Goal: Information Seeking & Learning: Learn about a topic

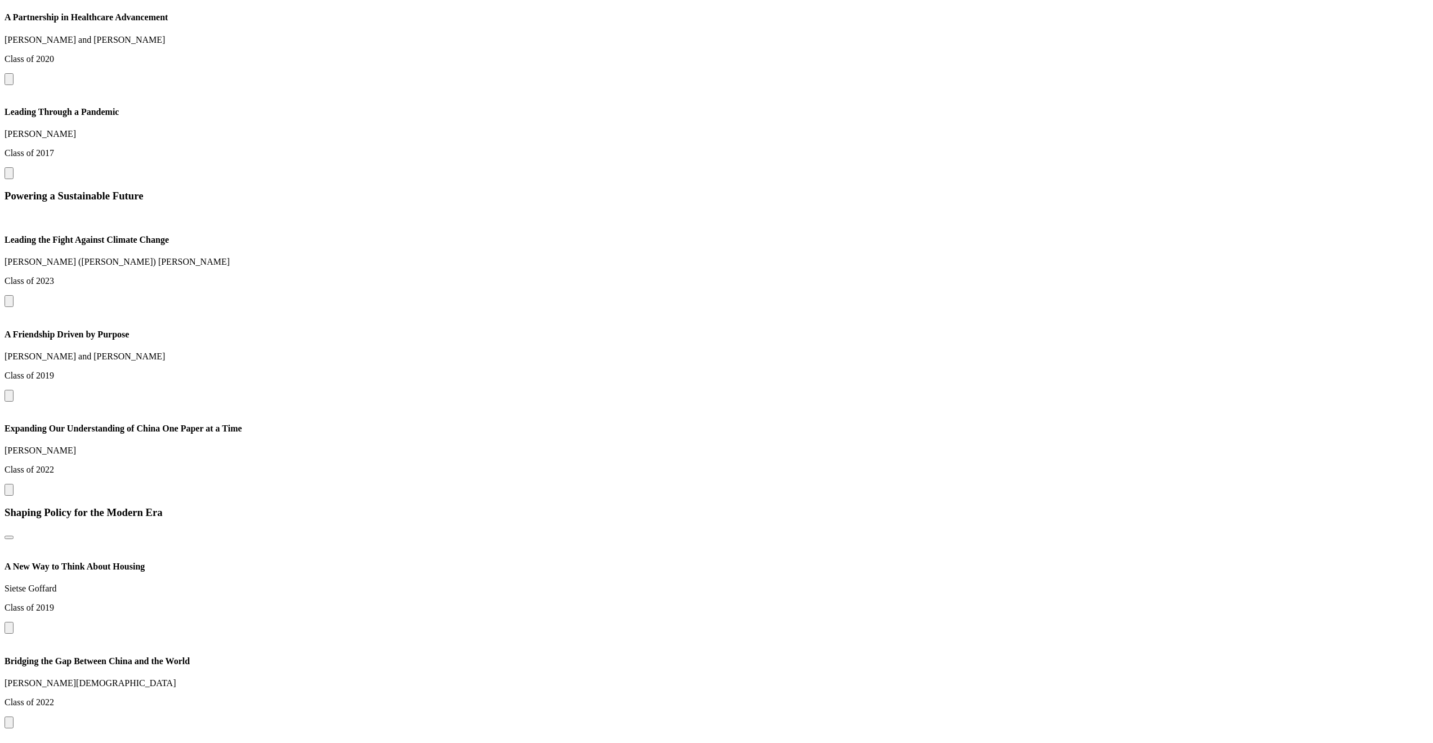
scroll to position [1481, 0]
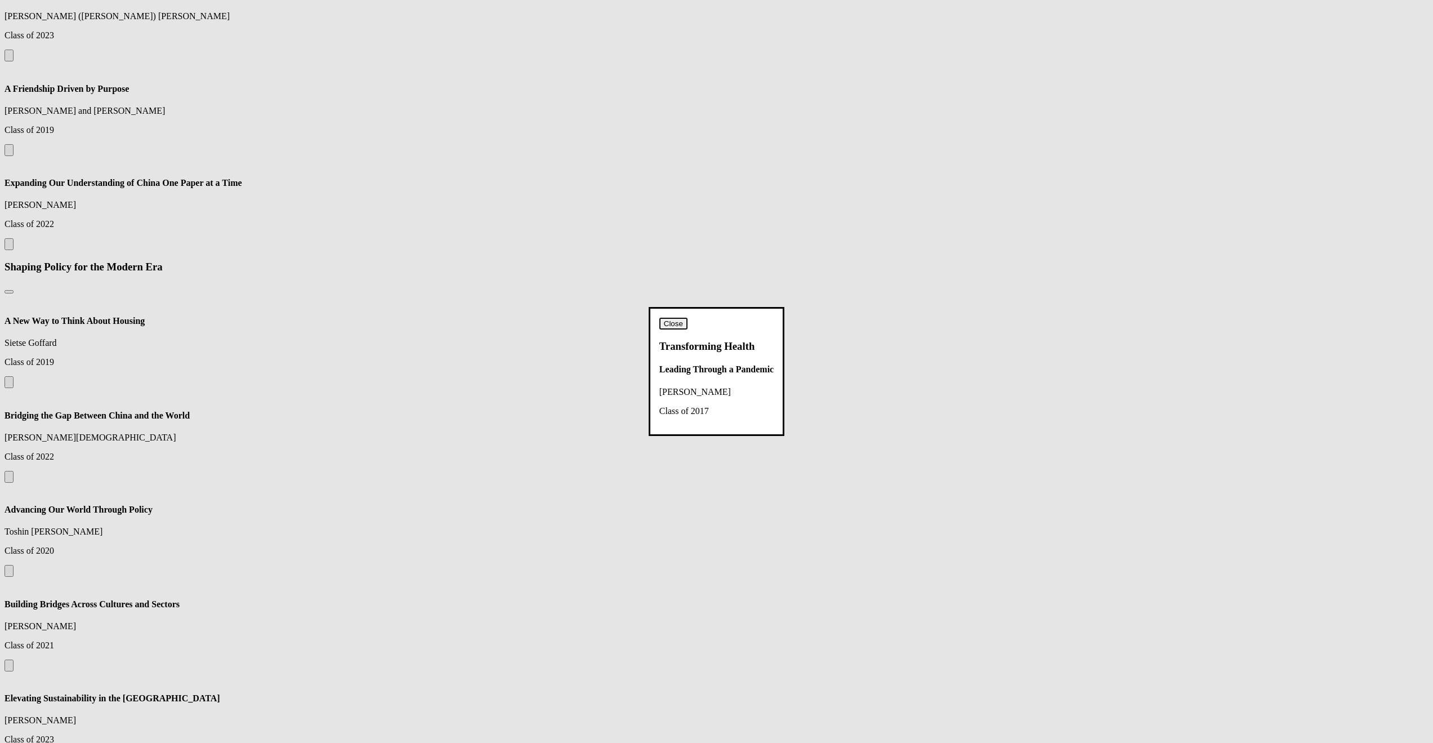
click at [688, 318] on button "Close" at bounding box center [673, 324] width 28 height 12
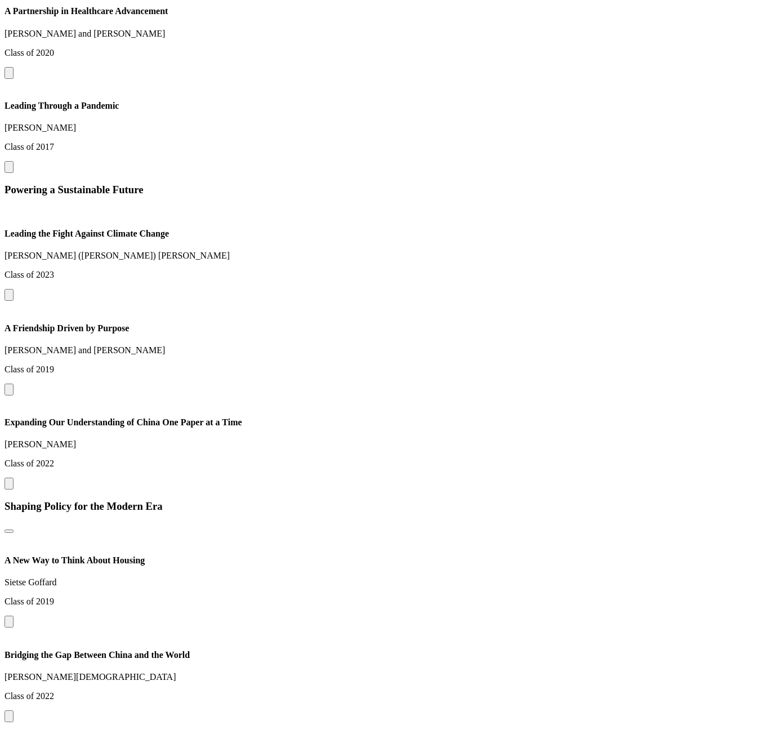
scroll to position [1111, 0]
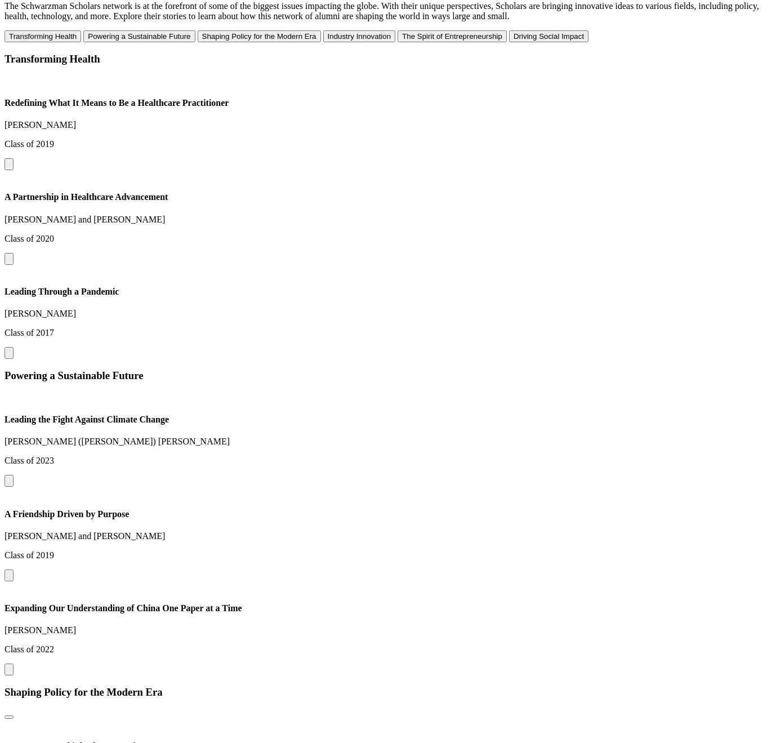
click at [14, 347] on button at bounding box center [9, 353] width 9 height 12
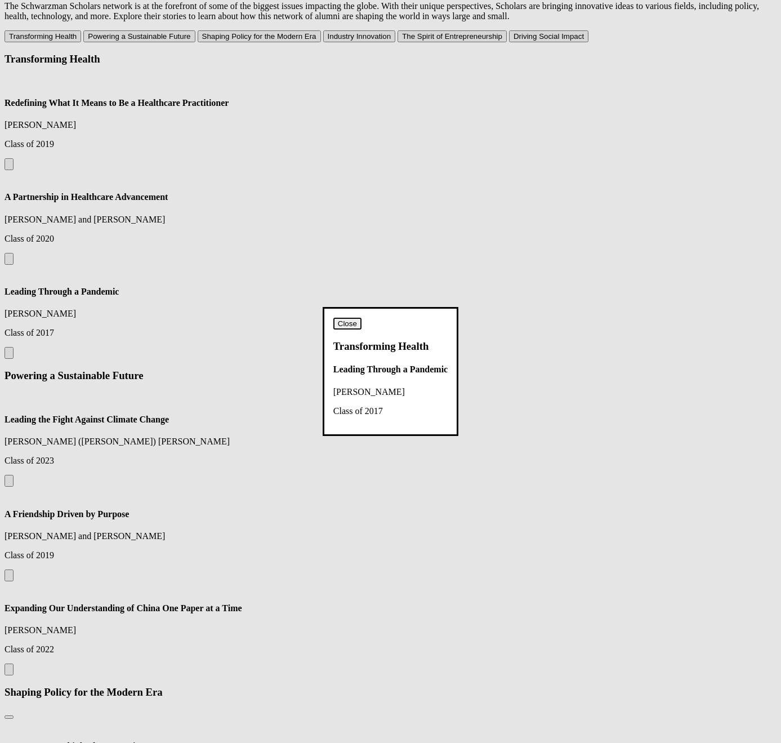
click at [458, 307] on dialog "Close Transforming Health Leading Through a Pandemic [PERSON_NAME] Class of 2017" at bounding box center [391, 371] width 136 height 128
click at [362, 318] on button "Close" at bounding box center [347, 324] width 28 height 12
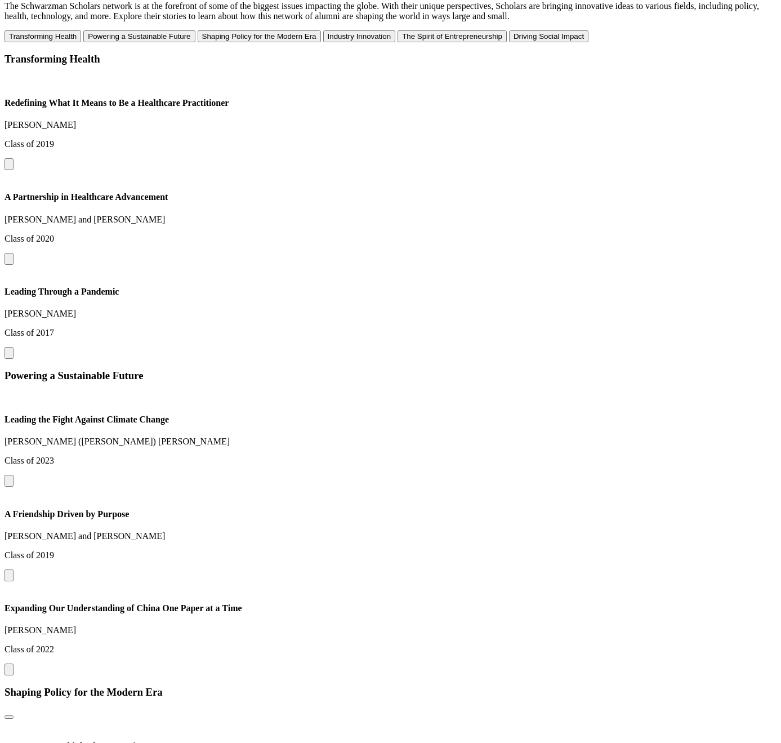
click at [14, 347] on button at bounding box center [9, 353] width 9 height 12
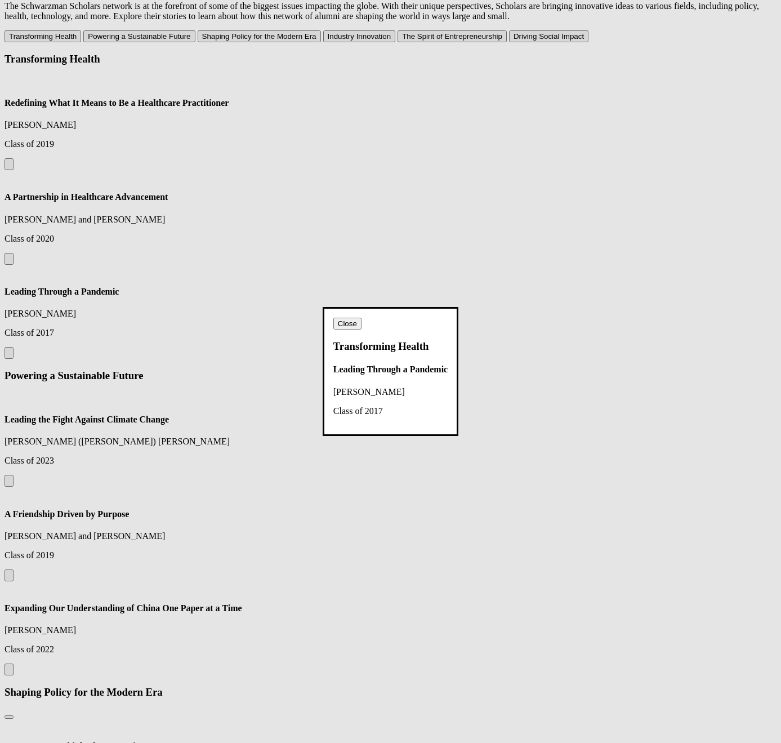
click at [458, 307] on dialog "Close Transforming Health Leading Through a Pandemic Sophia Lugo Class of 2017" at bounding box center [391, 371] width 136 height 128
click at [362, 318] on button "Close" at bounding box center [347, 324] width 28 height 12
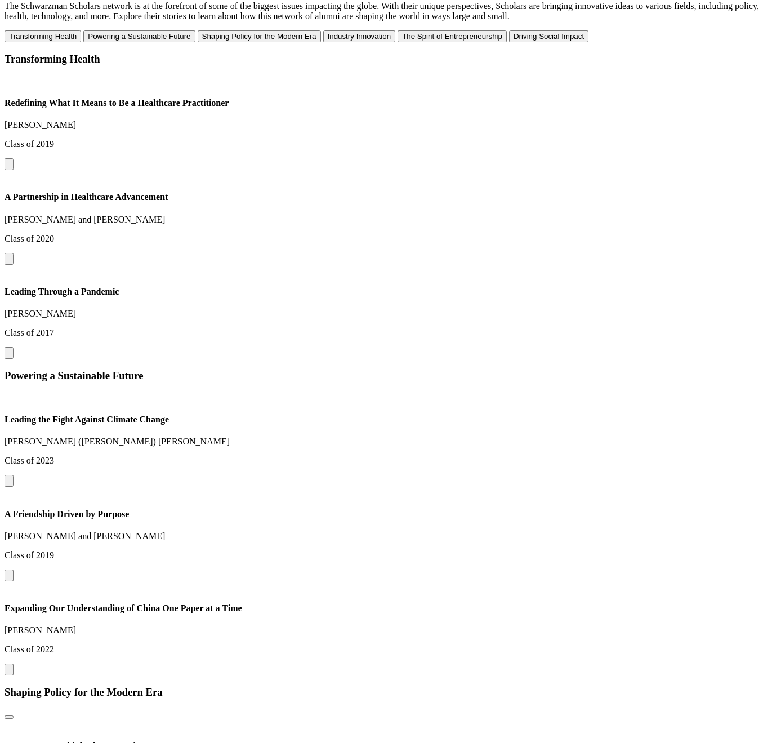
click at [500, 273] on div "Transforming Health Redefining What It Means to Be a Healthcare Practitioner Ru…" at bounding box center [391, 206] width 772 height 306
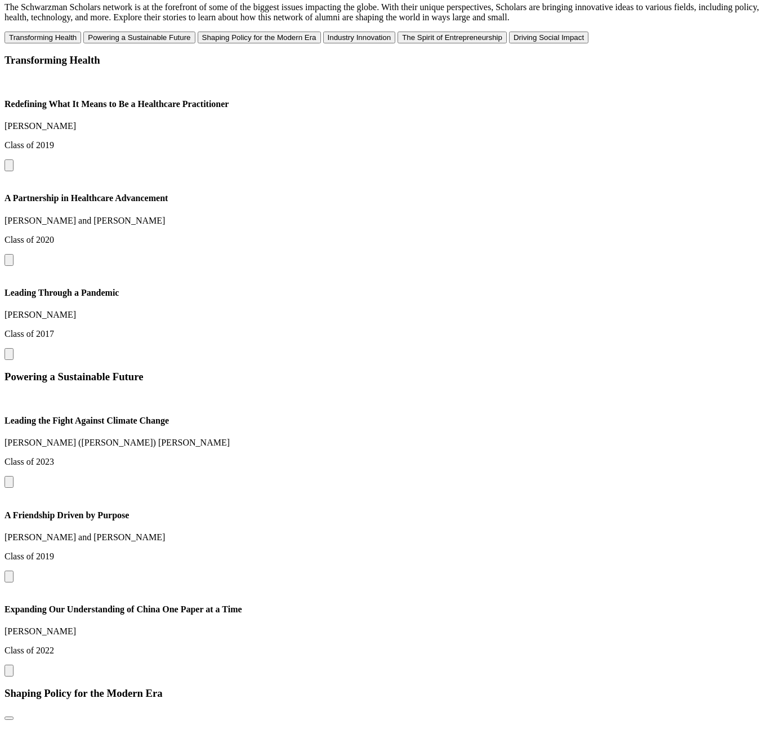
scroll to position [1111, 0]
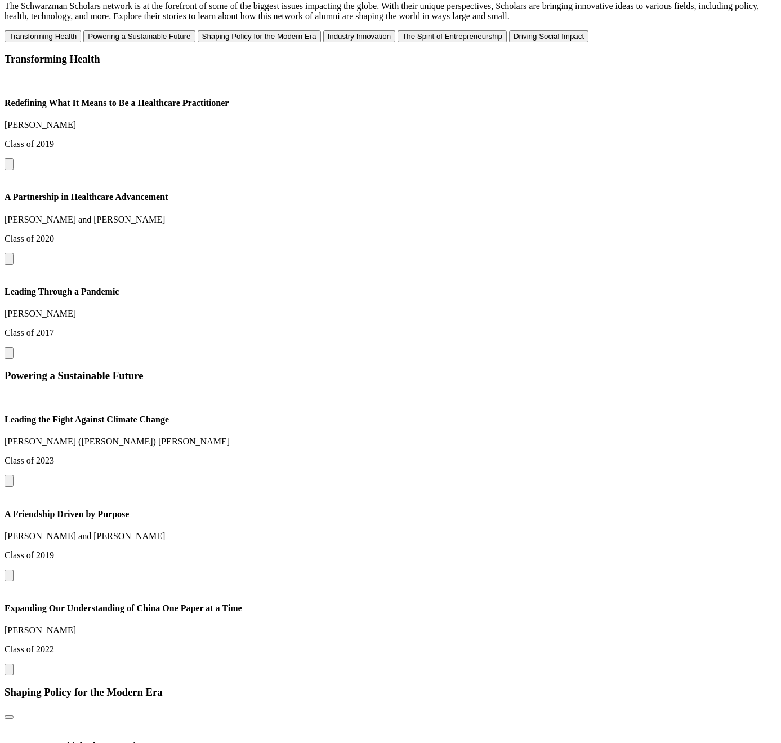
click at [14, 347] on button at bounding box center [9, 353] width 9 height 12
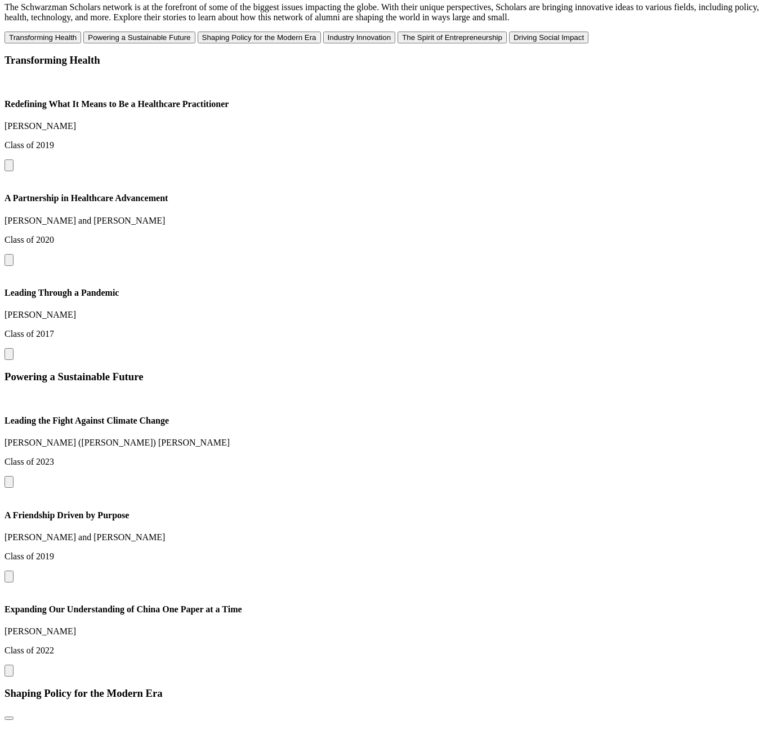
scroll to position [1111, 0]
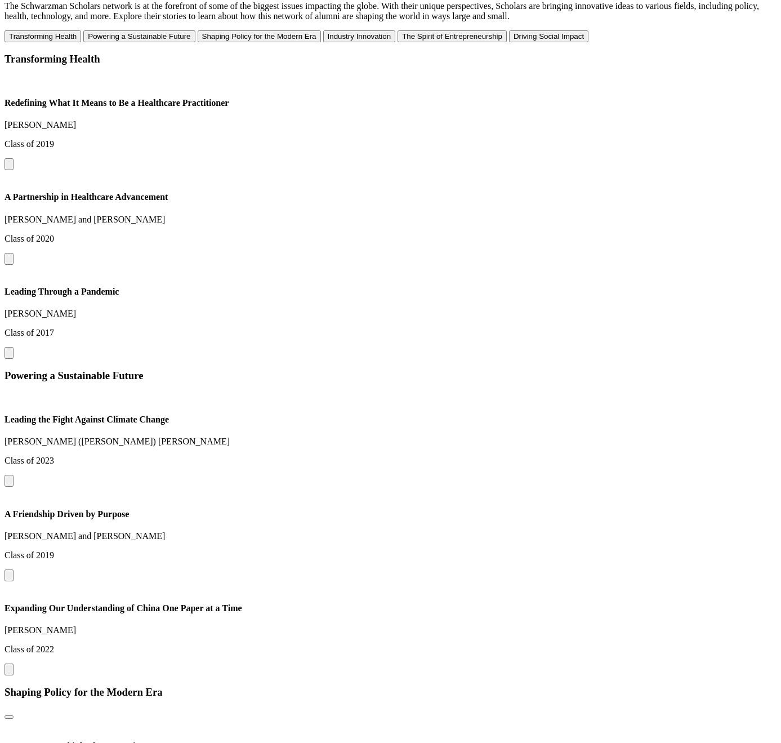
click at [14, 253] on button at bounding box center [9, 259] width 9 height 12
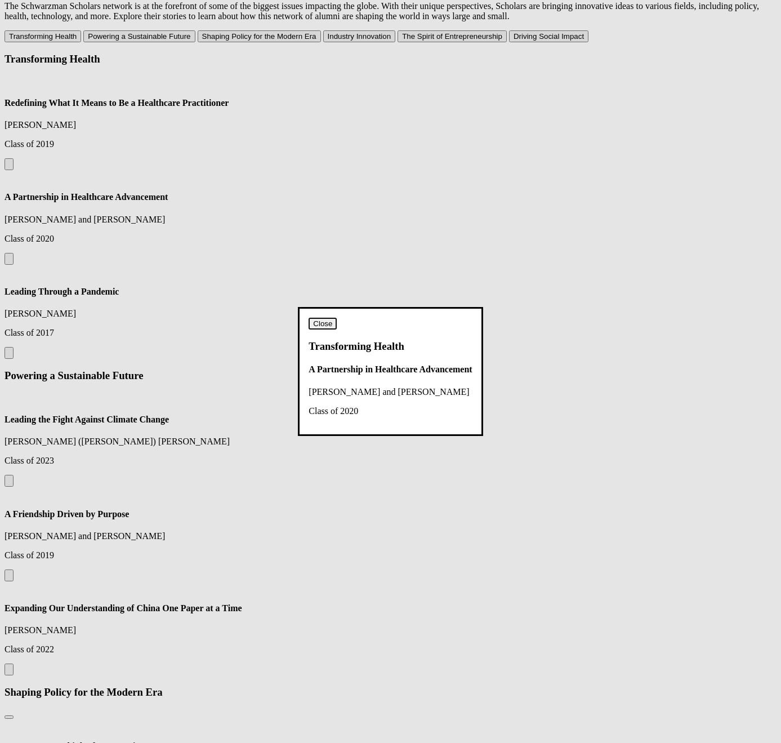
click at [421, 307] on dialog "Close Transforming Health A Partnership in Healthcare Advancement John Beadle a…" at bounding box center [390, 371] width 185 height 128
click at [337, 318] on button "Close" at bounding box center [323, 324] width 28 height 12
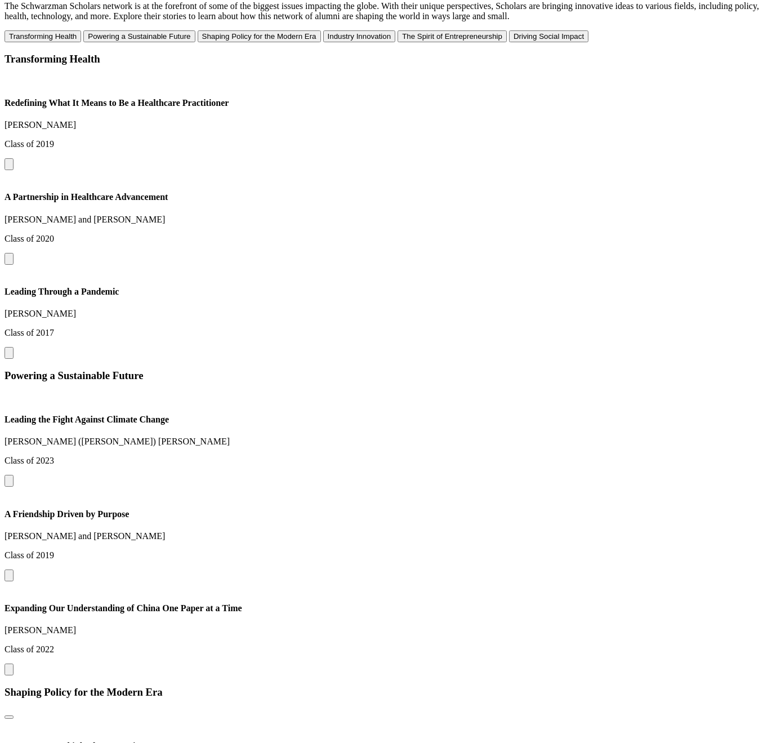
click at [14, 347] on button at bounding box center [9, 353] width 9 height 12
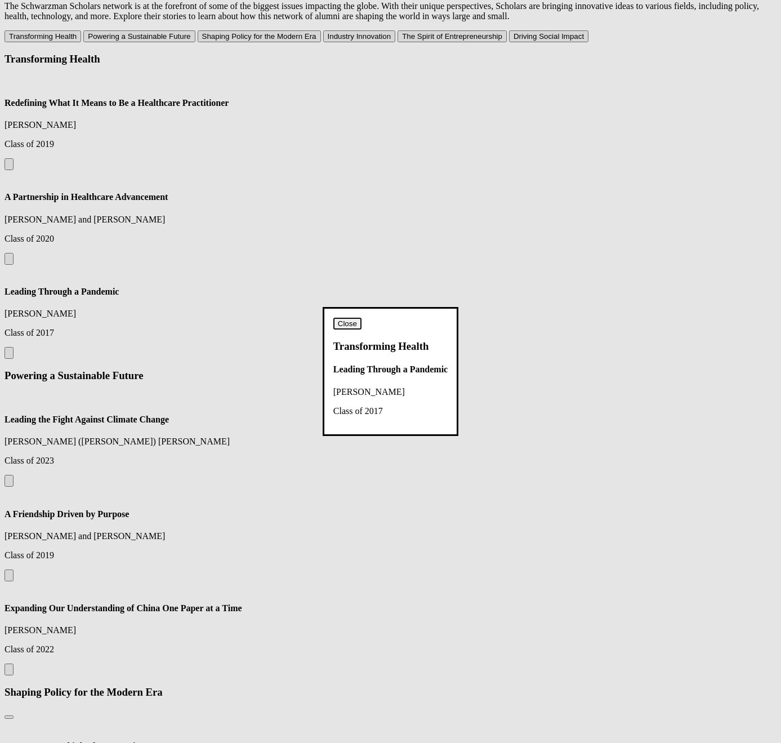
click at [362, 318] on button "Close" at bounding box center [347, 324] width 28 height 12
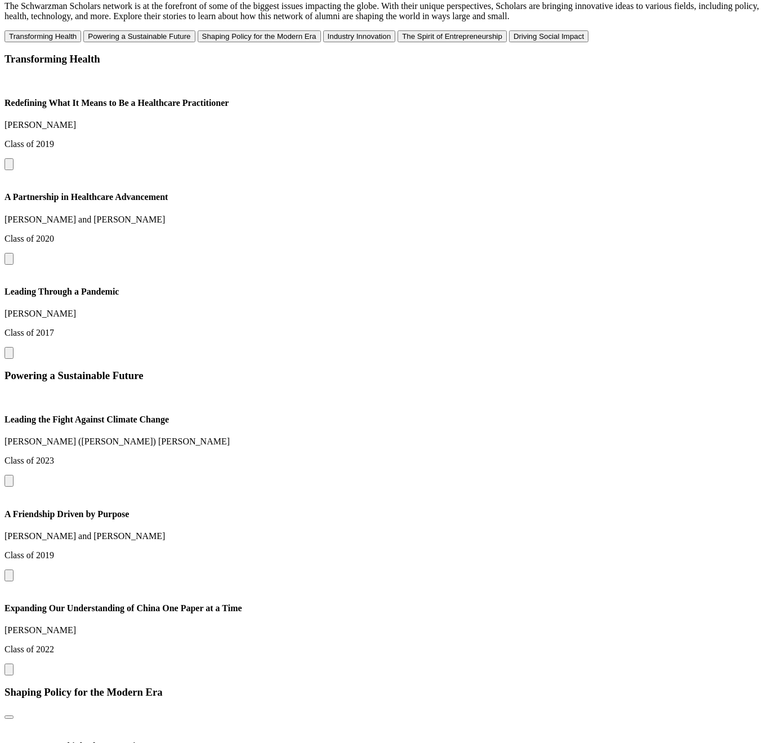
click at [14, 347] on button at bounding box center [9, 353] width 9 height 12
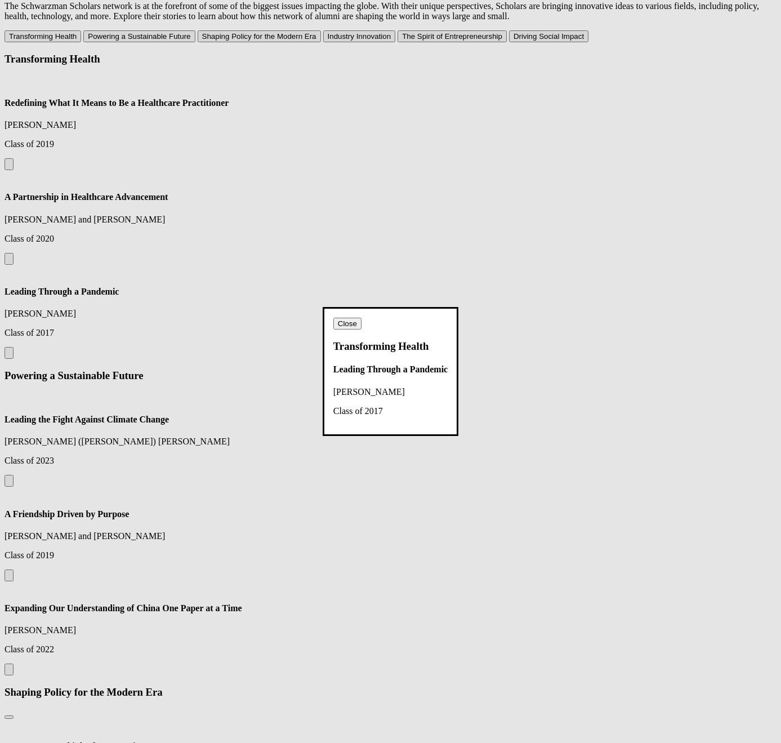
click at [362, 318] on button "Close" at bounding box center [347, 324] width 28 height 12
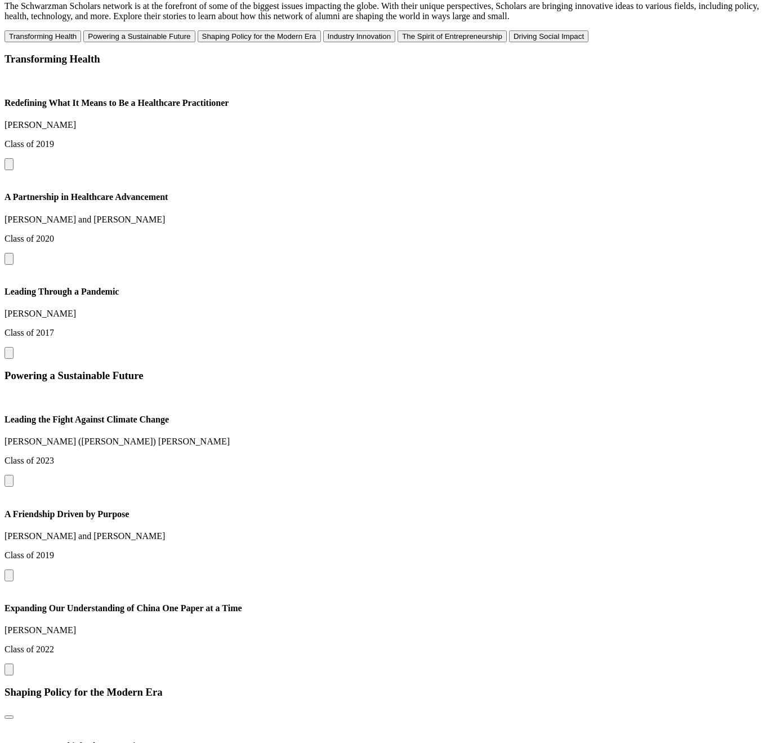
click at [14, 347] on button at bounding box center [9, 353] width 9 height 12
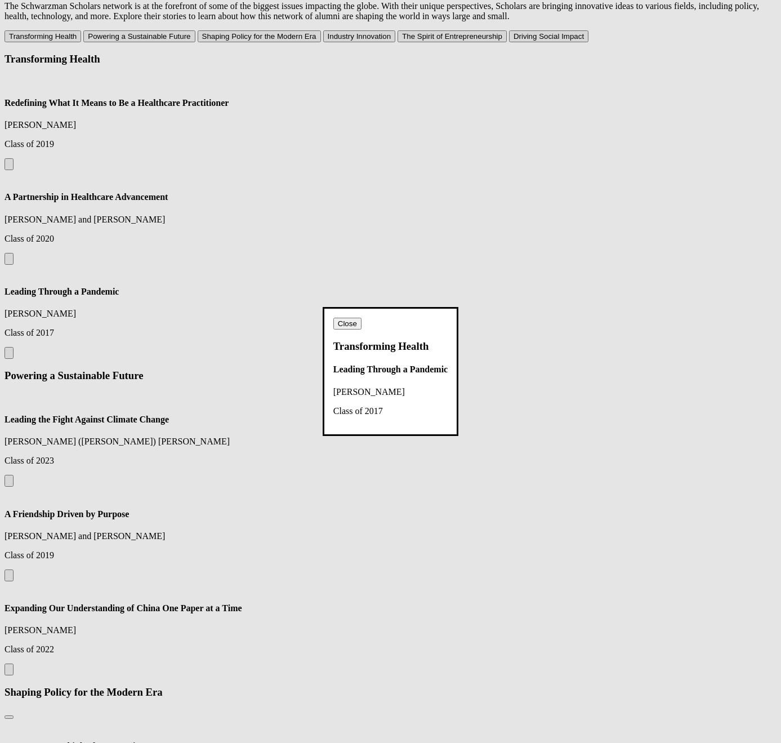
click at [362, 318] on button "Close" at bounding box center [347, 324] width 28 height 12
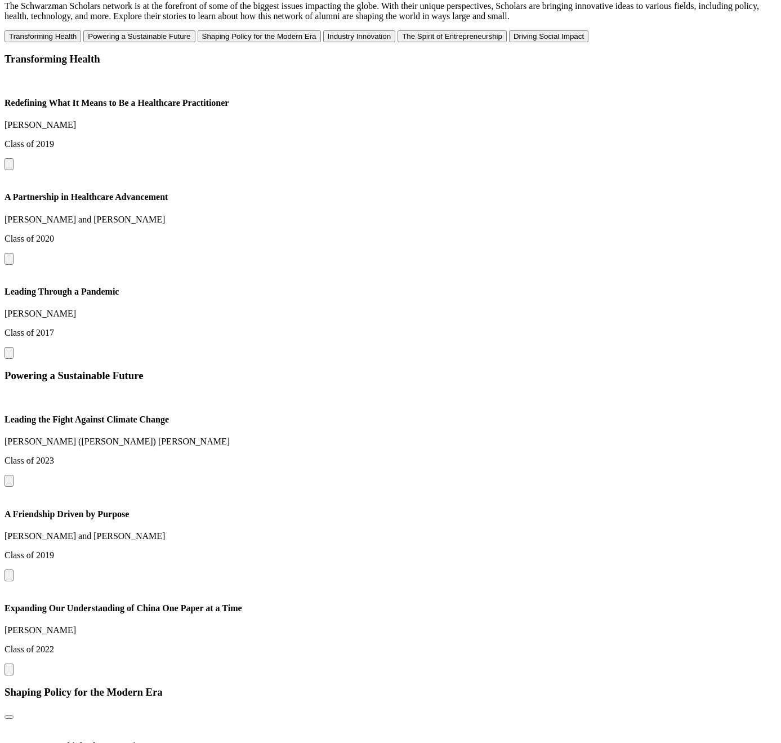
click at [14, 347] on button at bounding box center [9, 353] width 9 height 12
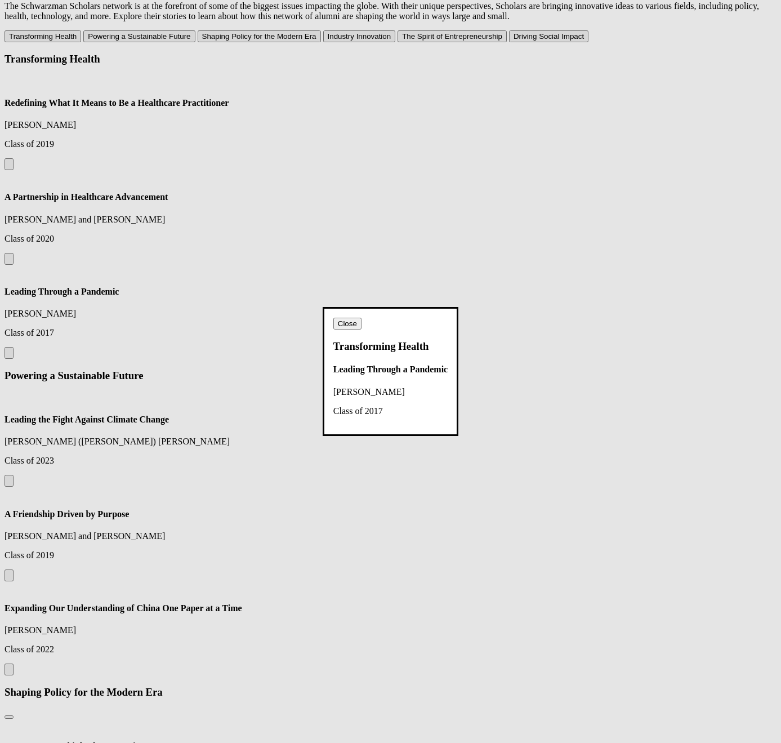
click at [362, 318] on button "Close" at bounding box center [347, 324] width 28 height 12
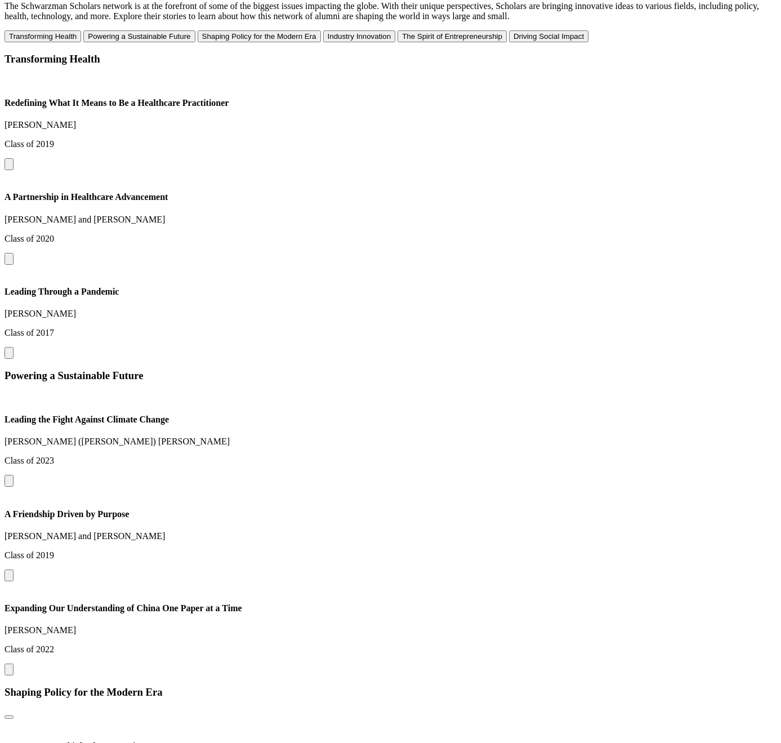
click at [14, 347] on button at bounding box center [9, 353] width 9 height 12
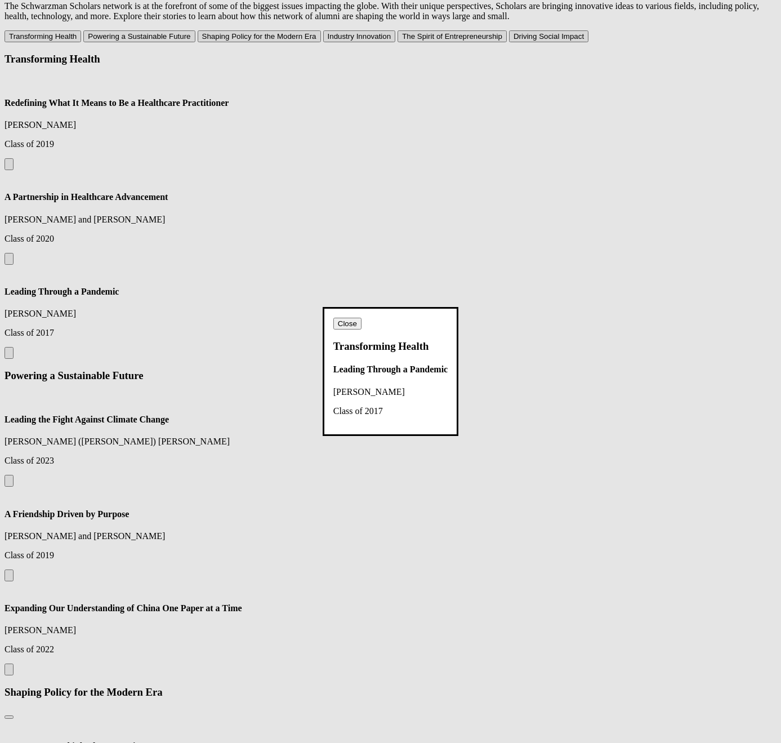
click at [362, 318] on button "Close" at bounding box center [347, 324] width 28 height 12
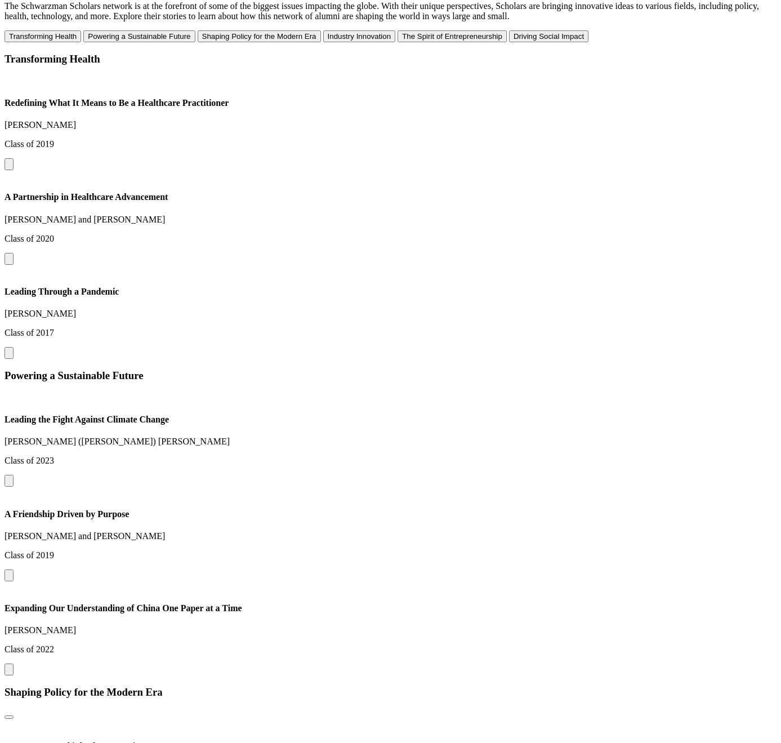
click at [533, 269] on div "Transforming Health Redefining What It Means to Be a Healthcare Practitioner Ru…" at bounding box center [391, 206] width 772 height 306
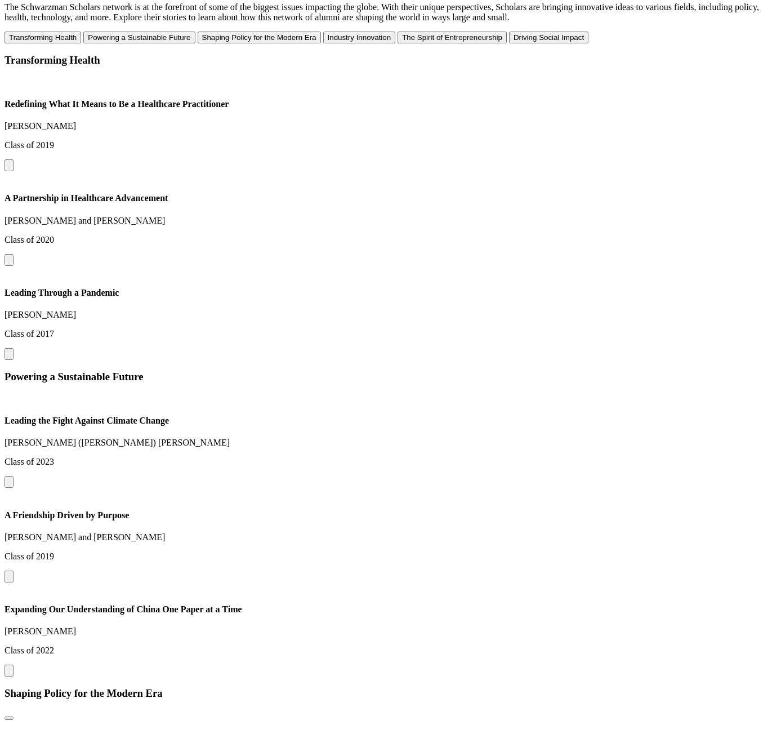
scroll to position [1111, 0]
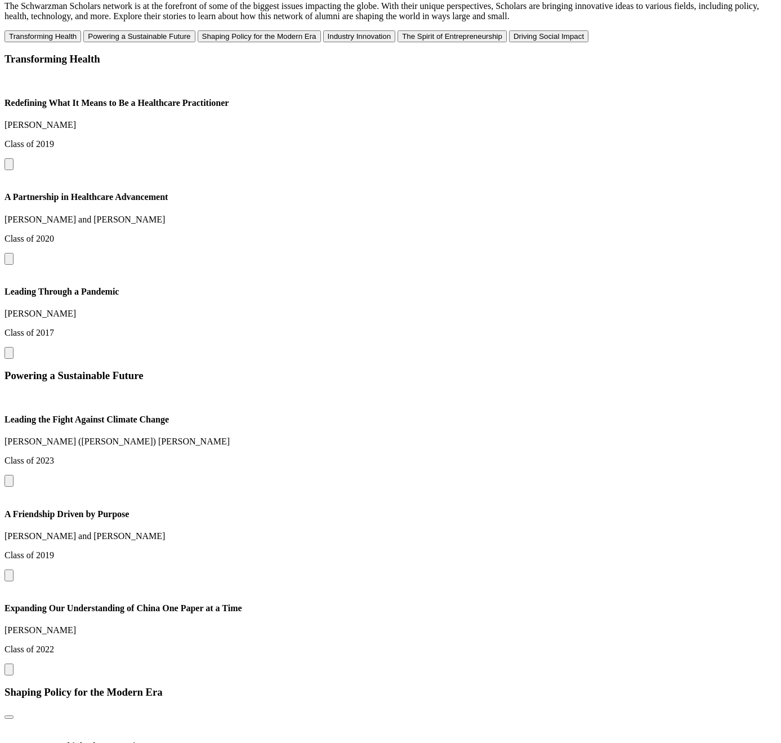
click at [497, 369] on div "Powering a Sustainable Future Leading the Fight Against Climate Change [PERSON_…" at bounding box center [391, 522] width 772 height 306
click at [14, 347] on button at bounding box center [9, 353] width 9 height 12
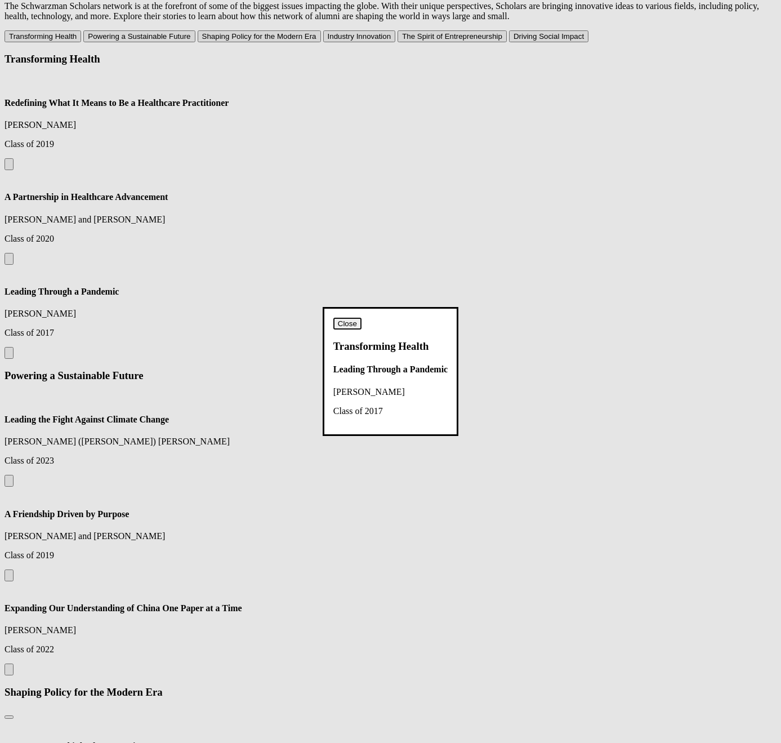
click at [362, 318] on button "Close" at bounding box center [347, 324] width 28 height 12
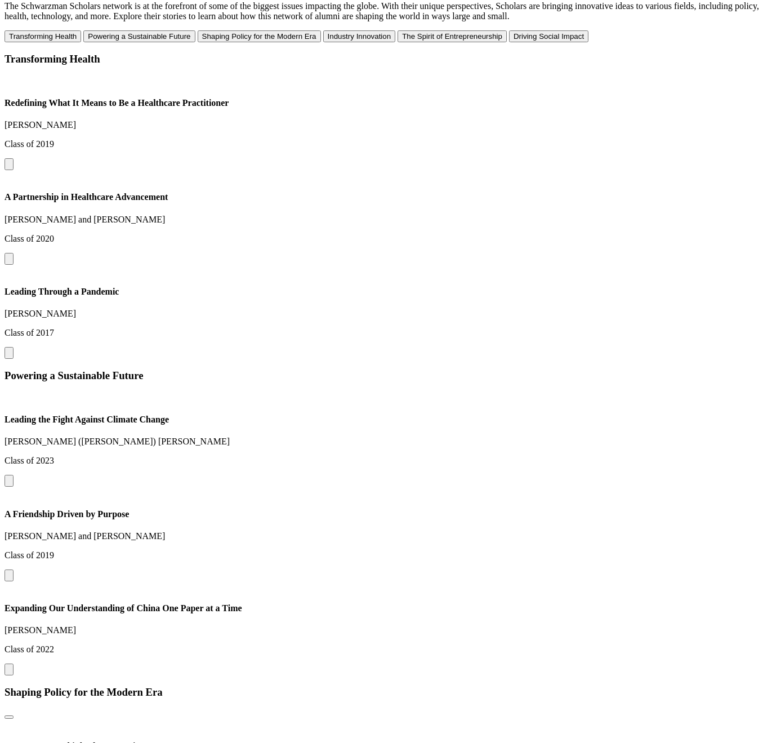
click at [14, 347] on button at bounding box center [9, 353] width 9 height 12
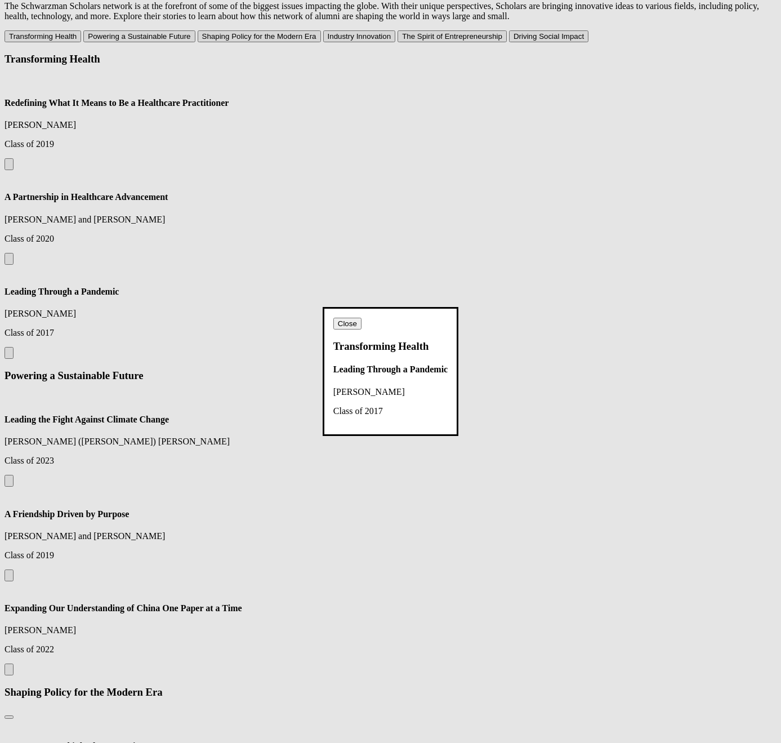
click at [362, 318] on button "Close" at bounding box center [347, 324] width 28 height 12
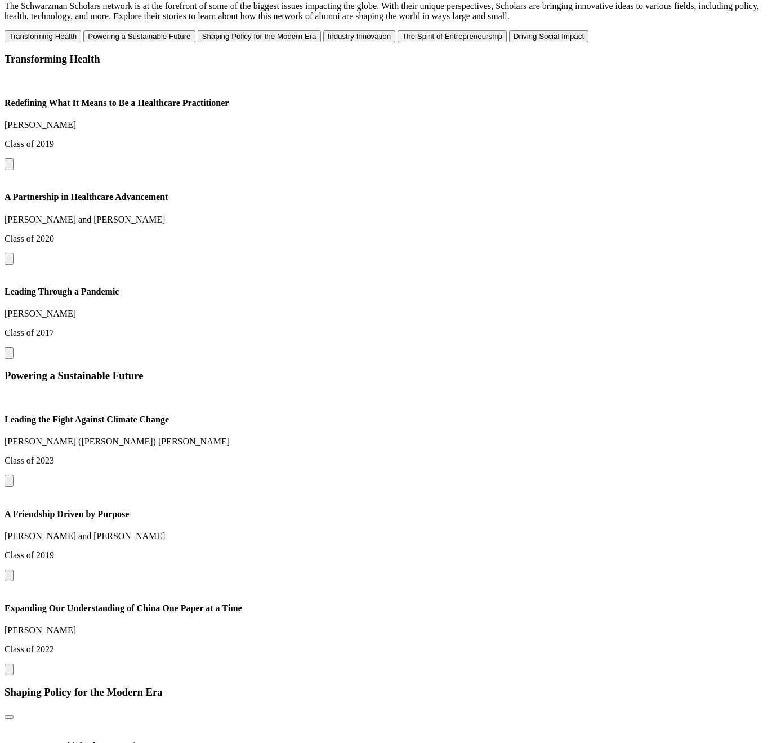
click at [14, 347] on button at bounding box center [9, 353] width 9 height 12
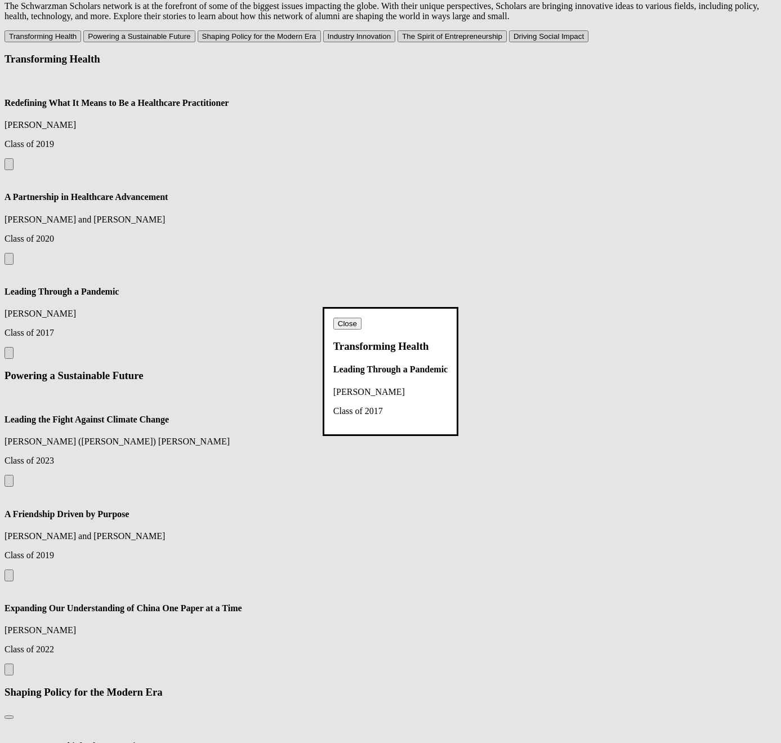
click at [458, 307] on dialog "Close Transforming Health Leading Through a Pandemic Sophia Lugo Class of 2017" at bounding box center [391, 371] width 136 height 128
click at [362, 318] on button "Close" at bounding box center [347, 324] width 28 height 12
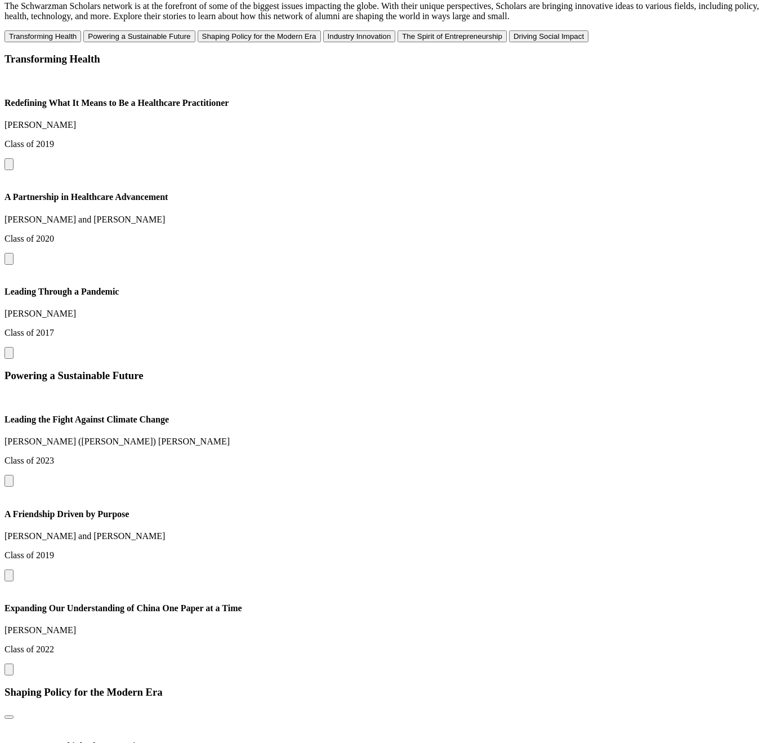
click at [14, 347] on button at bounding box center [9, 353] width 9 height 12
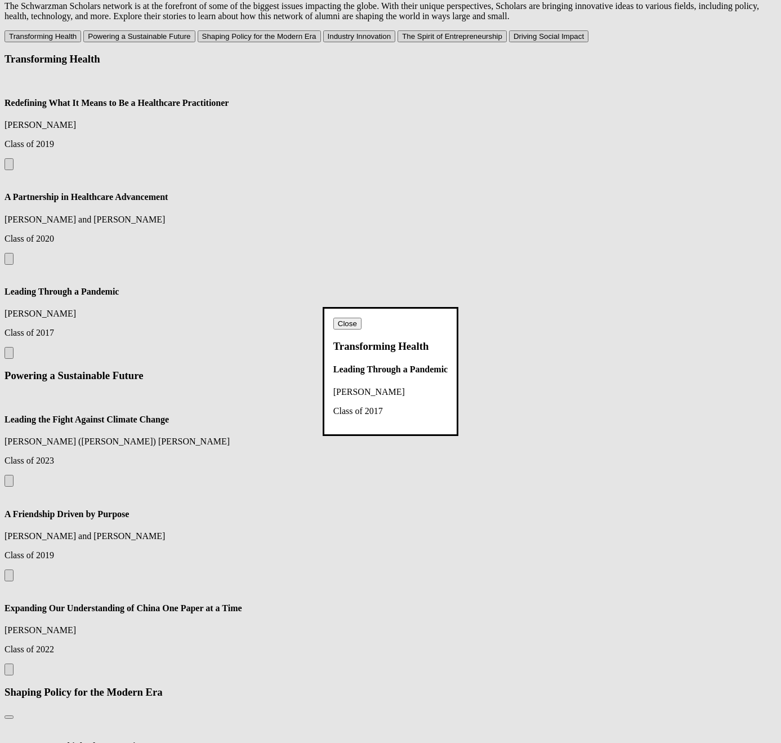
click at [458, 307] on dialog "Close Transforming Health Leading Through a Pandemic Sophia Lugo Class of 2017" at bounding box center [391, 371] width 136 height 128
click at [362, 318] on button "Close" at bounding box center [347, 324] width 28 height 12
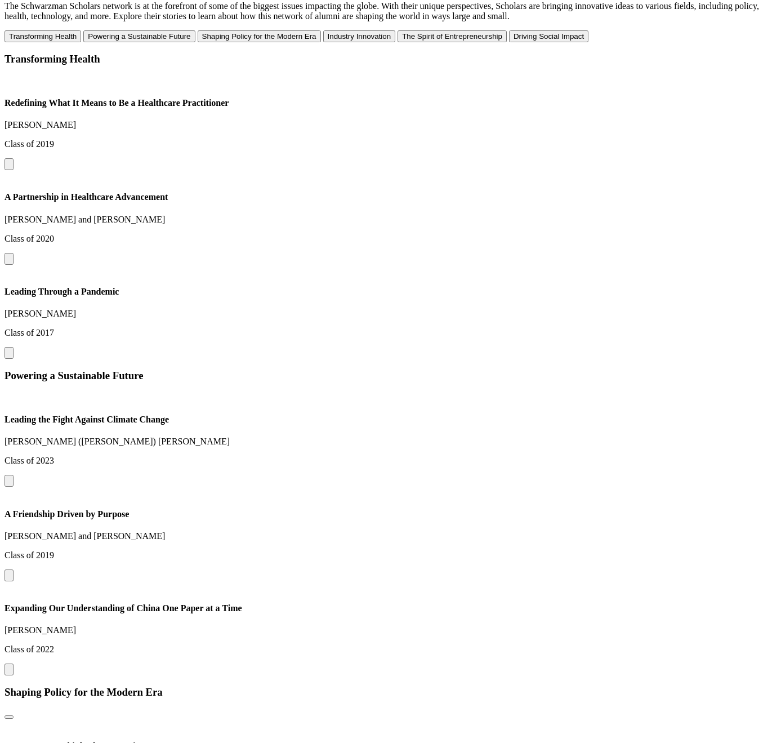
click at [479, 267] on div "Transforming Health Redefining What It Means to Be a Healthcare Practitioner Ru…" at bounding box center [391, 206] width 772 height 306
click at [508, 369] on h3 "Powering a Sustainable Future" at bounding box center [391, 375] width 772 height 12
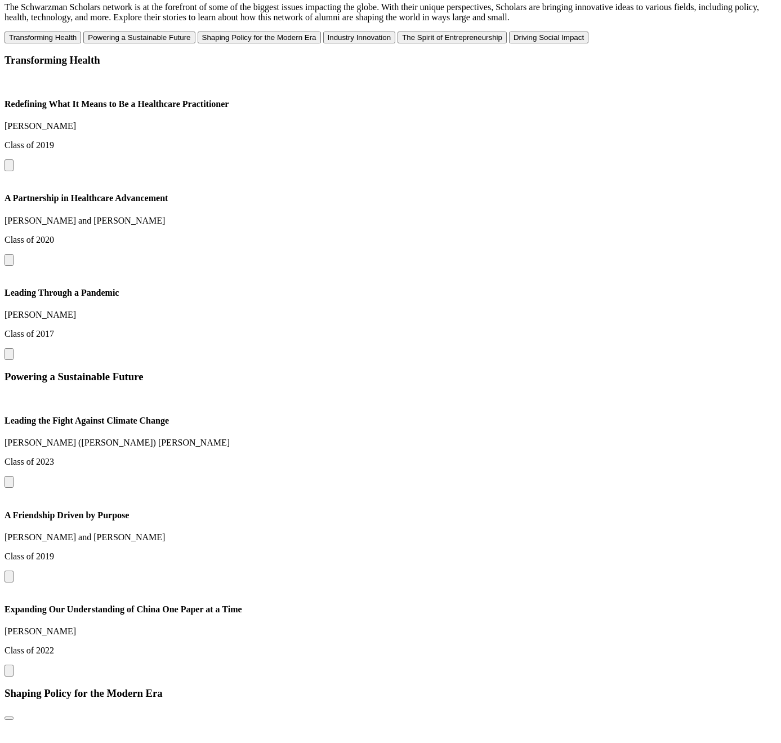
scroll to position [1111, 0]
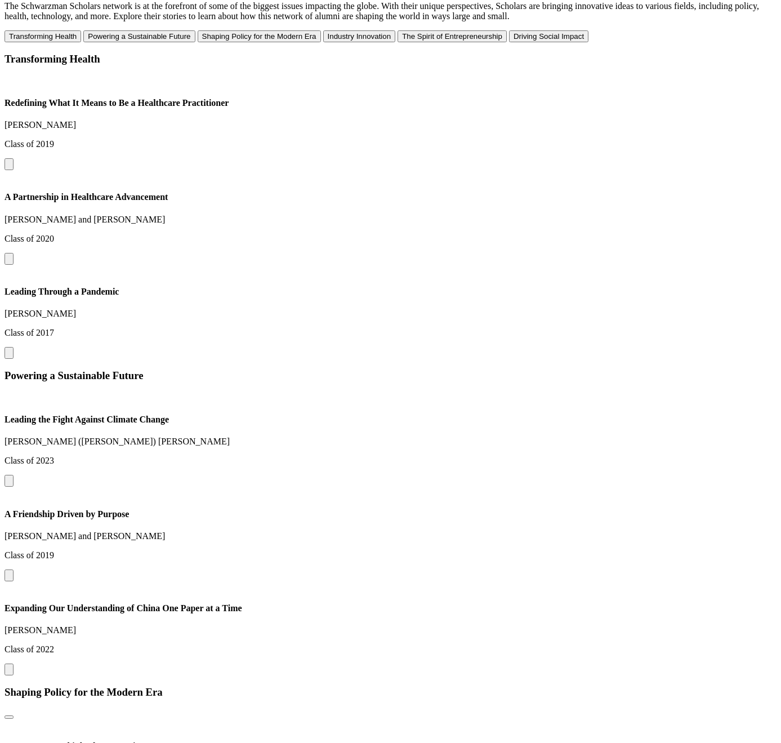
click at [14, 253] on button at bounding box center [9, 259] width 9 height 12
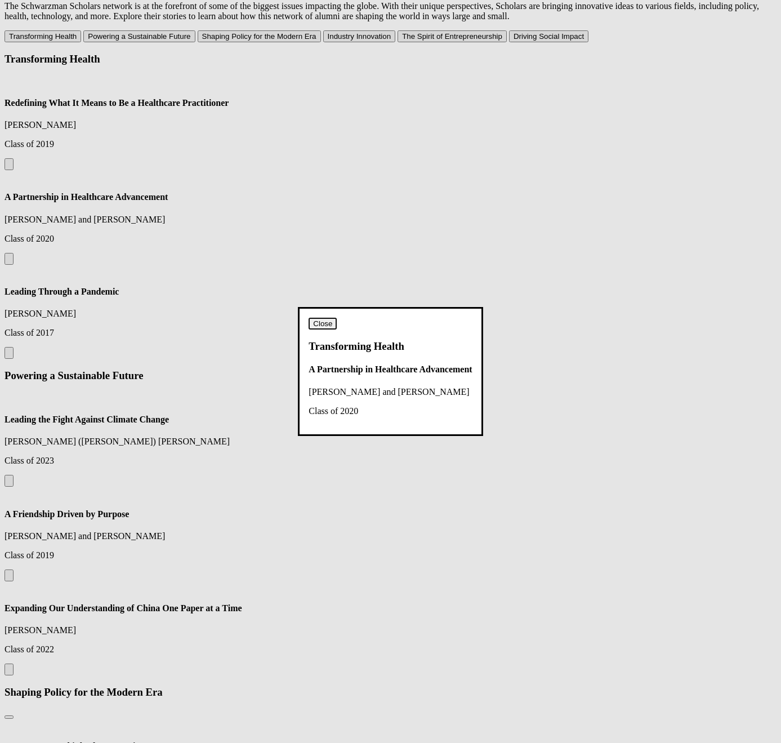
click at [337, 318] on button "Close" at bounding box center [323, 324] width 28 height 12
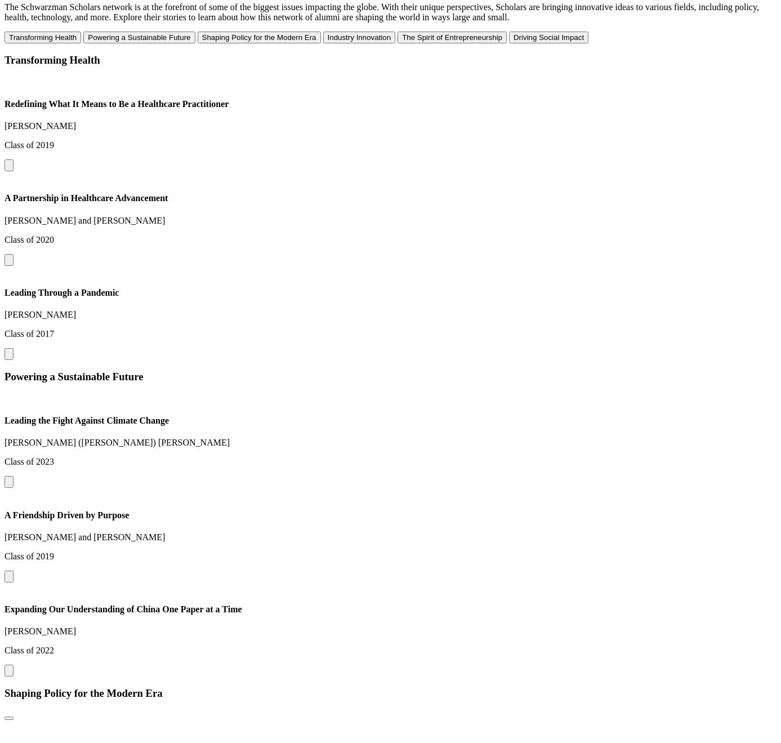
scroll to position [1111, 0]
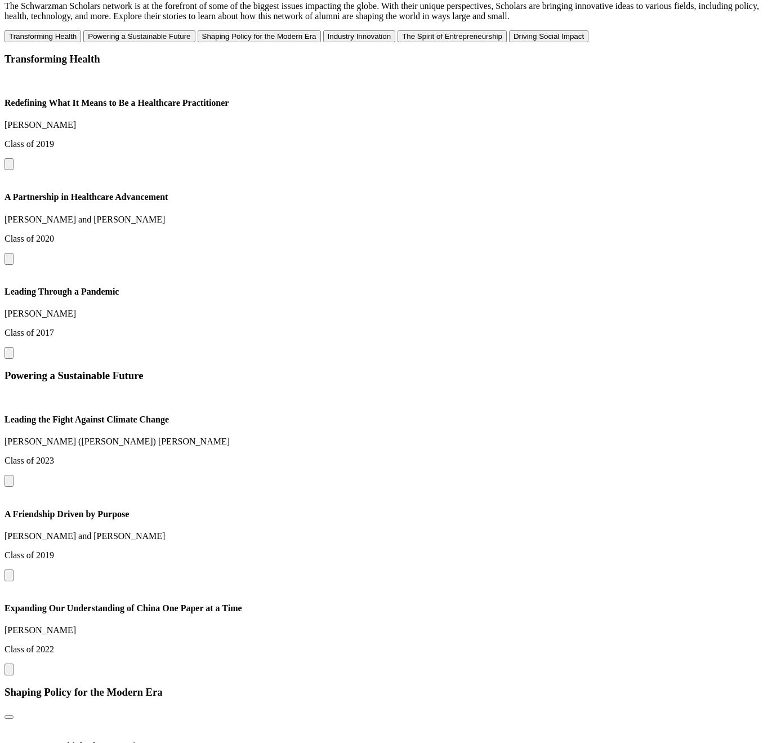
click at [14, 347] on button at bounding box center [9, 353] width 9 height 12
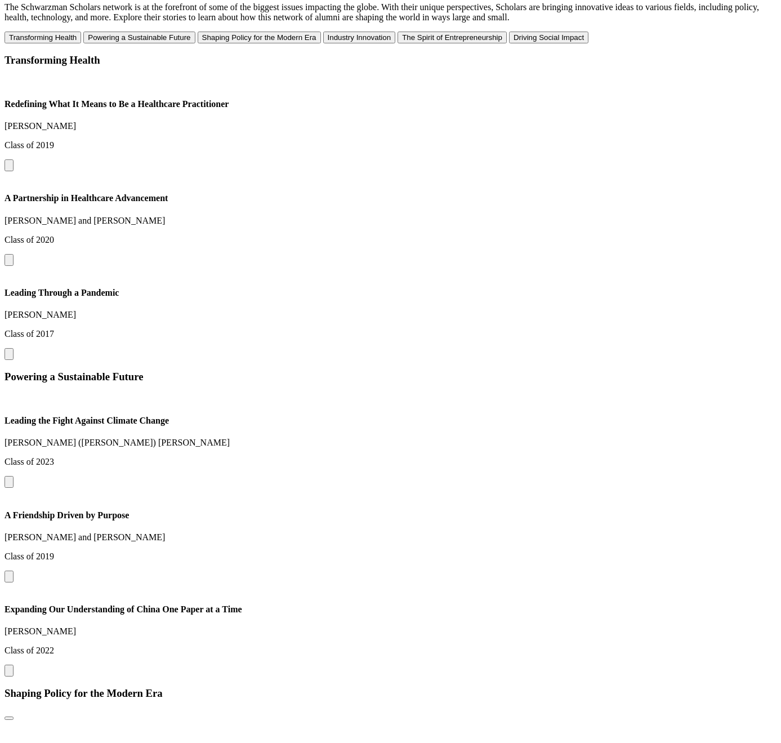
scroll to position [1111, 0]
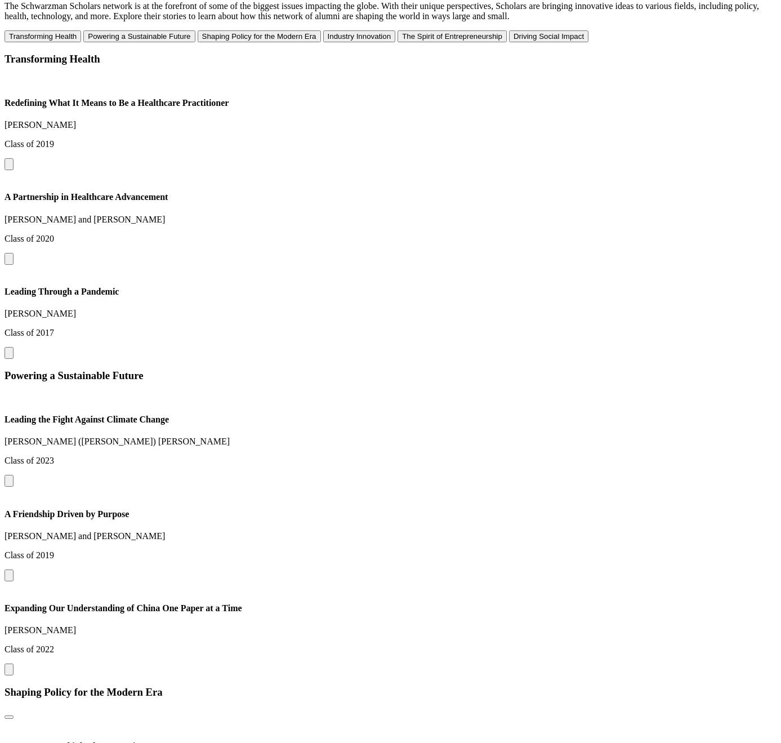
click at [14, 253] on button at bounding box center [9, 259] width 9 height 12
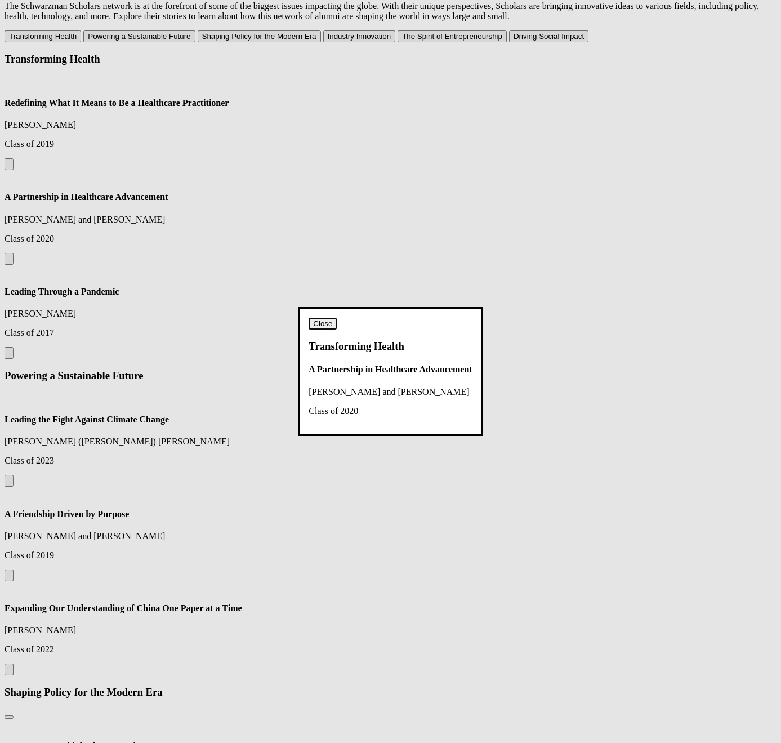
click at [483, 307] on dialog "Close Transforming Health A Partnership in Healthcare Advancement [PERSON_NAME]…" at bounding box center [390, 371] width 185 height 128
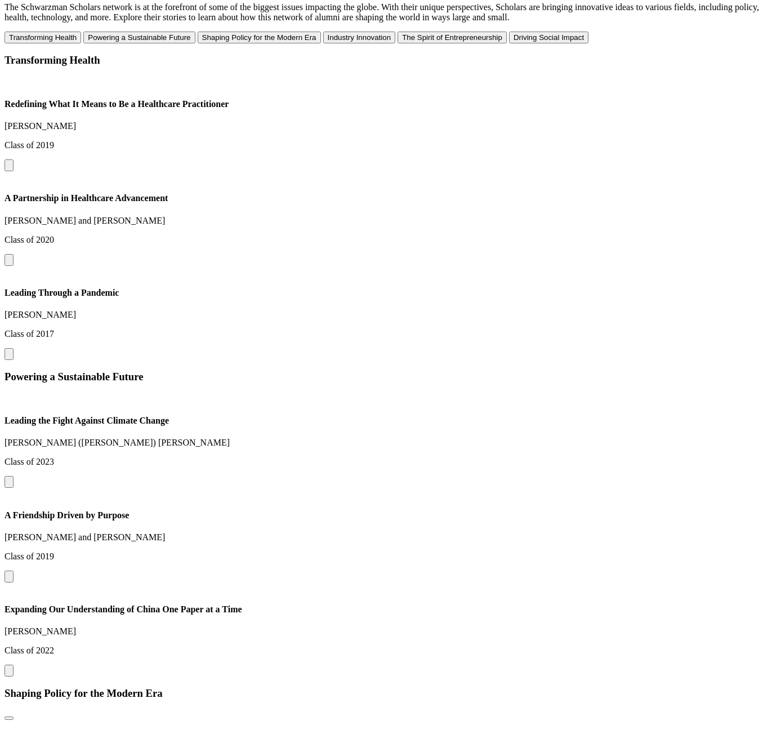
scroll to position [1111, 0]
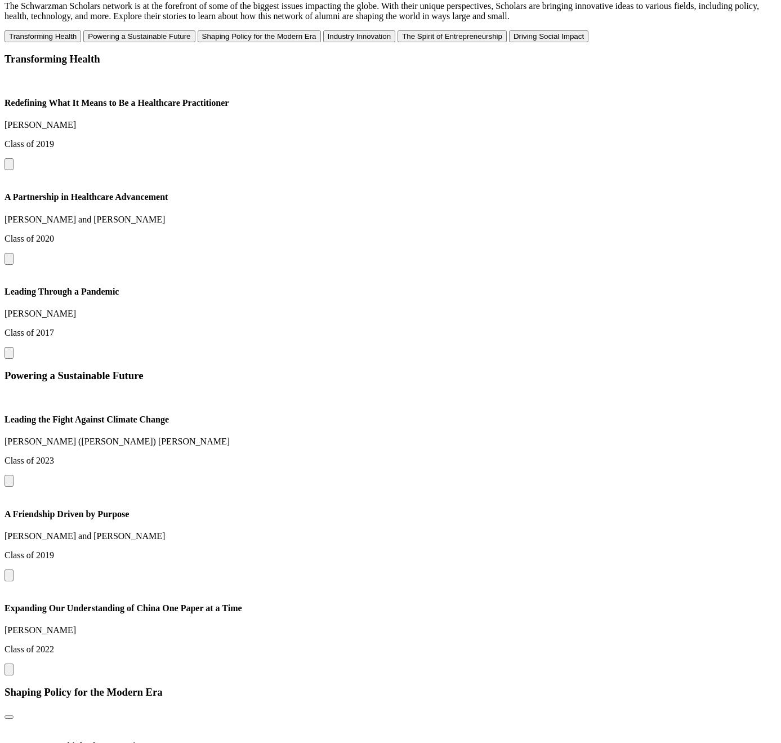
click at [14, 253] on button at bounding box center [9, 259] width 9 height 12
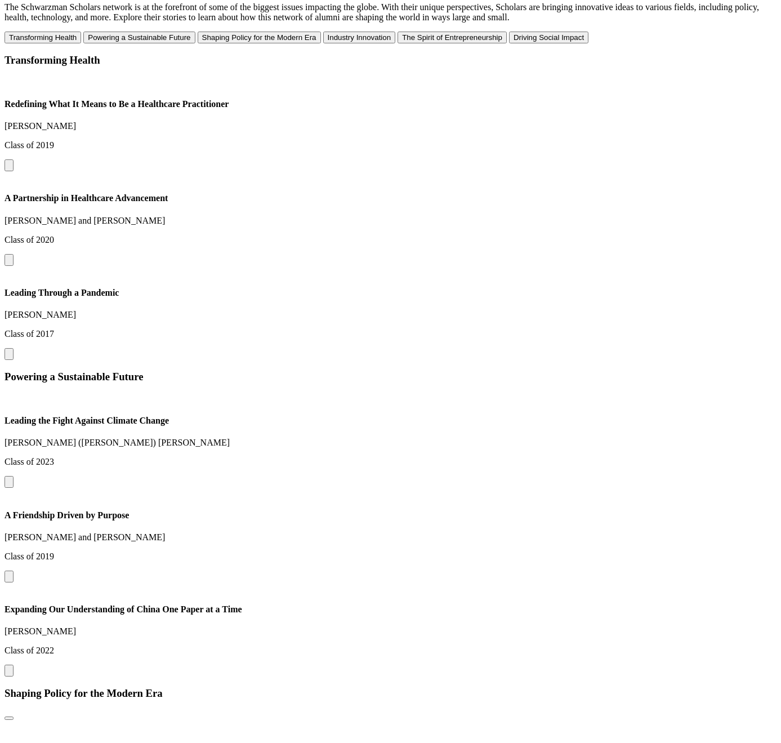
scroll to position [1111, 0]
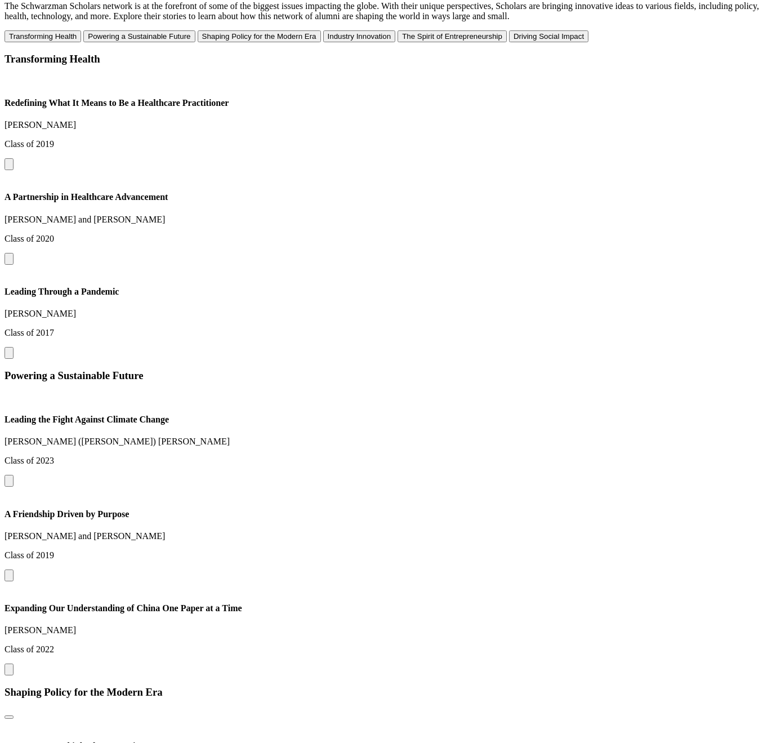
click at [421, 277] on div "Transforming Health Redefining What It Means to Be a Healthcare Practitioner [P…" at bounding box center [391, 206] width 772 height 306
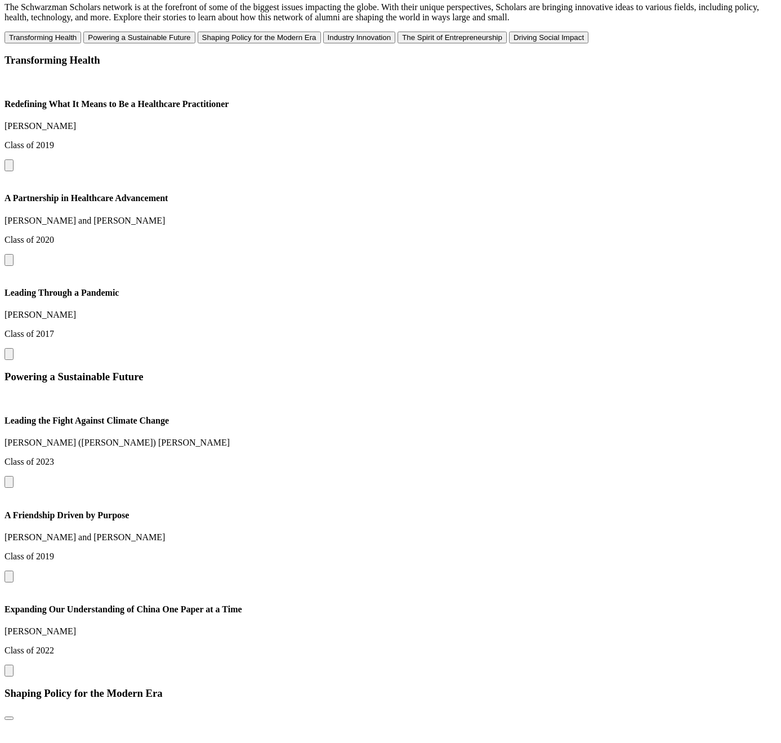
scroll to position [1111, 0]
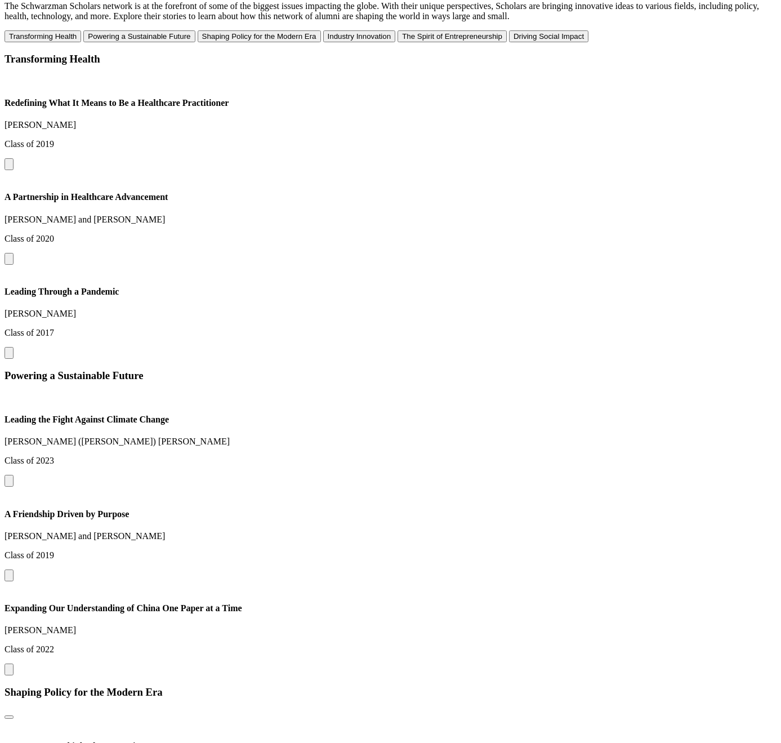
click at [14, 253] on button at bounding box center [9, 259] width 9 height 12
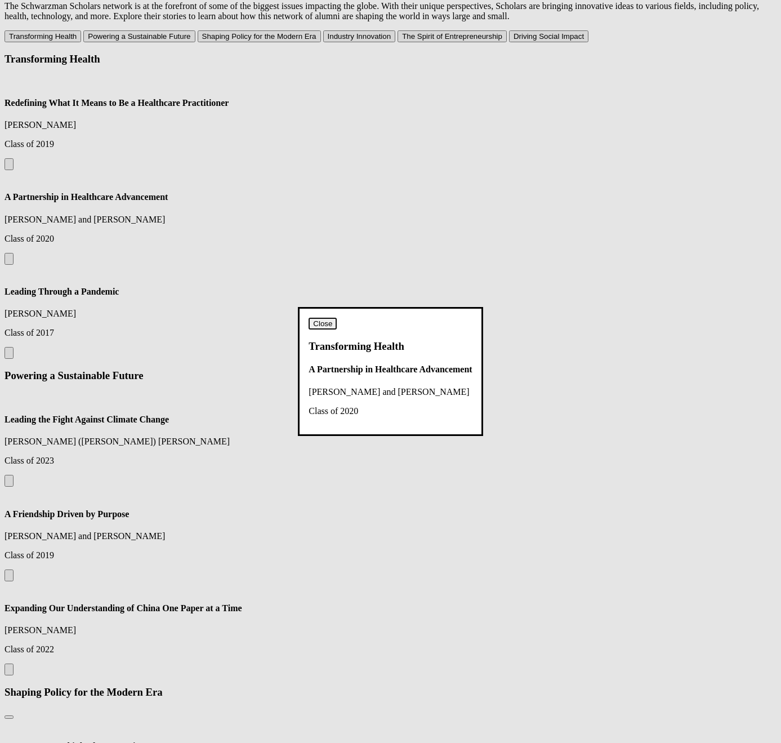
click at [483, 307] on dialog "Close Transforming Health A Partnership in Healthcare Advancement John Beadle a…" at bounding box center [390, 371] width 185 height 128
click at [406, 307] on dialog "Close Transforming Health A Partnership in Healthcare Advancement John Beadle a…" at bounding box center [390, 371] width 185 height 128
click at [337, 318] on button "Close" at bounding box center [323, 324] width 28 height 12
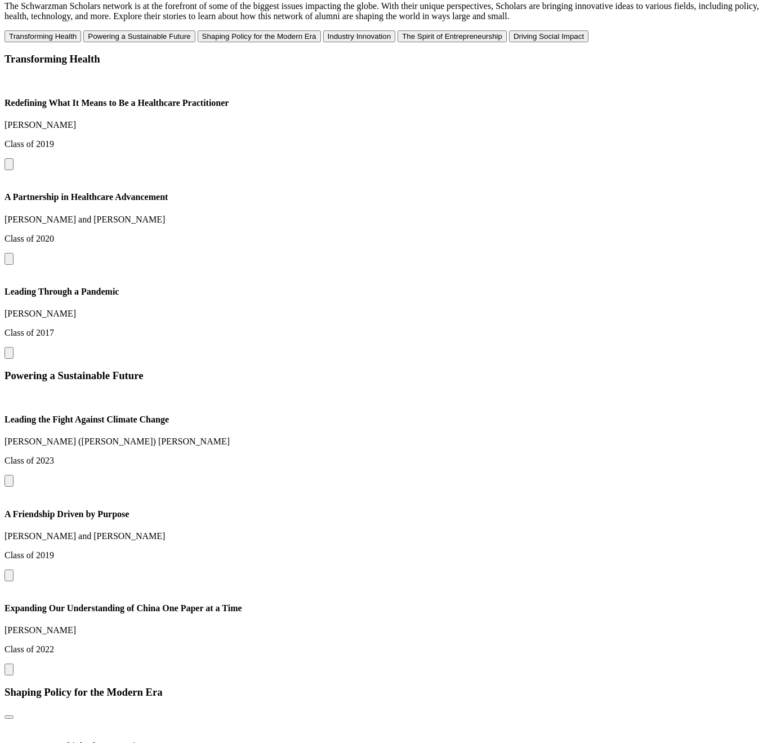
click at [14, 253] on button at bounding box center [9, 259] width 9 height 12
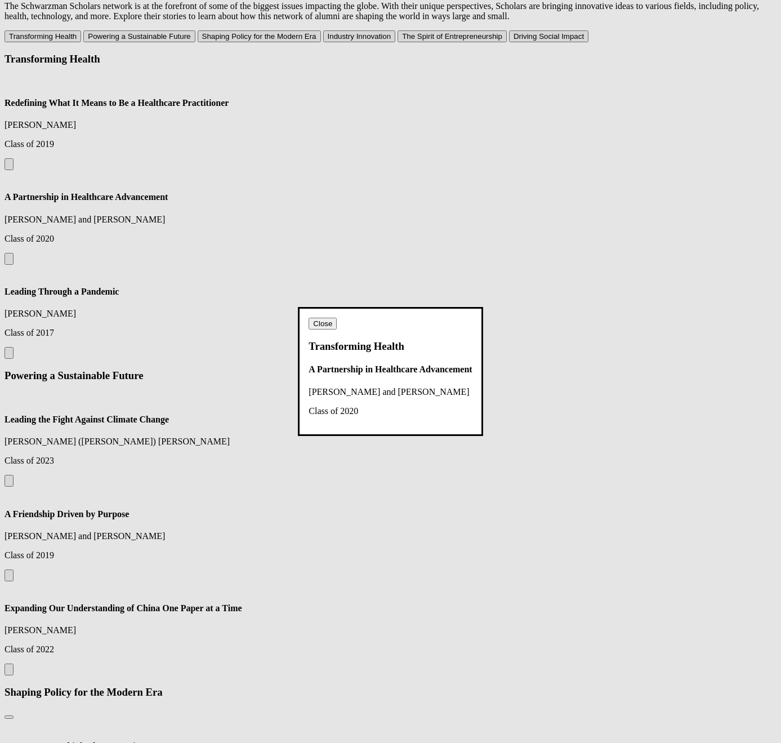
click at [483, 307] on dialog "Close Transforming Health A Partnership in Healthcare Advancement John Beadle a…" at bounding box center [390, 371] width 185 height 128
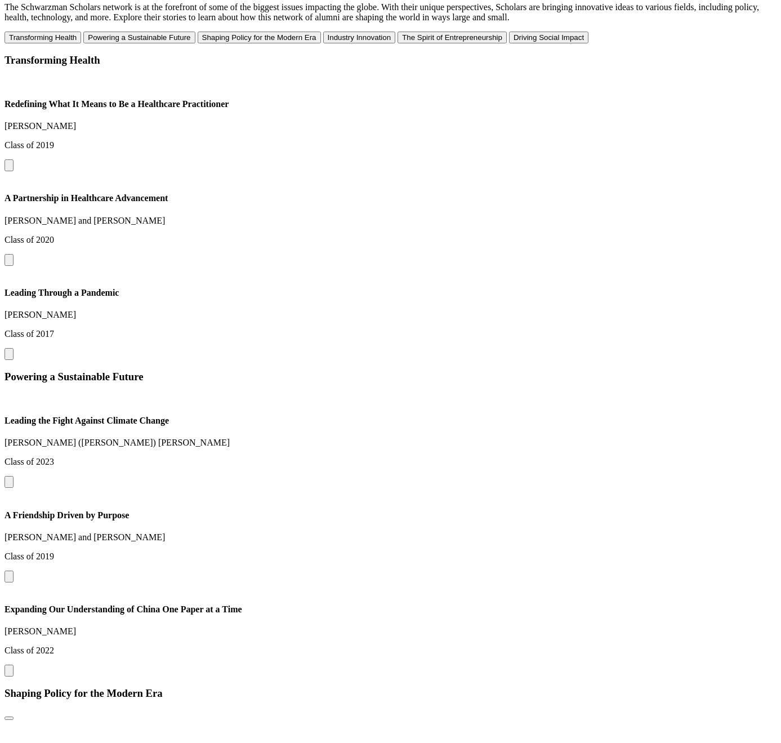
scroll to position [1111, 0]
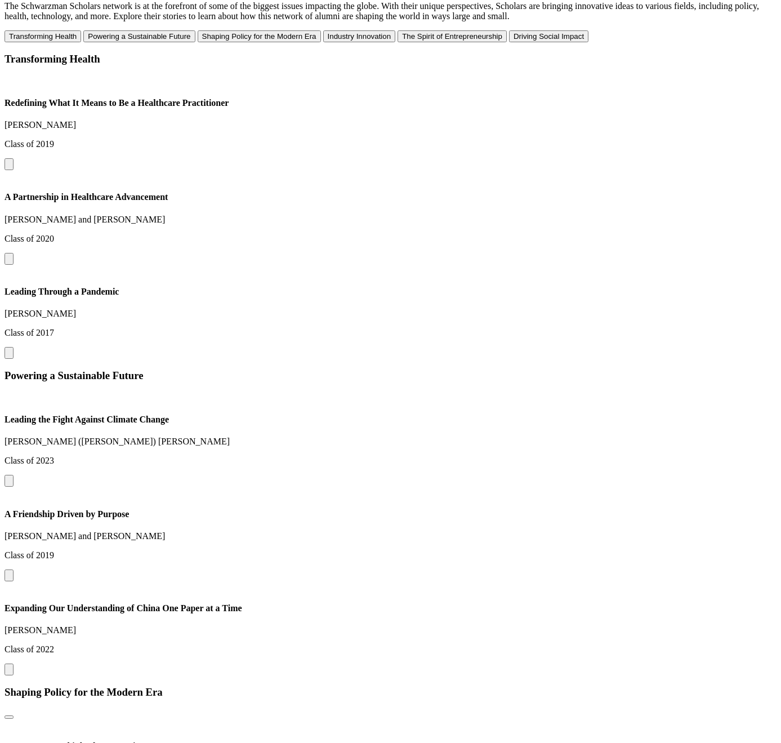
click at [14, 253] on button at bounding box center [9, 259] width 9 height 12
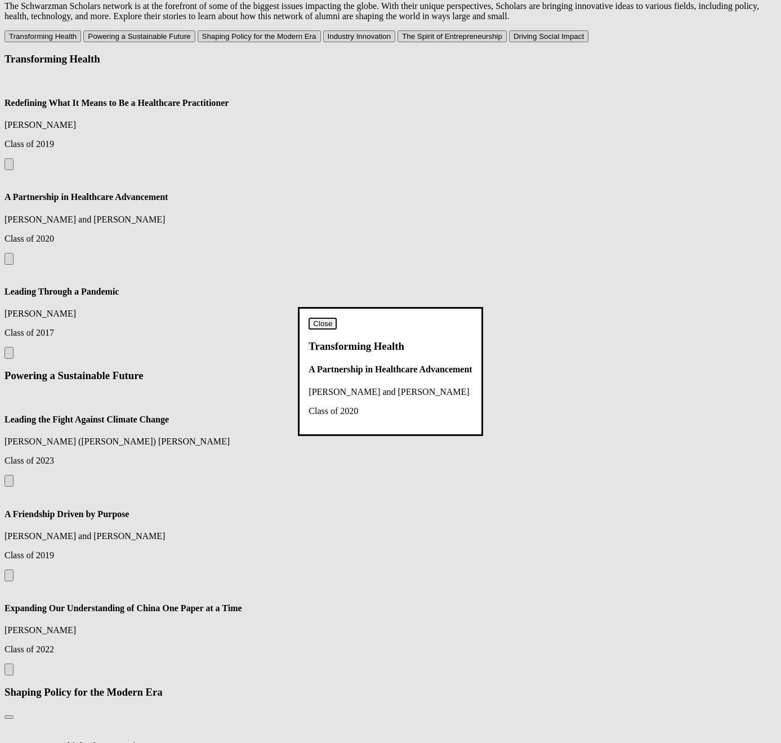
click at [337, 318] on button "Close" at bounding box center [323, 324] width 28 height 12
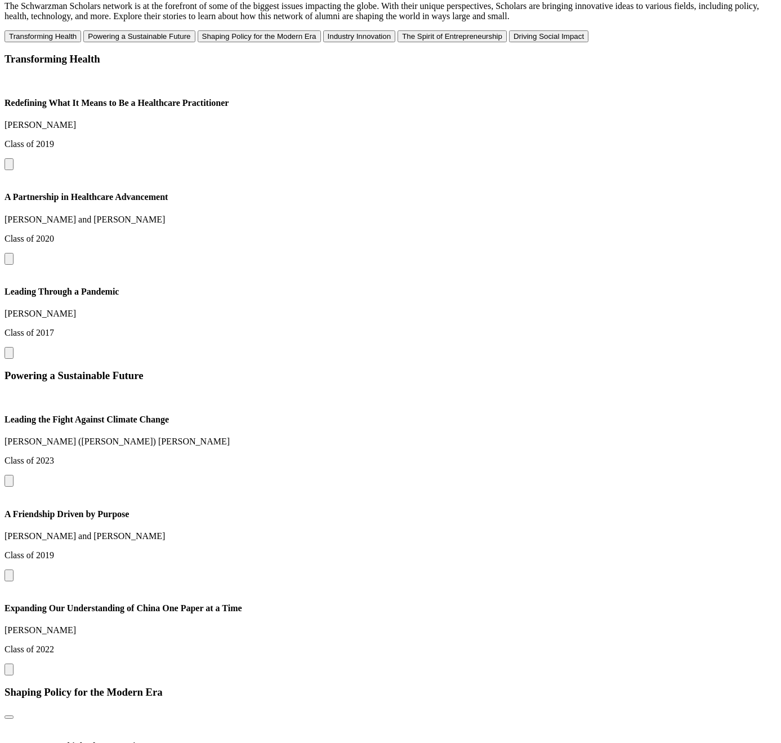
click at [14, 253] on button at bounding box center [9, 259] width 9 height 12
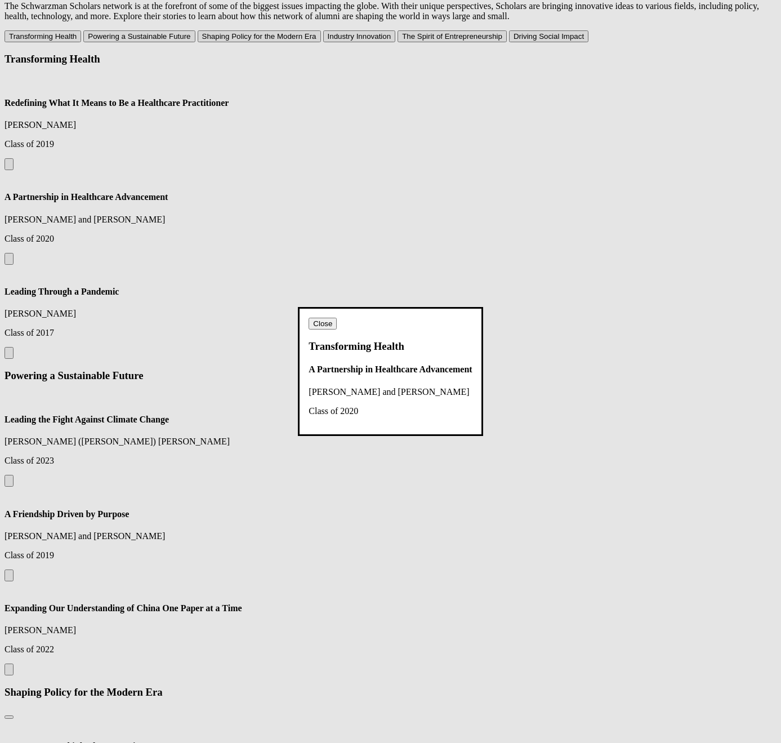
click at [337, 318] on button "Close" at bounding box center [323, 324] width 28 height 12
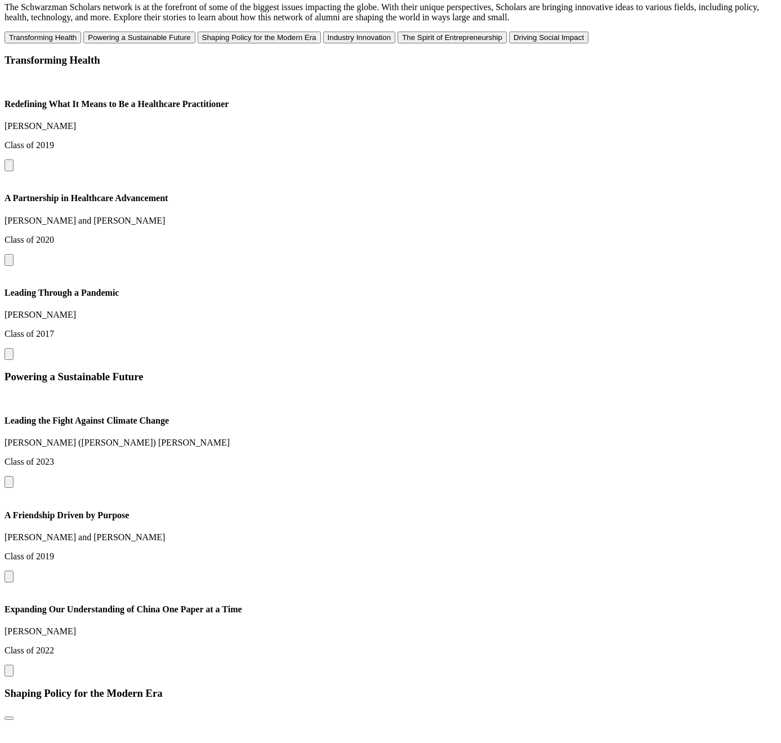
scroll to position [1111, 0]
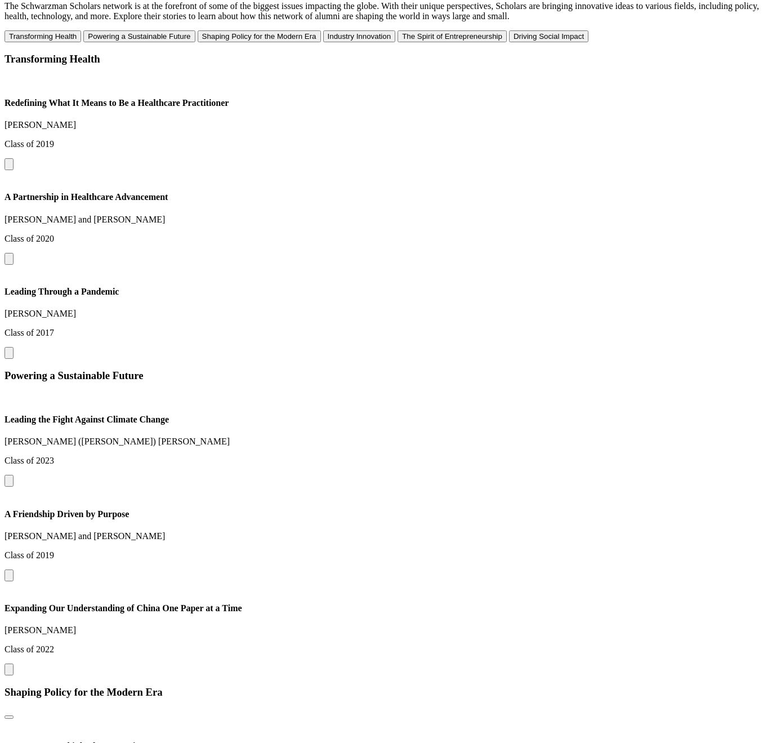
click at [14, 253] on button at bounding box center [9, 259] width 9 height 12
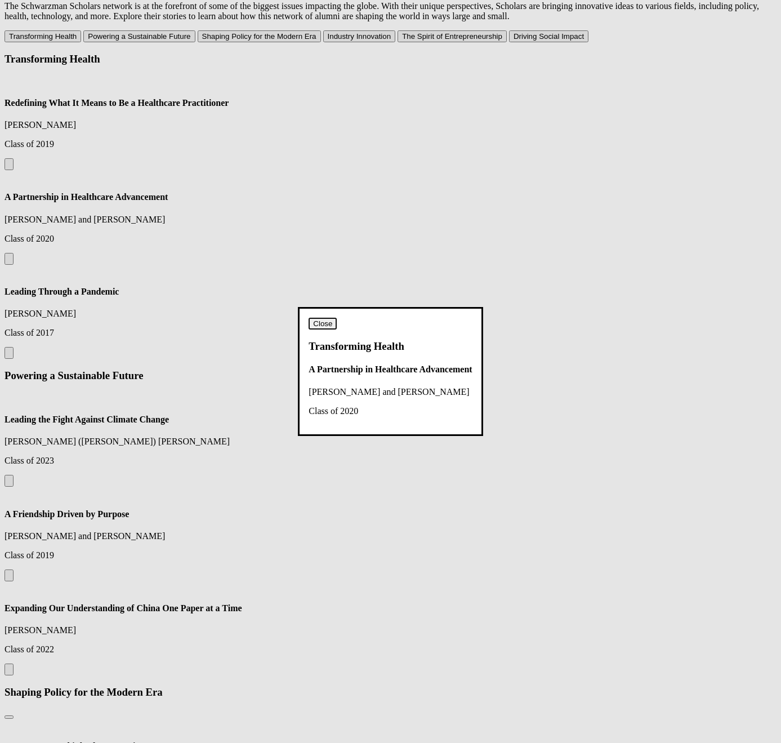
click at [337, 318] on button "Close" at bounding box center [323, 324] width 28 height 12
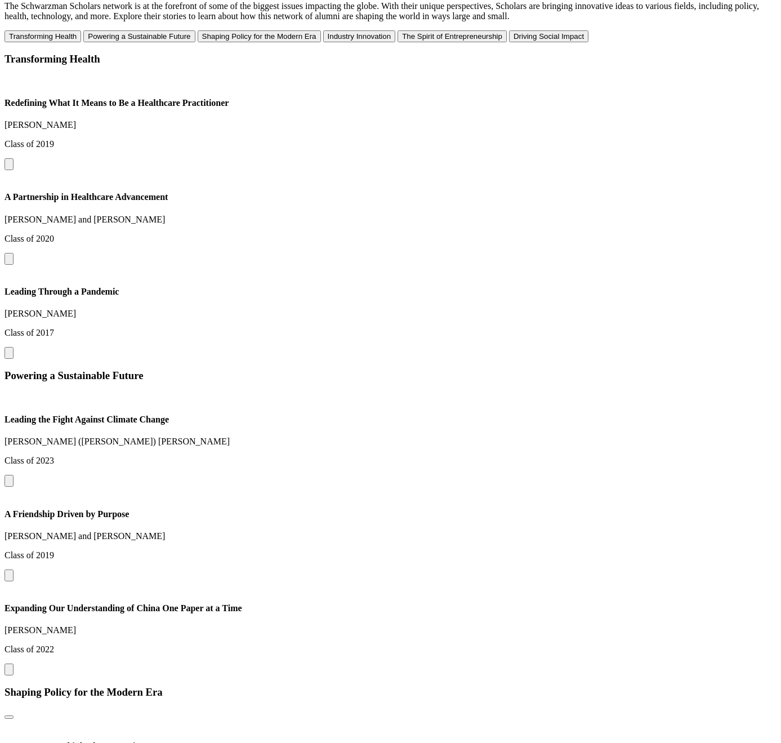
click at [313, 276] on div "Transforming Health Redefining What It Means to Be a Healthcare Practitioner Ru…" at bounding box center [391, 206] width 772 height 306
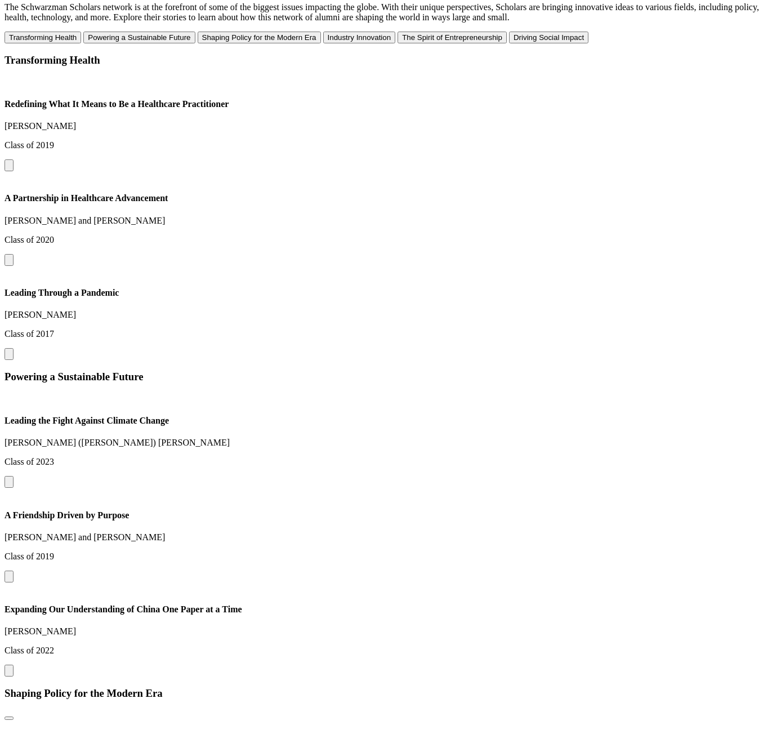
scroll to position [1111, 0]
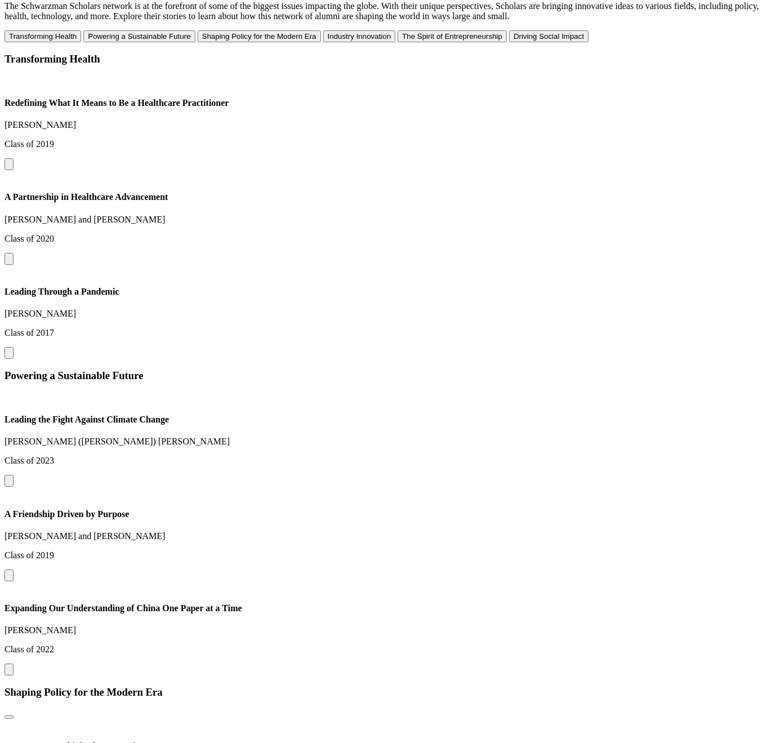
click at [14, 253] on button at bounding box center [9, 259] width 9 height 12
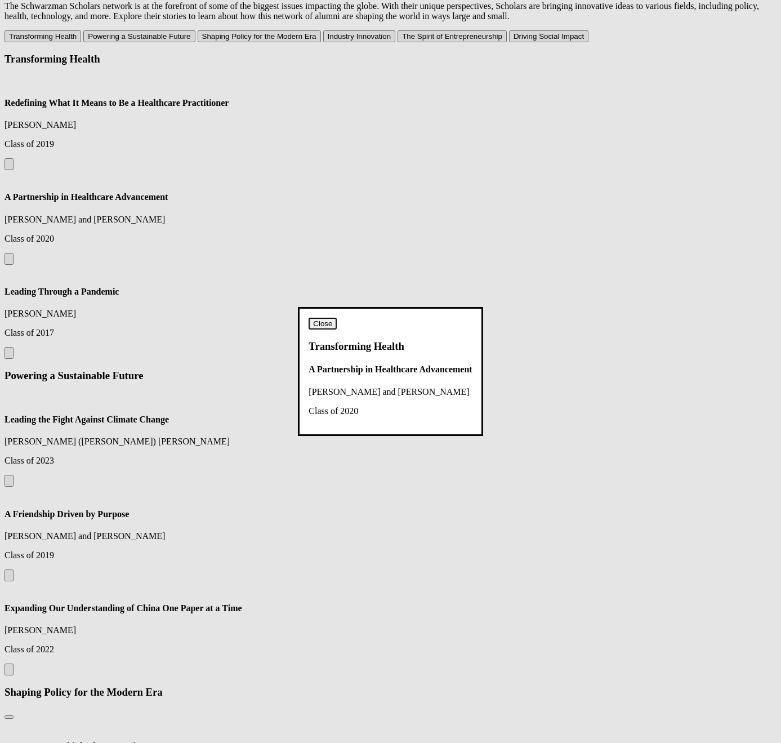
click at [337, 318] on button "Close" at bounding box center [323, 324] width 28 height 12
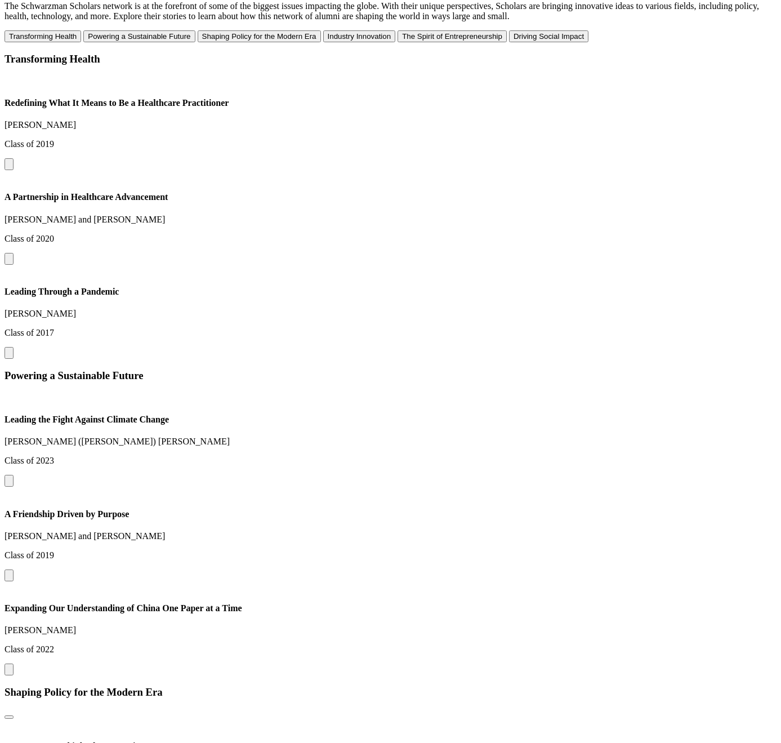
click at [14, 253] on button at bounding box center [9, 259] width 9 height 12
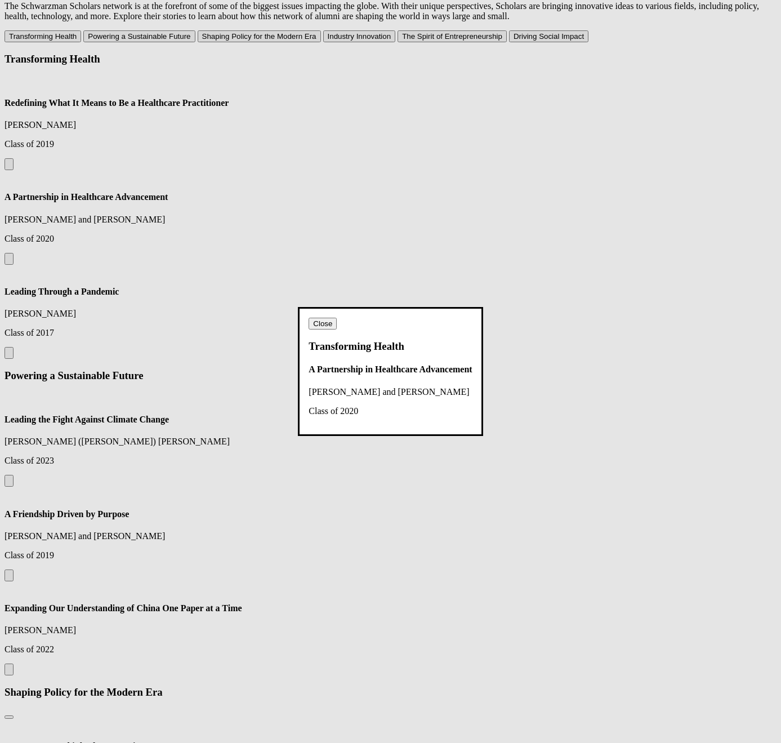
click at [393, 317] on dialog "Close Transforming Health A Partnership in Healthcare Advancement John Beadle a…" at bounding box center [390, 371] width 185 height 128
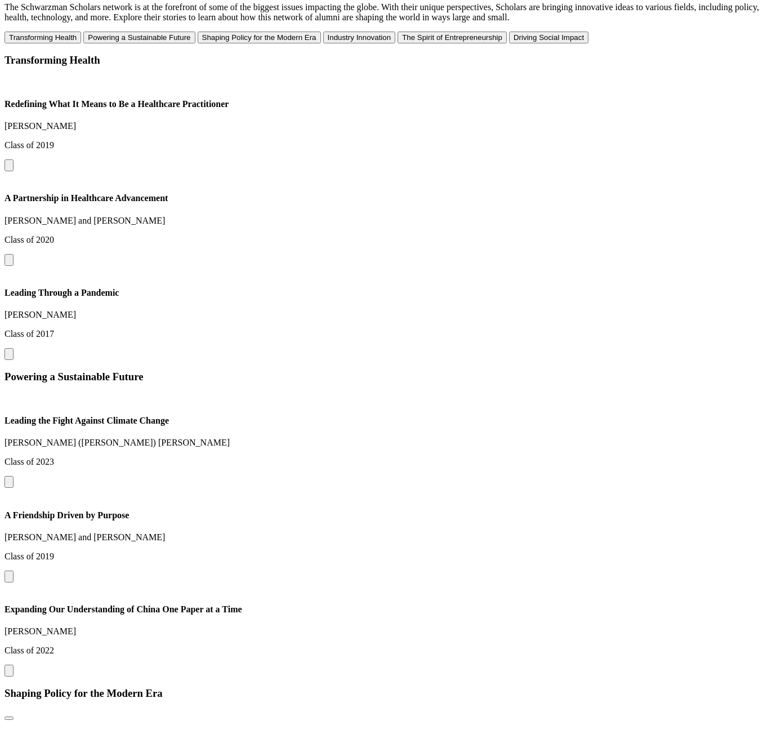
scroll to position [1111, 0]
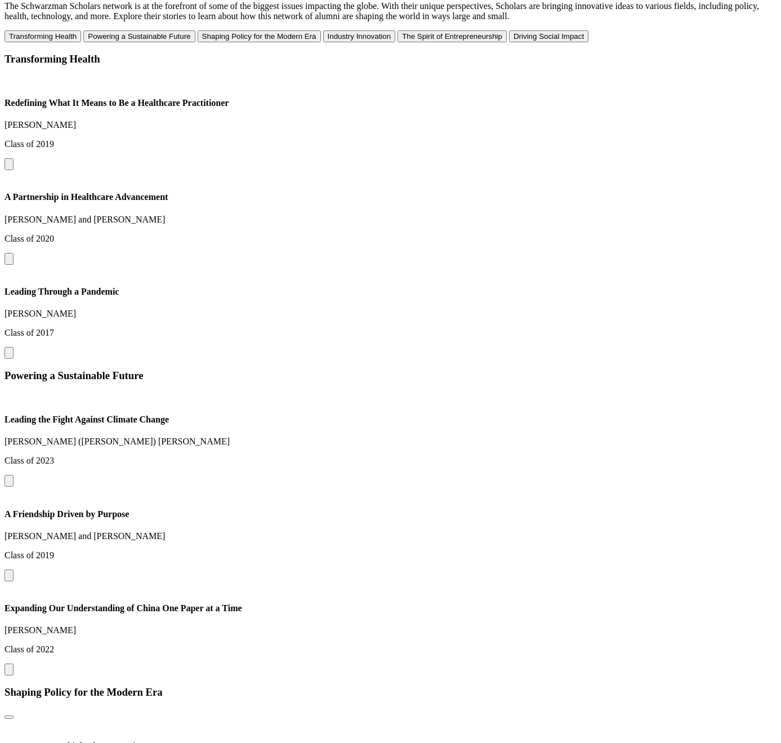
click at [436, 272] on div "Transforming Health Redefining What It Means to Be a Healthcare Practitioner Ru…" at bounding box center [391, 206] width 772 height 306
click at [14, 253] on button at bounding box center [9, 259] width 9 height 12
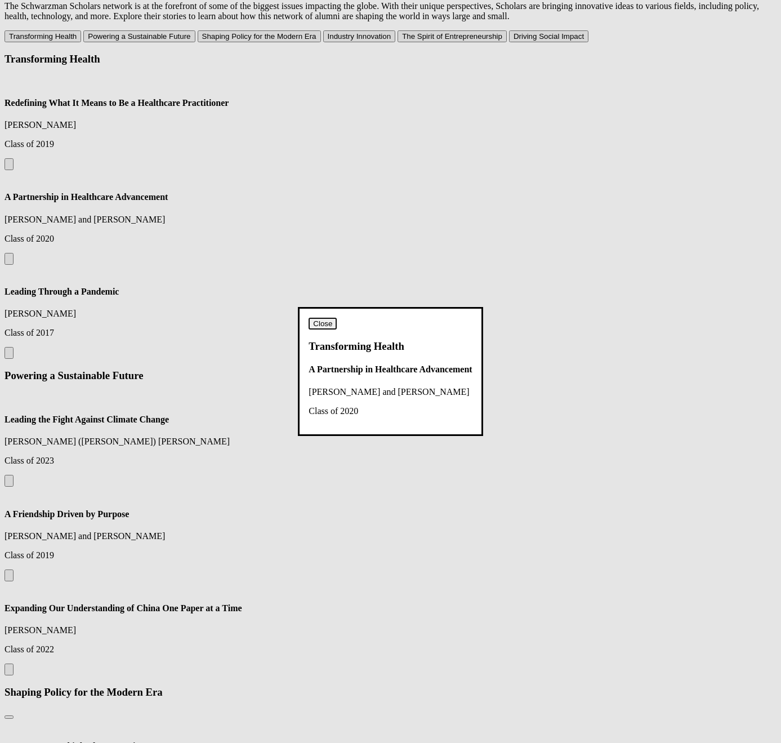
click at [337, 318] on button "Close" at bounding box center [323, 324] width 28 height 12
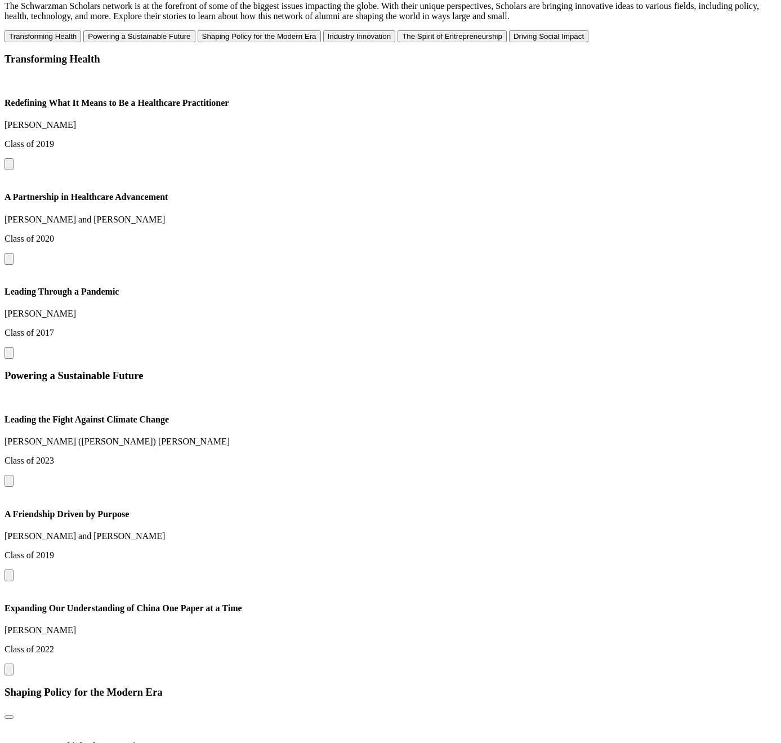
click at [495, 369] on div "Powering a Sustainable Future Leading the Fight Against Climate Change Hanyuan …" at bounding box center [391, 522] width 772 height 306
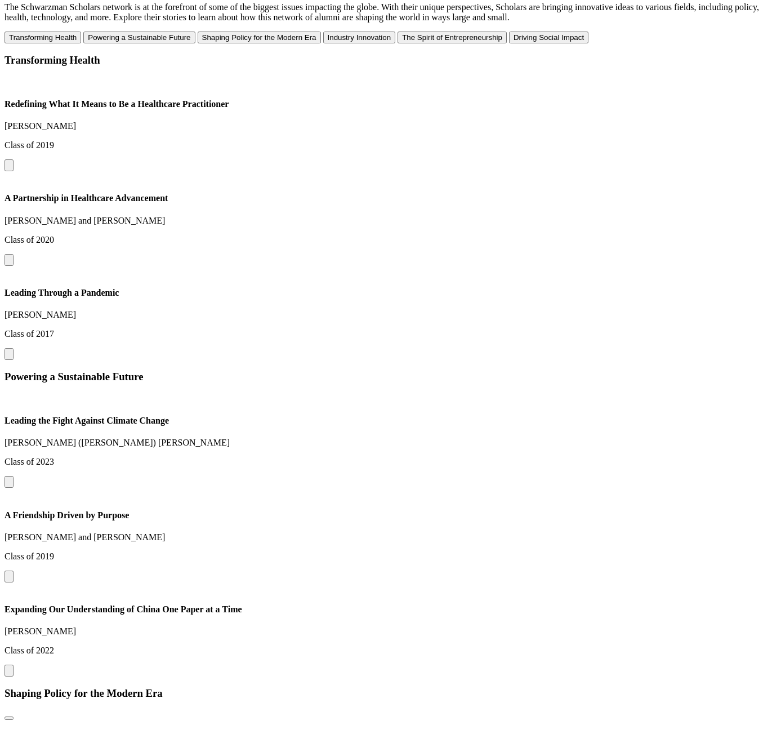
scroll to position [1111, 0]
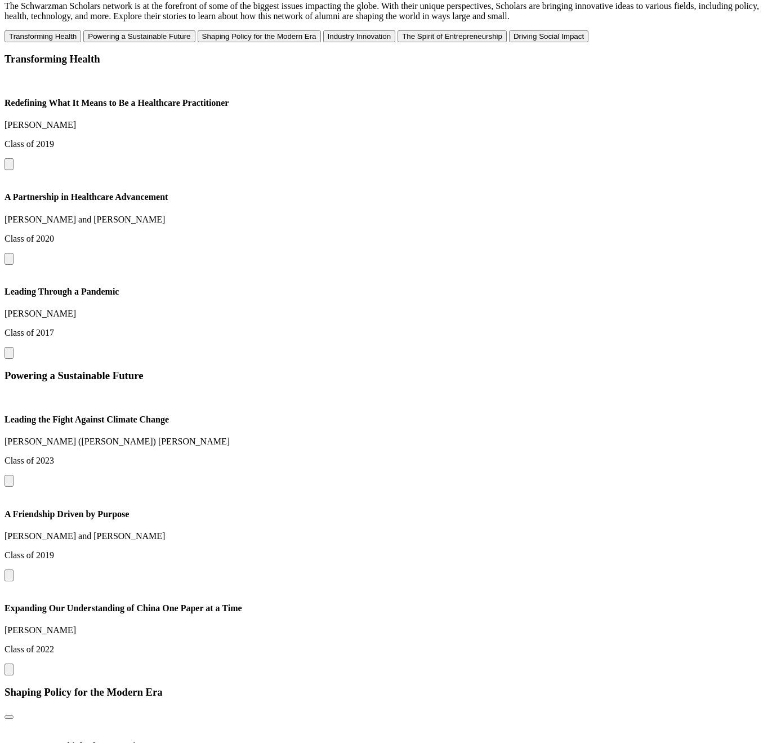
click at [14, 253] on button at bounding box center [9, 259] width 9 height 12
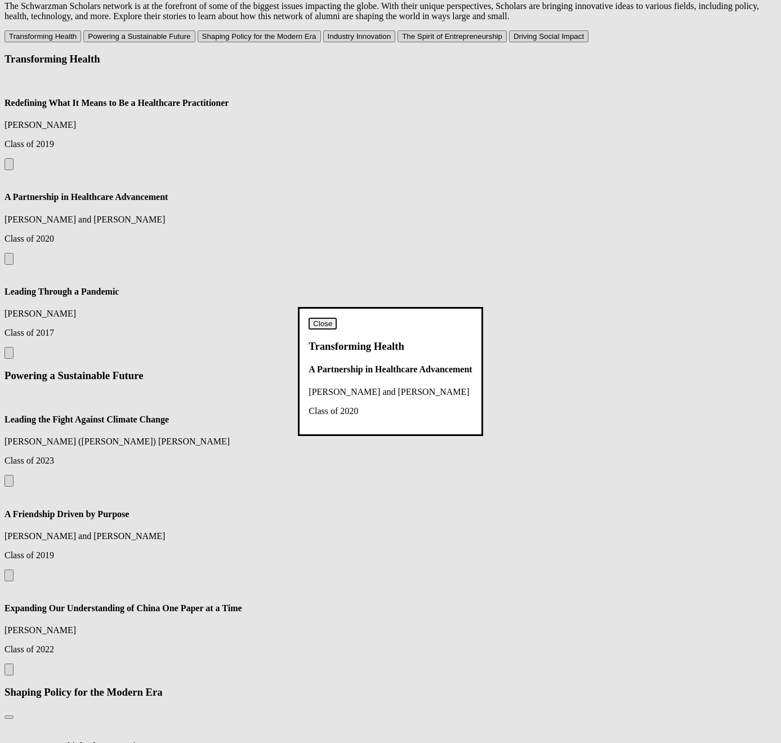
click at [337, 318] on button "Close" at bounding box center [323, 324] width 28 height 12
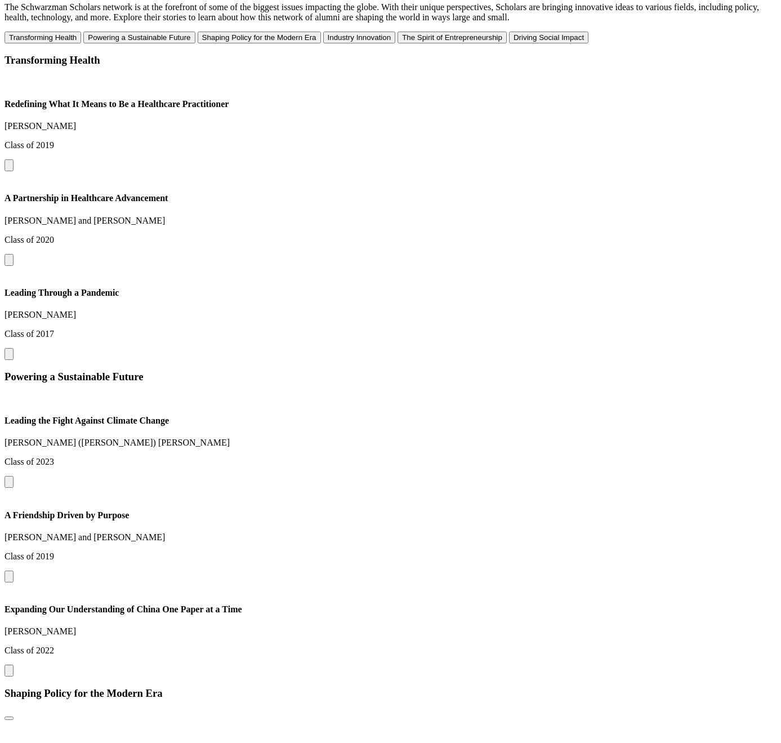
scroll to position [1111, 0]
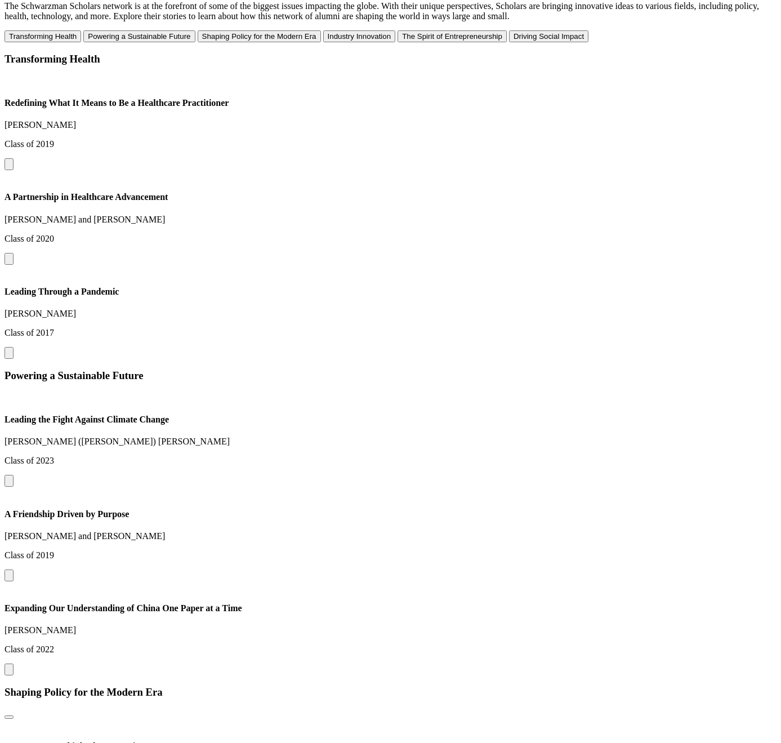
click at [14, 253] on button at bounding box center [9, 259] width 9 height 12
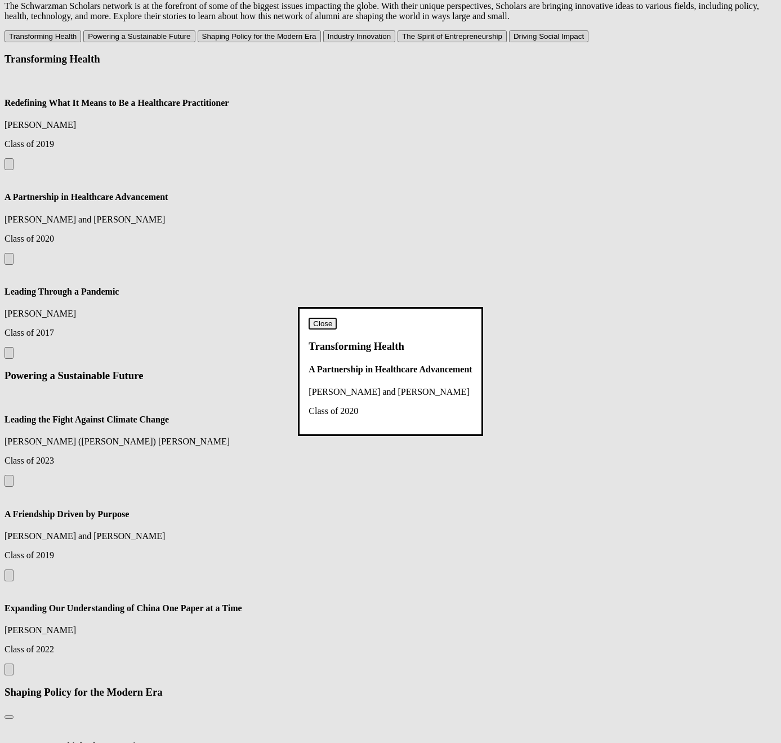
click at [337, 318] on button "Close" at bounding box center [323, 324] width 28 height 12
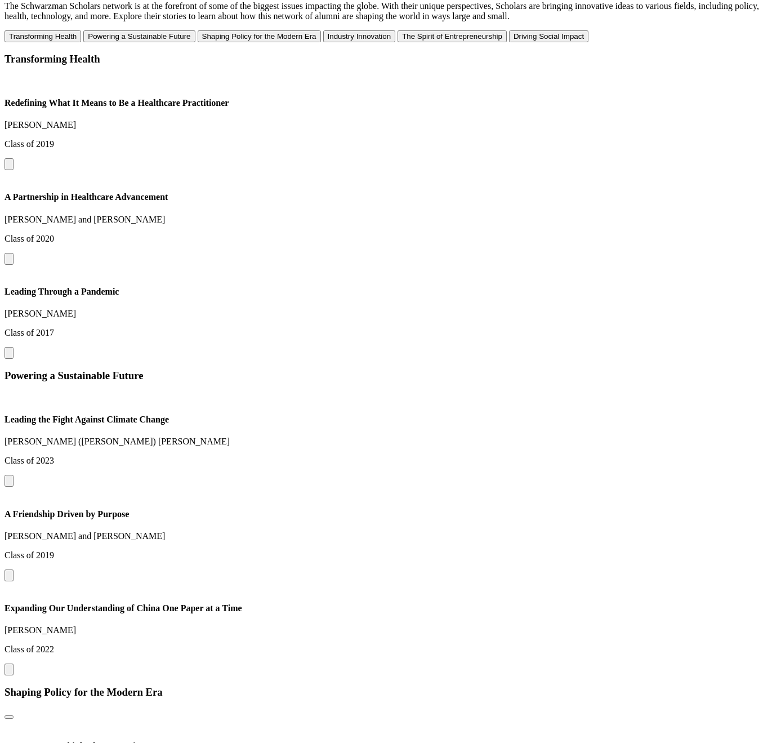
click at [14, 347] on button at bounding box center [9, 353] width 9 height 12
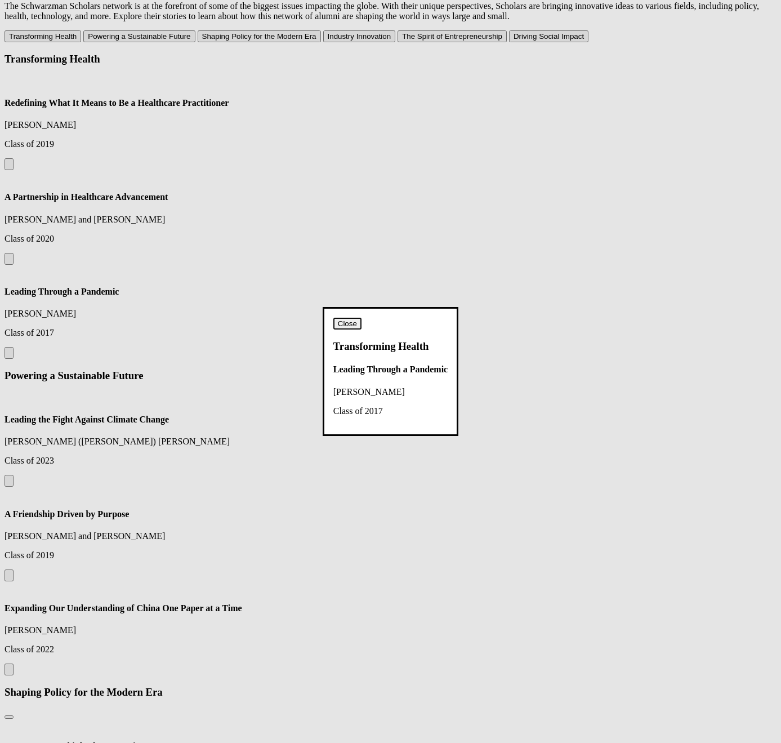
click at [362, 318] on button "Close" at bounding box center [347, 324] width 28 height 12
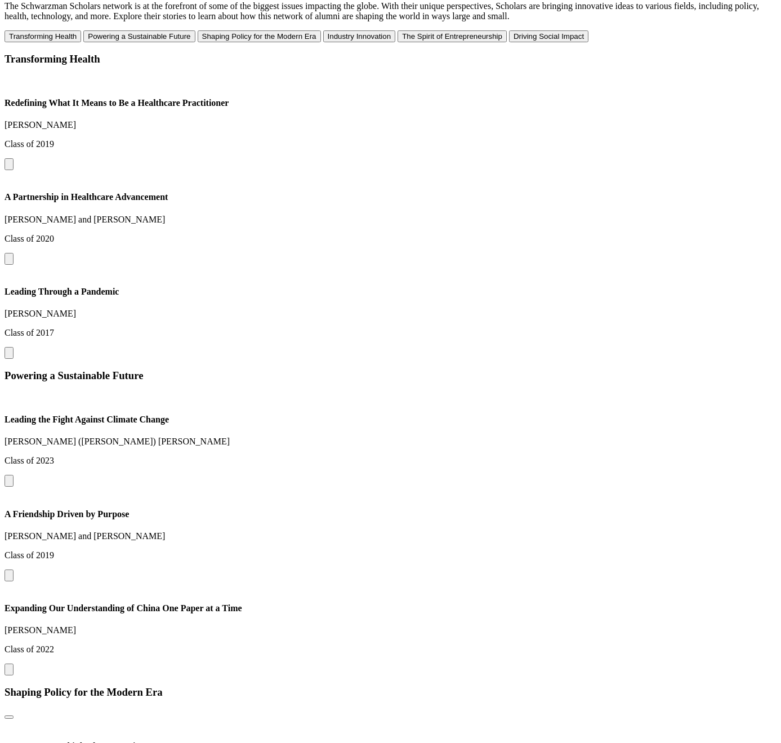
click at [14, 347] on button at bounding box center [9, 353] width 9 height 12
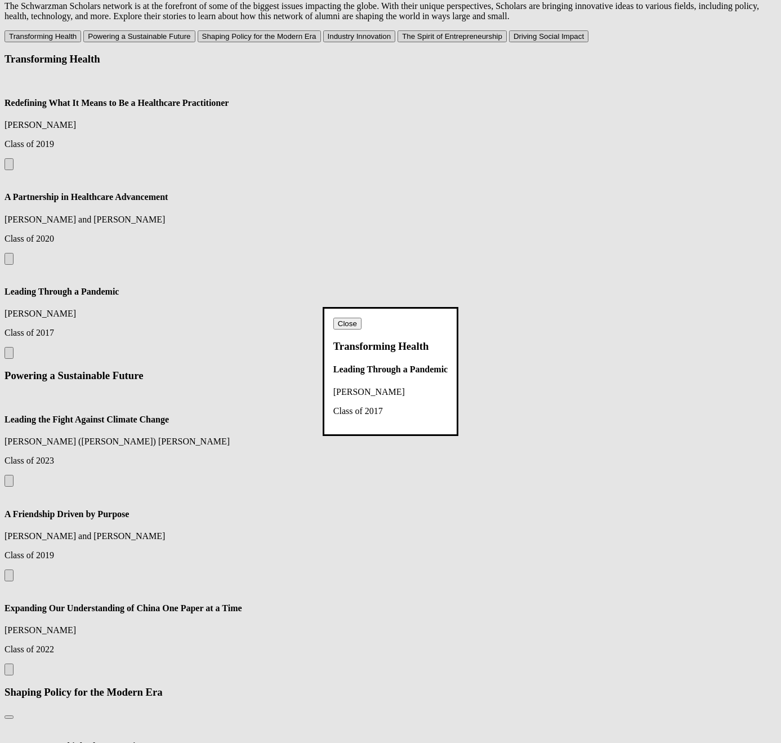
click at [362, 318] on button "Close" at bounding box center [347, 324] width 28 height 12
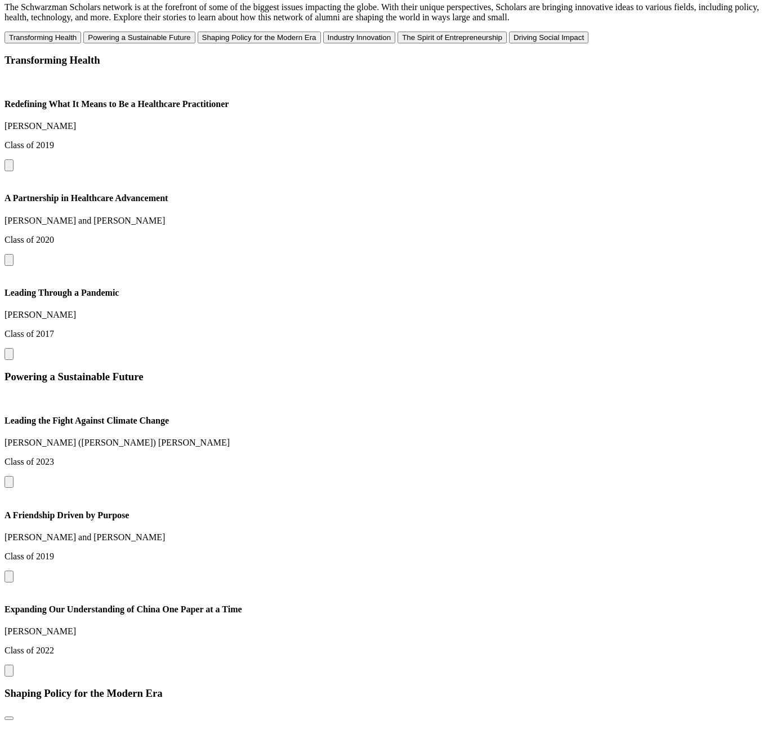
scroll to position [1111, 0]
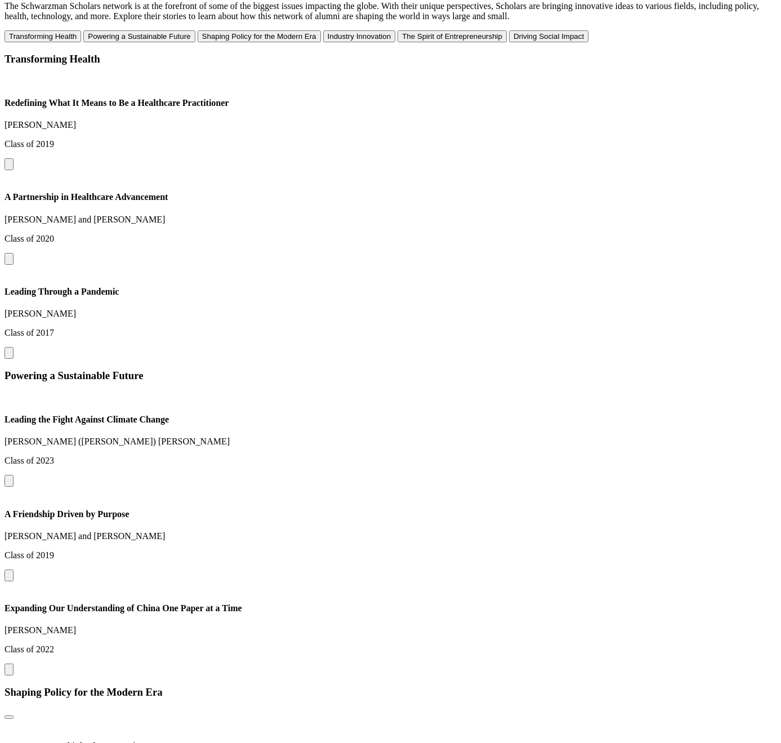
click at [14, 253] on button at bounding box center [9, 259] width 9 height 12
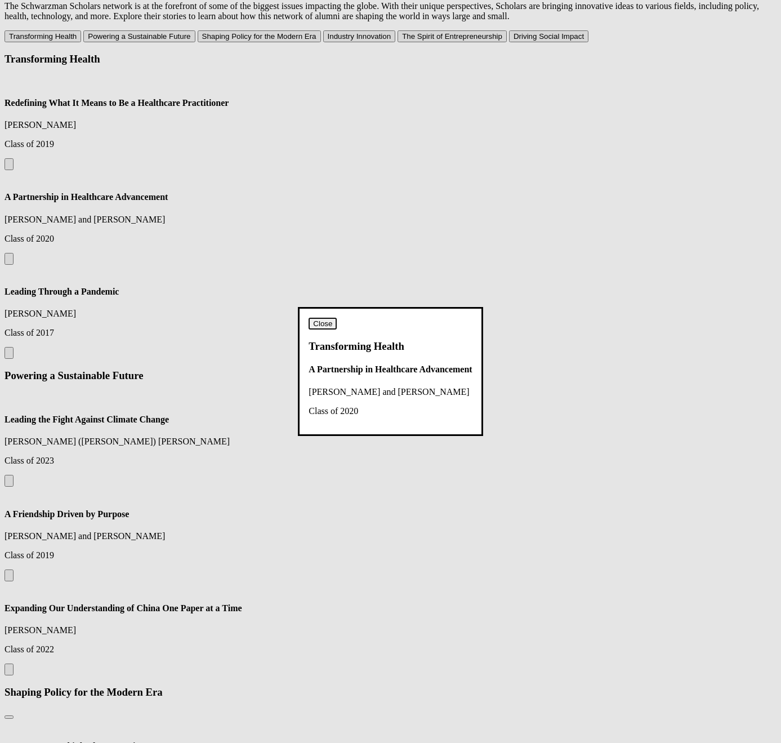
click at [337, 318] on button "Close" at bounding box center [323, 324] width 28 height 12
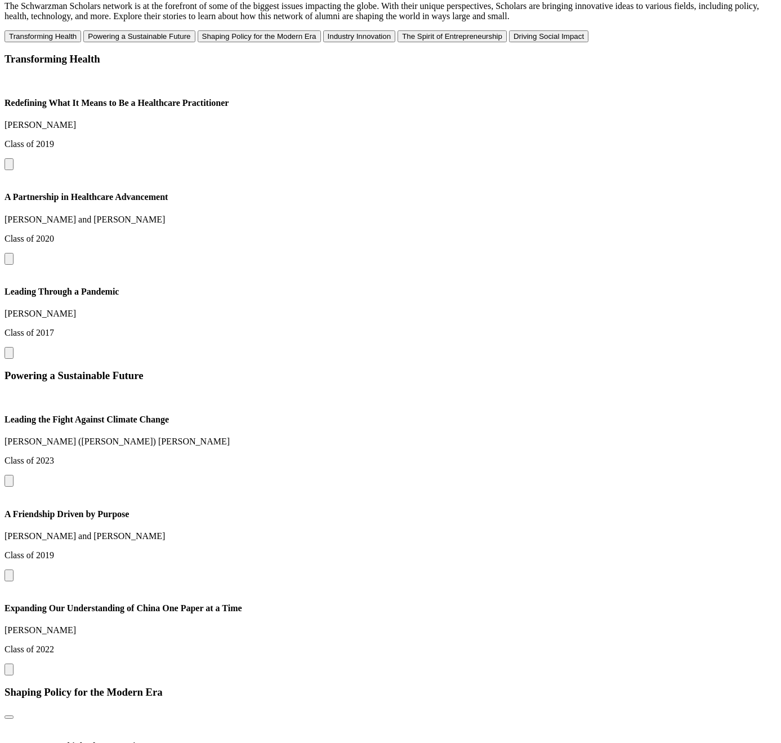
click at [397, 369] on div "Powering a Sustainable Future Leading the Fight Against Climate Change Hanyuan …" at bounding box center [391, 522] width 772 height 306
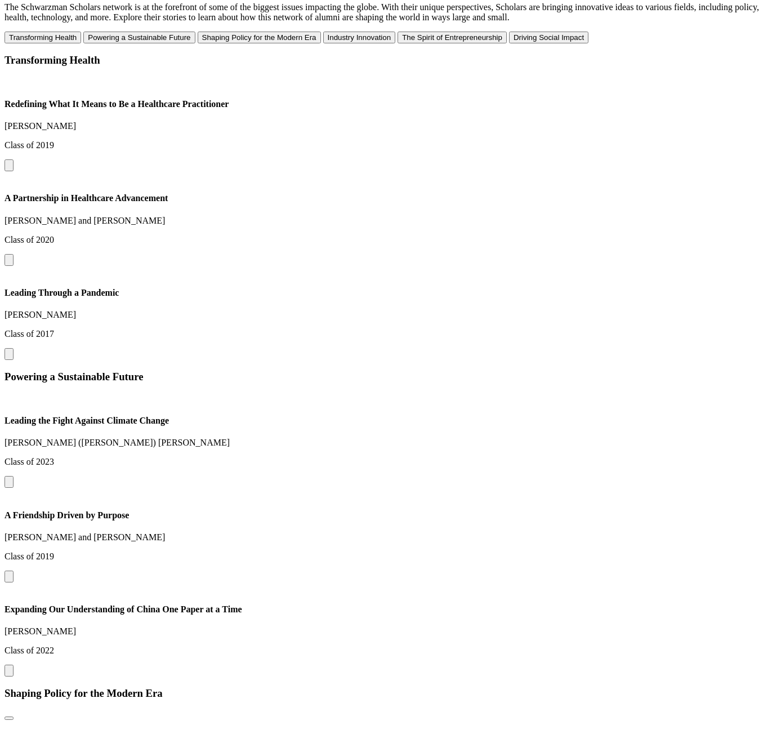
scroll to position [1111, 0]
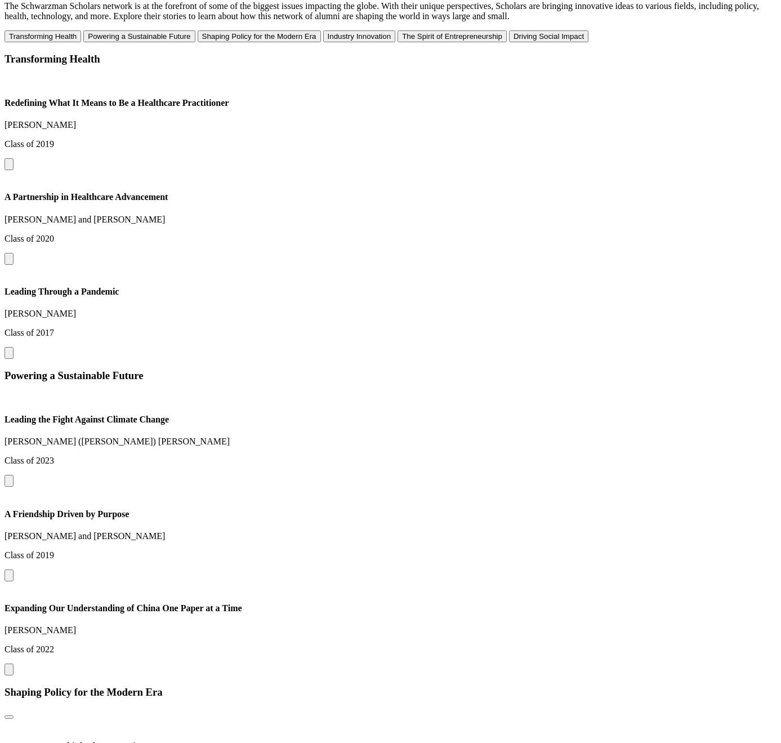
click at [14, 253] on button at bounding box center [9, 259] width 9 height 12
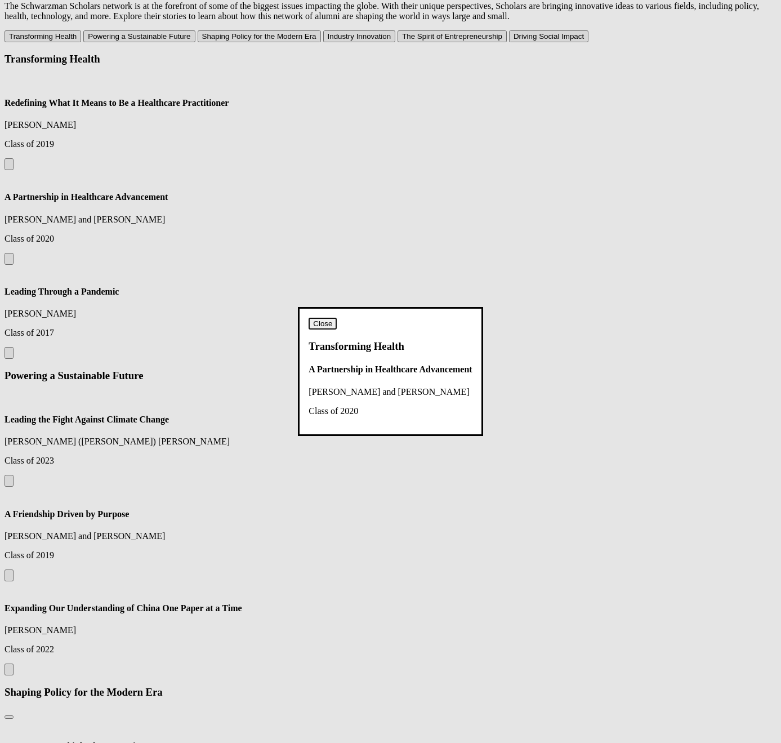
click at [337, 318] on button "Close" at bounding box center [323, 324] width 28 height 12
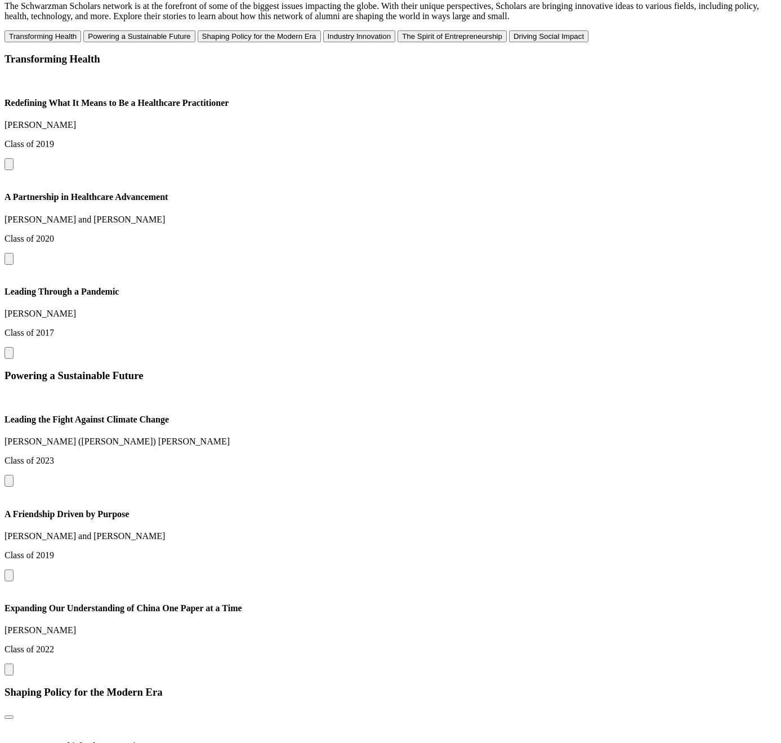
click at [14, 253] on button at bounding box center [9, 259] width 9 height 12
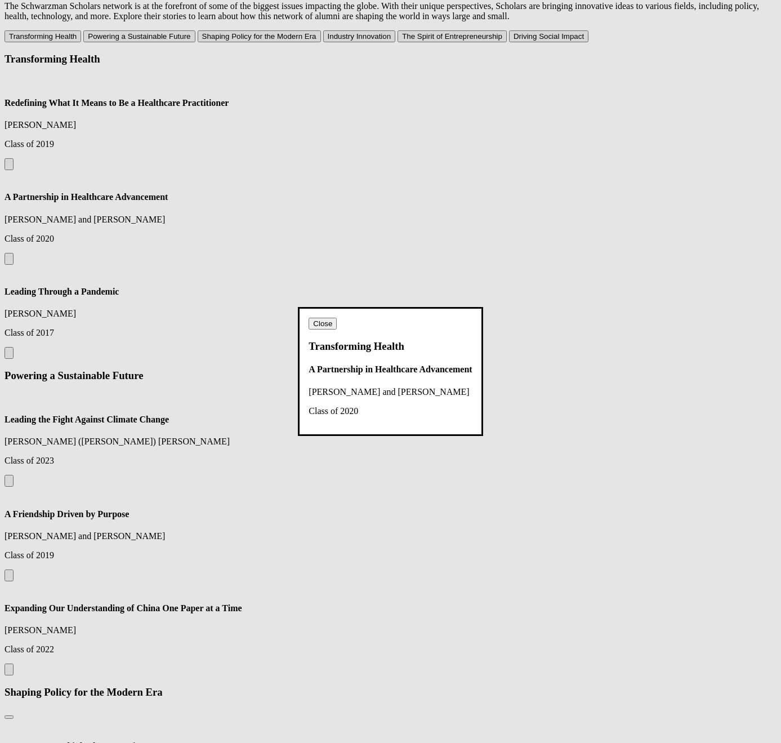
click at [337, 318] on button "Close" at bounding box center [323, 324] width 28 height 12
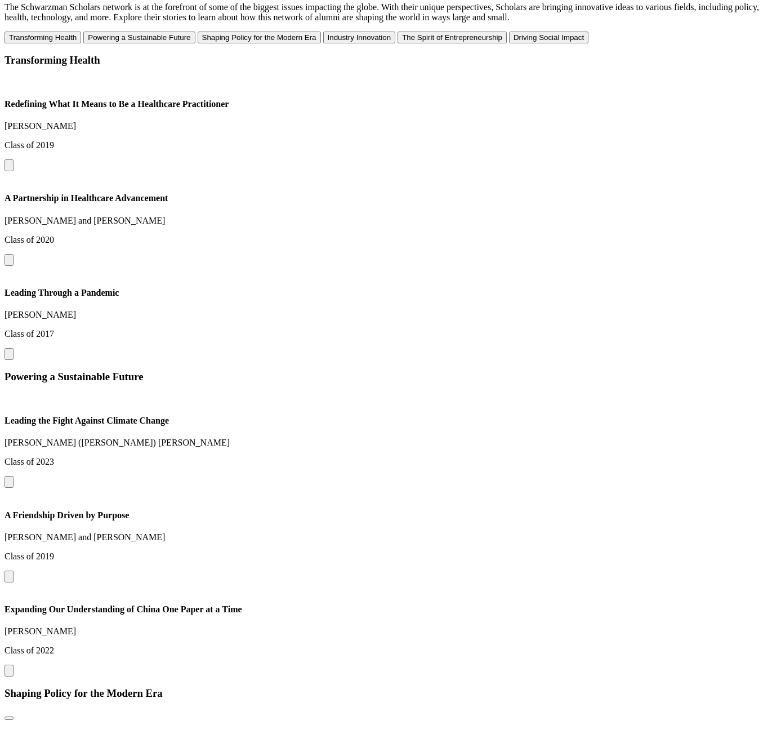
scroll to position [1111, 0]
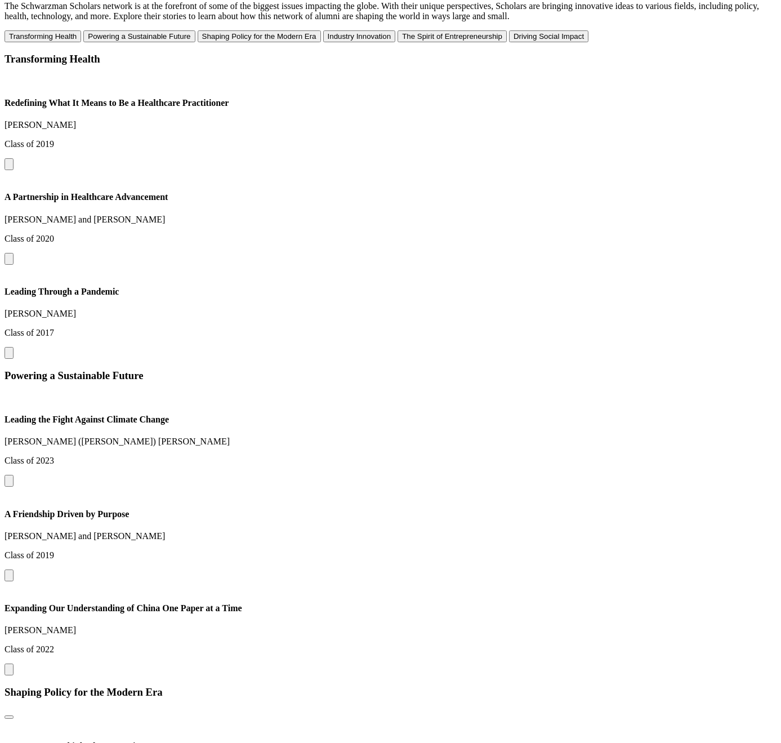
click at [14, 253] on button at bounding box center [9, 259] width 9 height 12
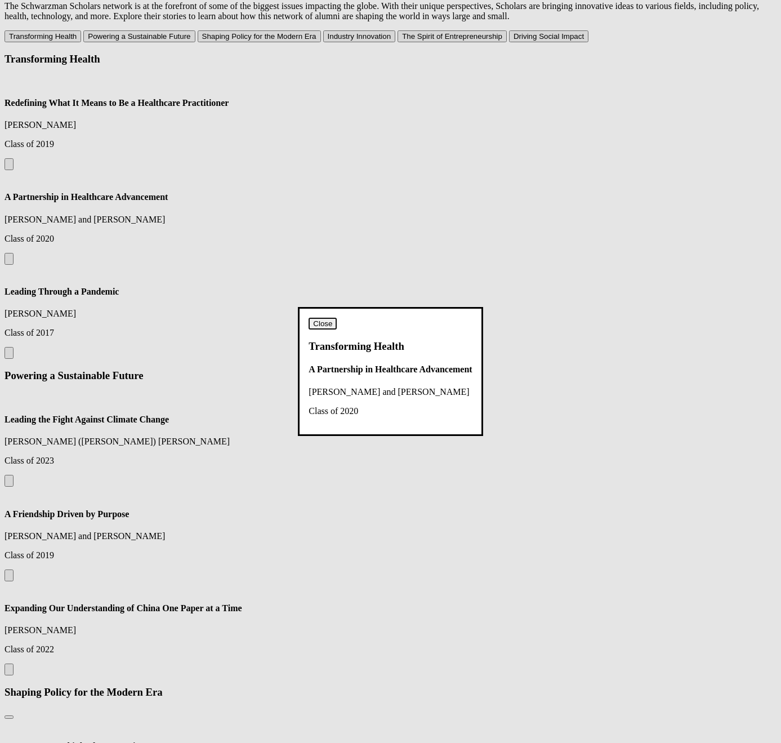
click at [337, 318] on button "Close" at bounding box center [323, 324] width 28 height 12
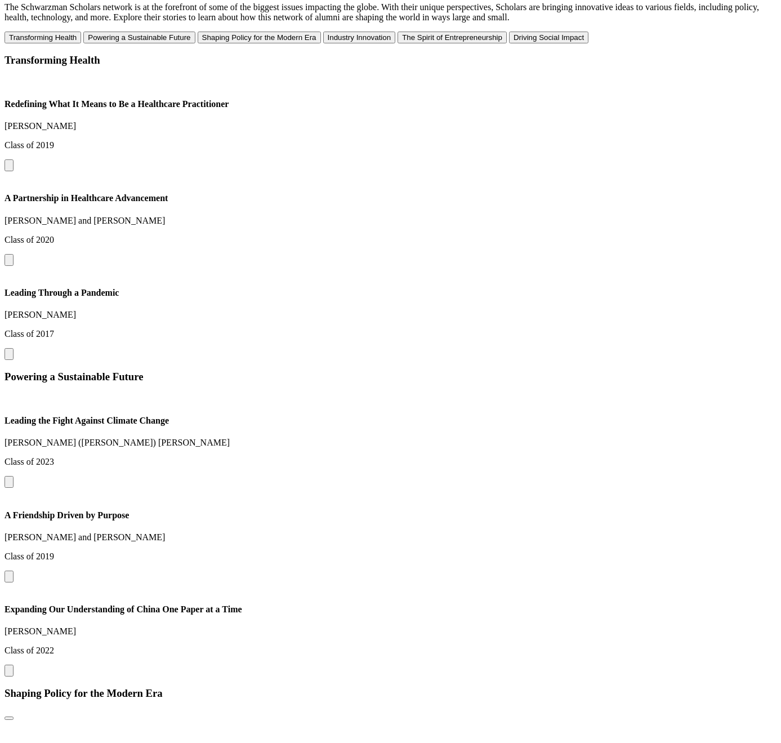
scroll to position [1111, 0]
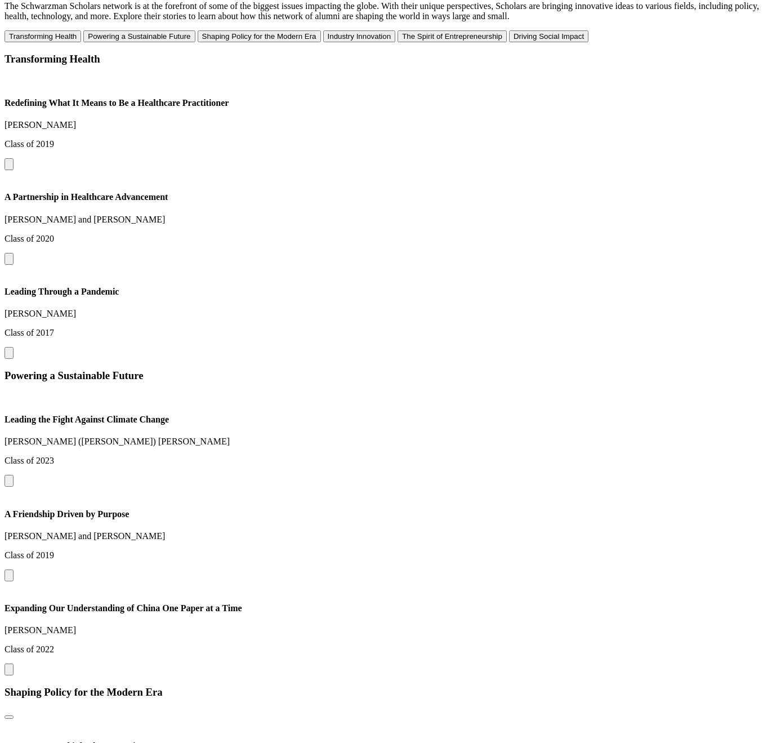
click at [14, 253] on button at bounding box center [9, 259] width 9 height 12
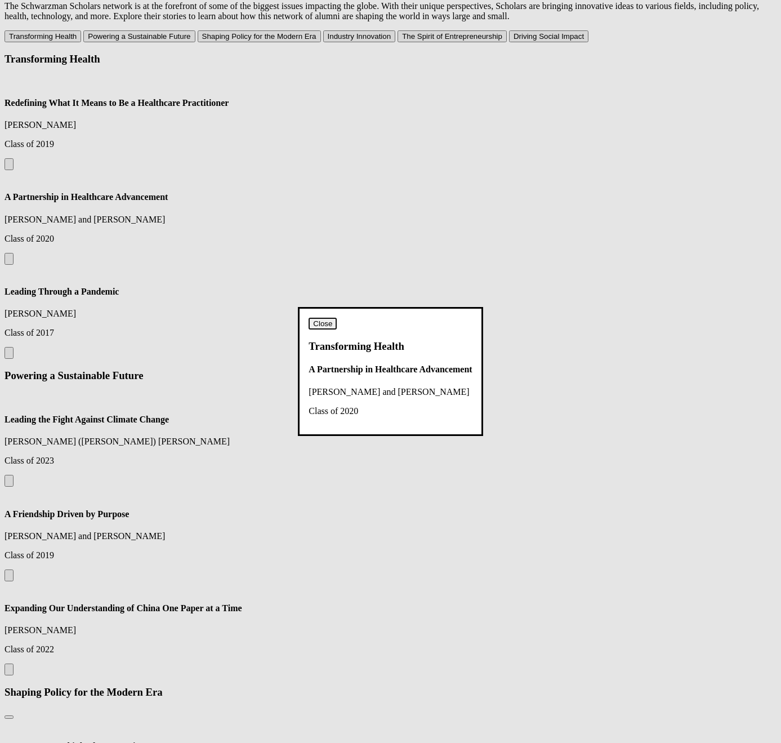
click at [337, 318] on button "Close" at bounding box center [323, 324] width 28 height 12
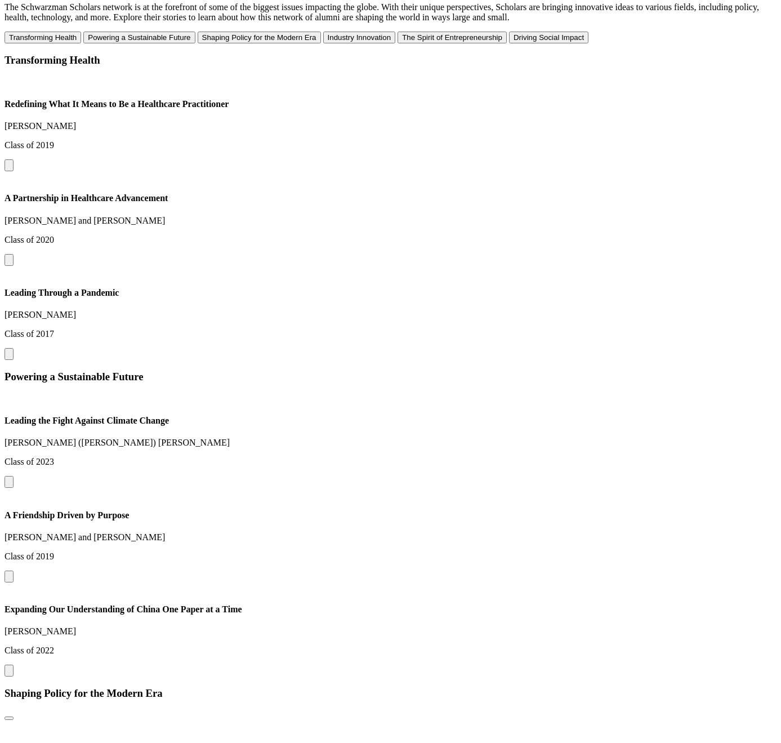
scroll to position [1111, 0]
click at [14, 254] on button at bounding box center [9, 260] width 9 height 12
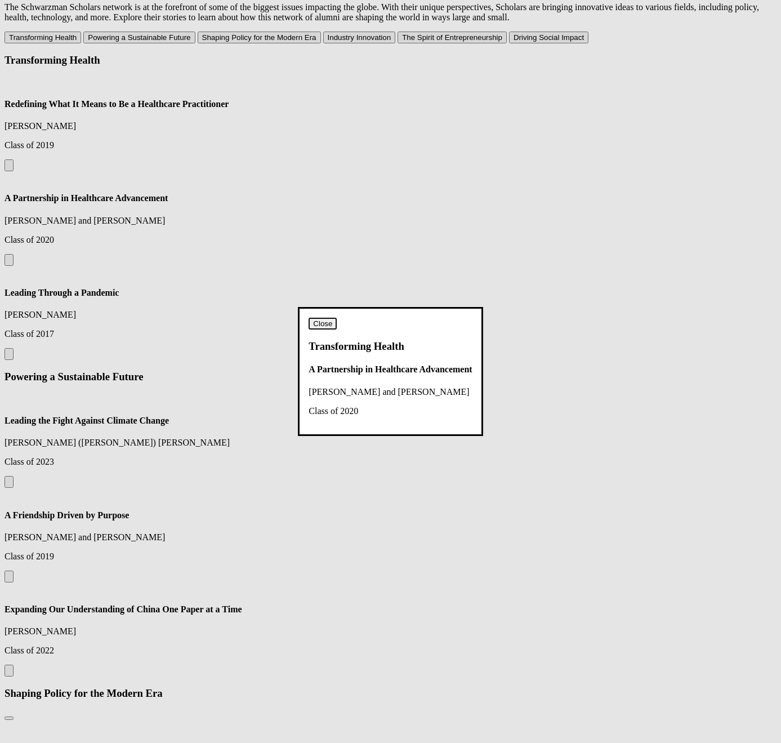
click at [337, 318] on button "Close" at bounding box center [323, 324] width 28 height 12
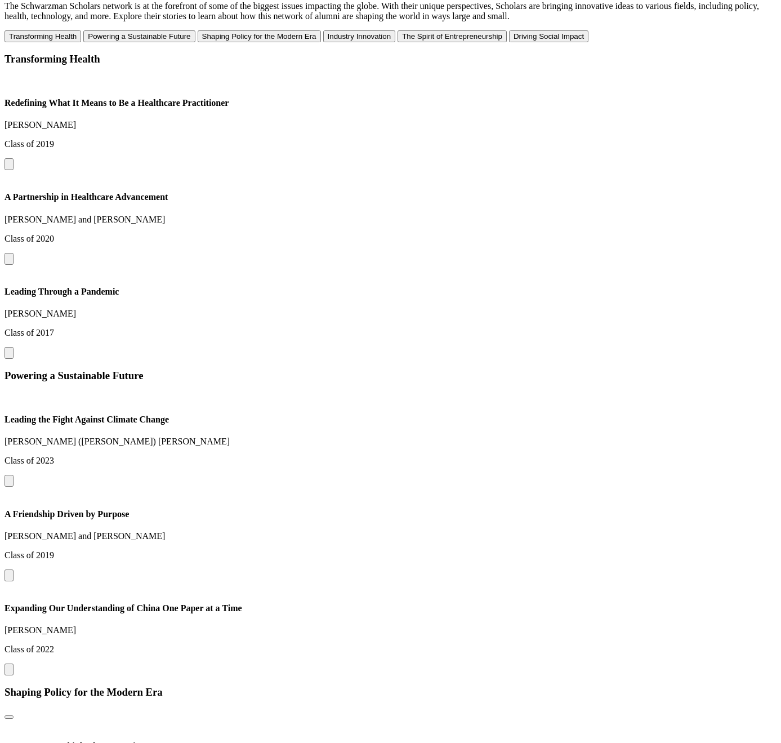
click at [14, 253] on button at bounding box center [9, 259] width 9 height 12
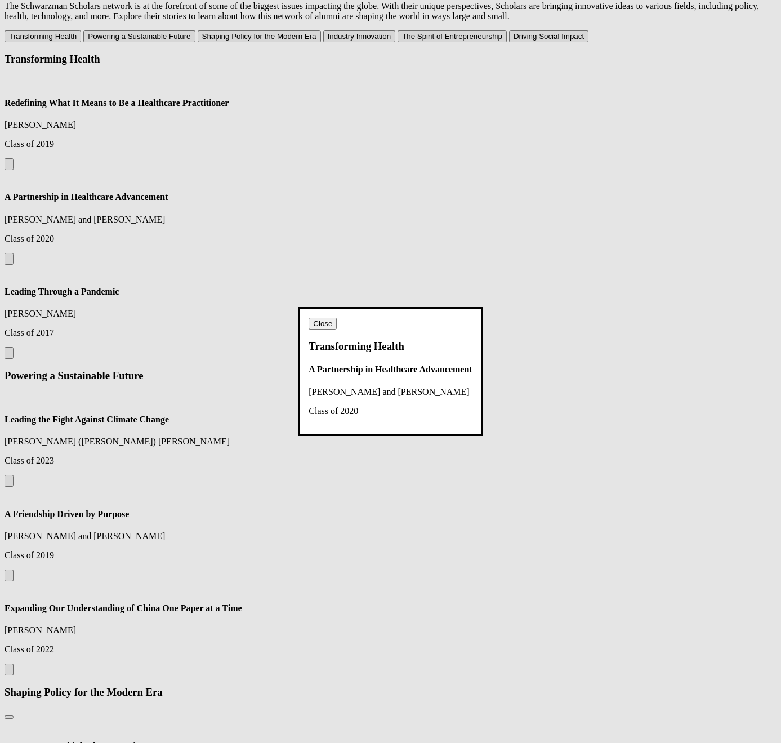
click at [483, 307] on dialog "Close Transforming Health A Partnership in Healthcare Advancement John Beadle a…" at bounding box center [390, 371] width 185 height 128
click at [337, 318] on button "Close" at bounding box center [323, 324] width 28 height 12
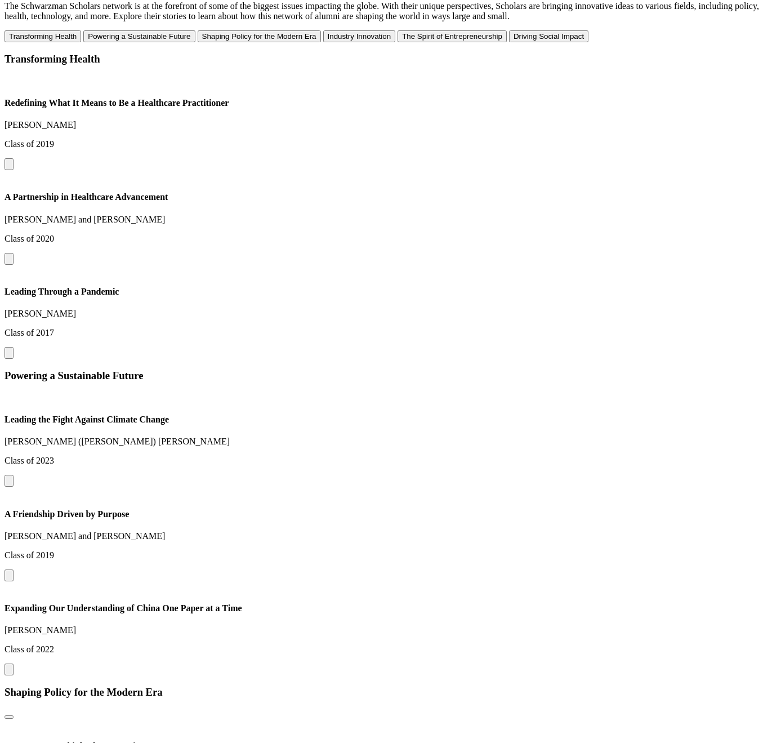
click at [417, 256] on div "Transforming Health Redefining What It Means to Be a Healthcare Practitioner Ru…" at bounding box center [391, 206] width 772 height 306
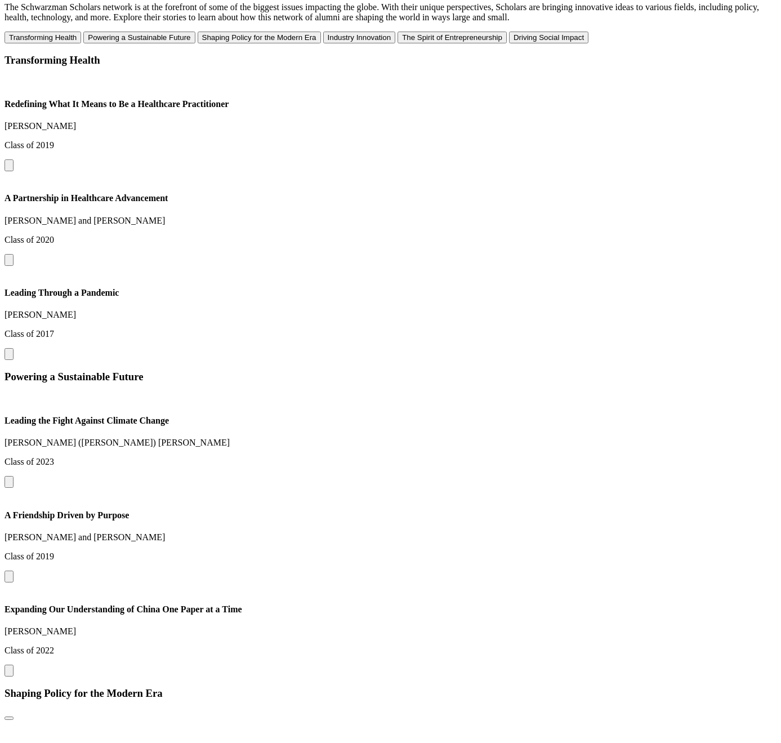
scroll to position [1111, 0]
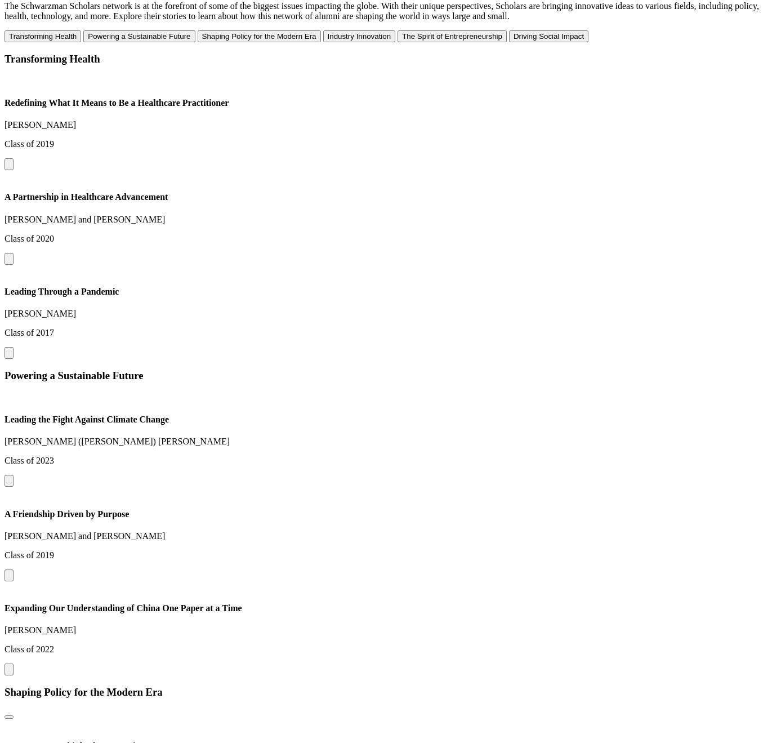
click at [14, 253] on button at bounding box center [9, 259] width 9 height 12
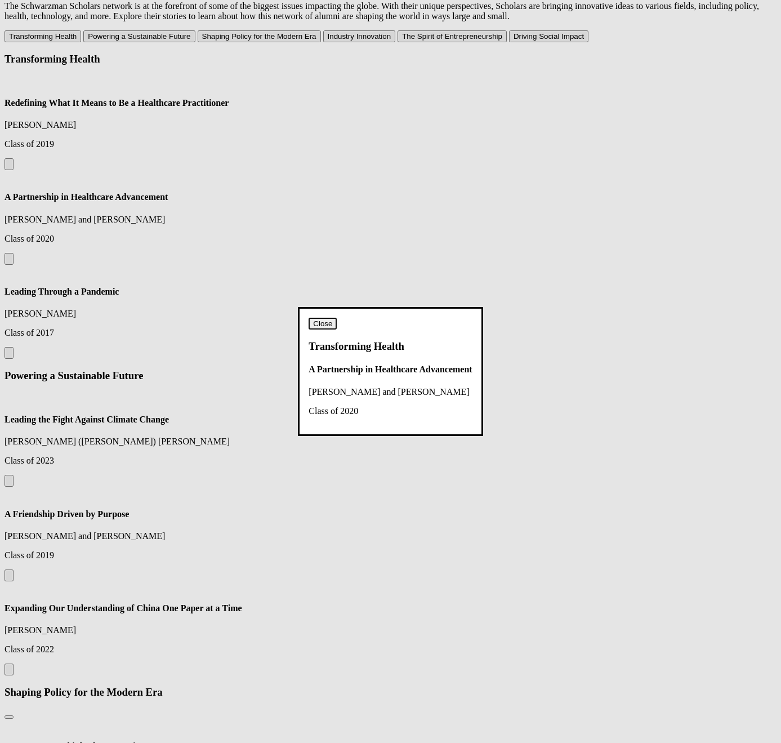
click at [337, 318] on button "Close" at bounding box center [323, 324] width 28 height 12
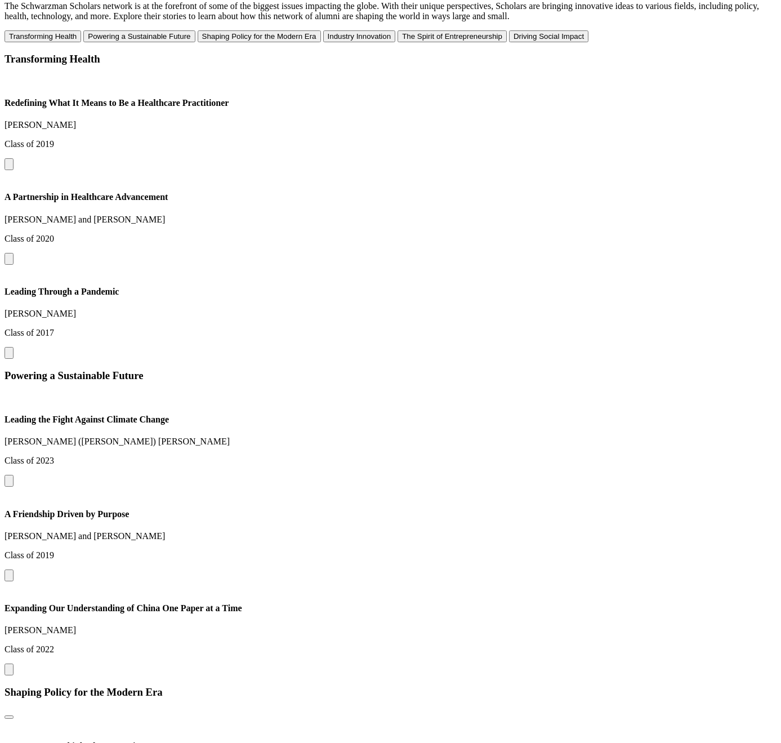
click at [480, 259] on div "Transforming Health Redefining What It Means to Be a Healthcare Practitioner [P…" at bounding box center [391, 206] width 772 height 306
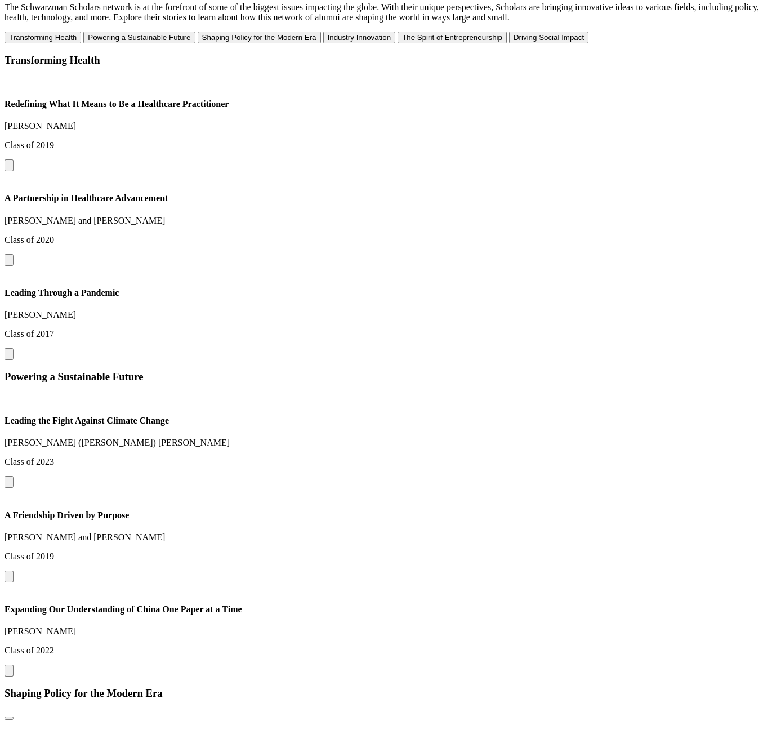
scroll to position [1111, 0]
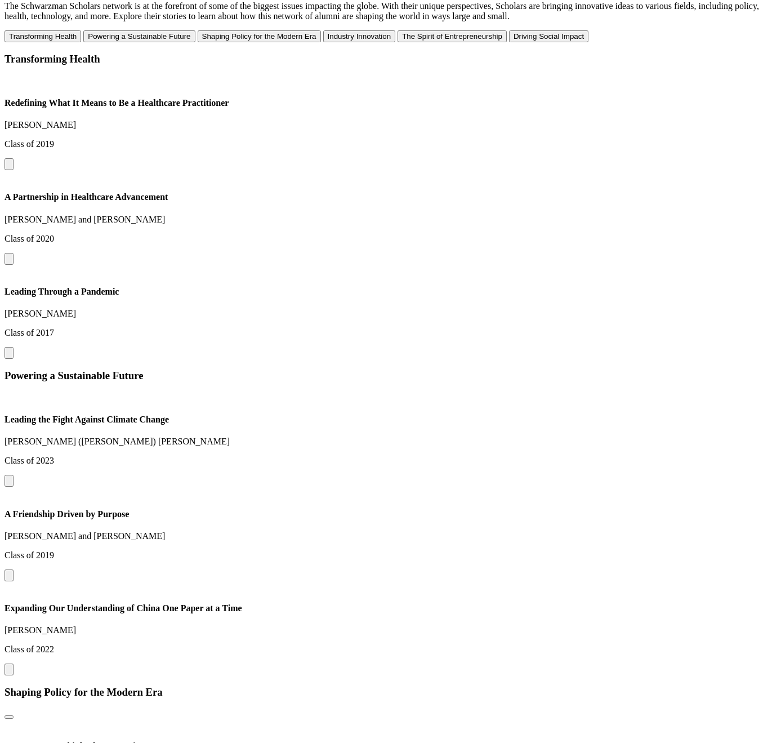
click at [14, 253] on button at bounding box center [9, 259] width 9 height 12
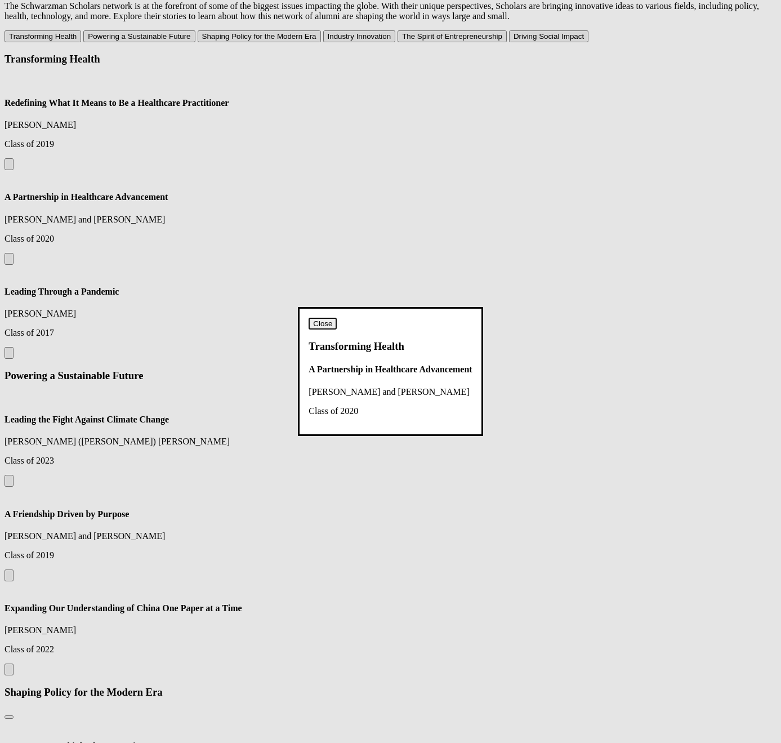
click at [337, 318] on button "Close" at bounding box center [323, 324] width 28 height 12
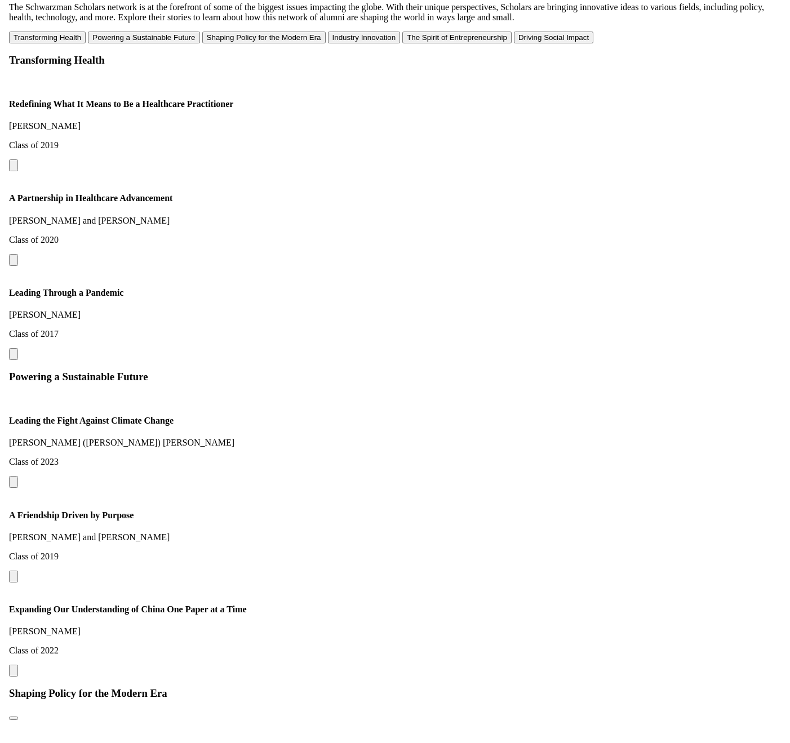
scroll to position [1111, 0]
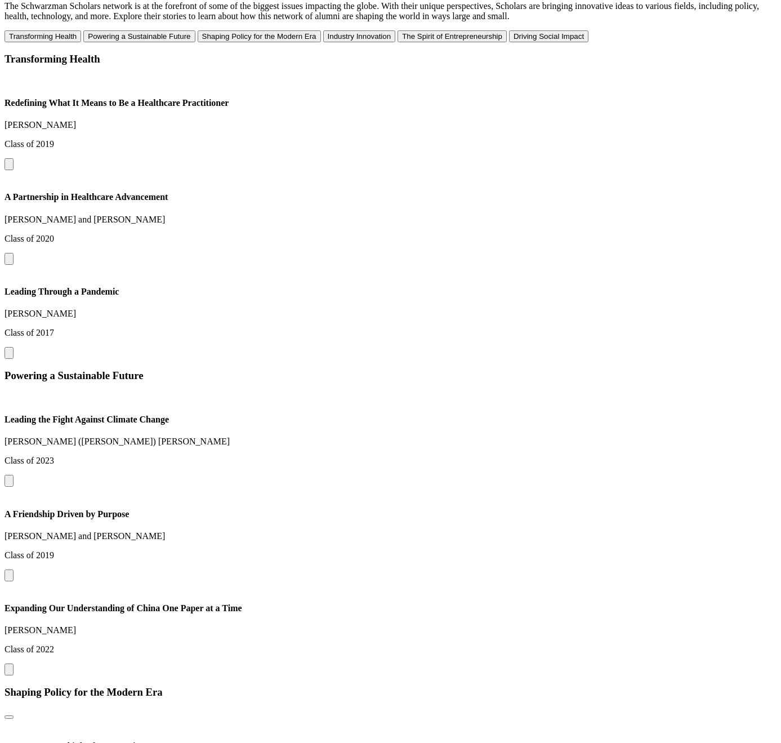
click at [14, 253] on button at bounding box center [9, 259] width 9 height 12
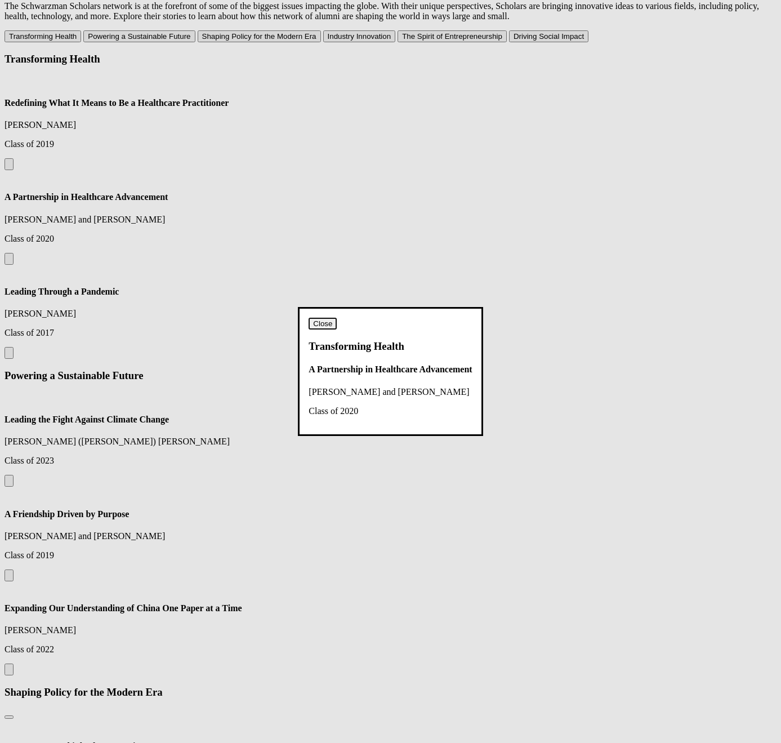
click at [337, 318] on button "Close" at bounding box center [323, 324] width 28 height 12
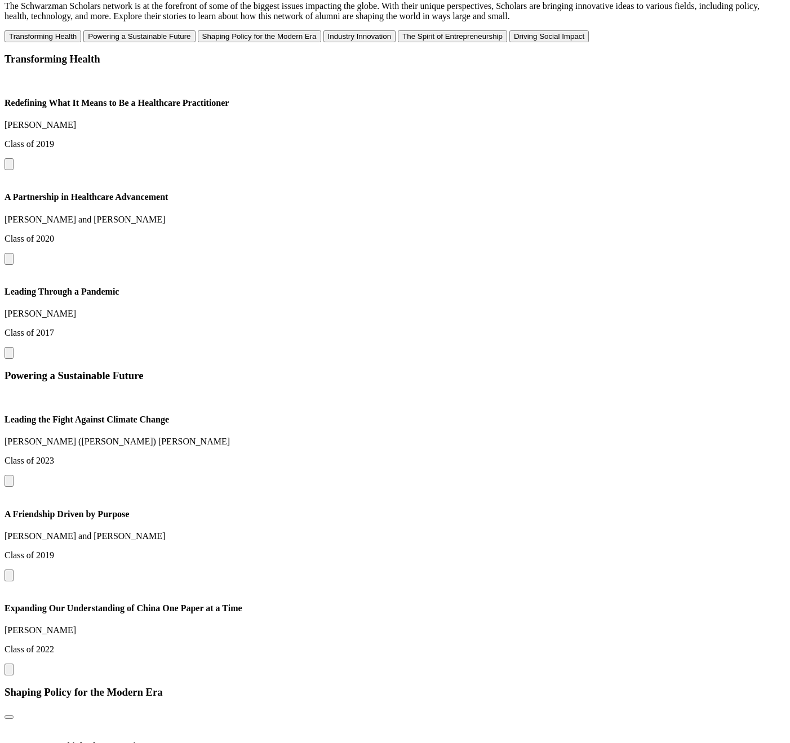
click at [425, 274] on div "Transforming Health Redefining What It Means to Be a Healthcare Practitioner Ru…" at bounding box center [395, 206] width 781 height 306
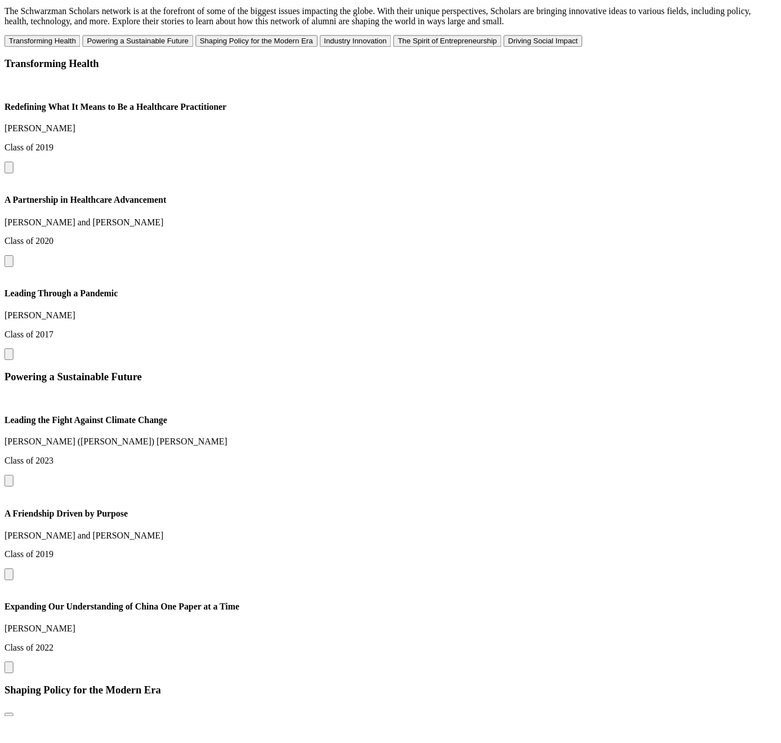
scroll to position [1111, 0]
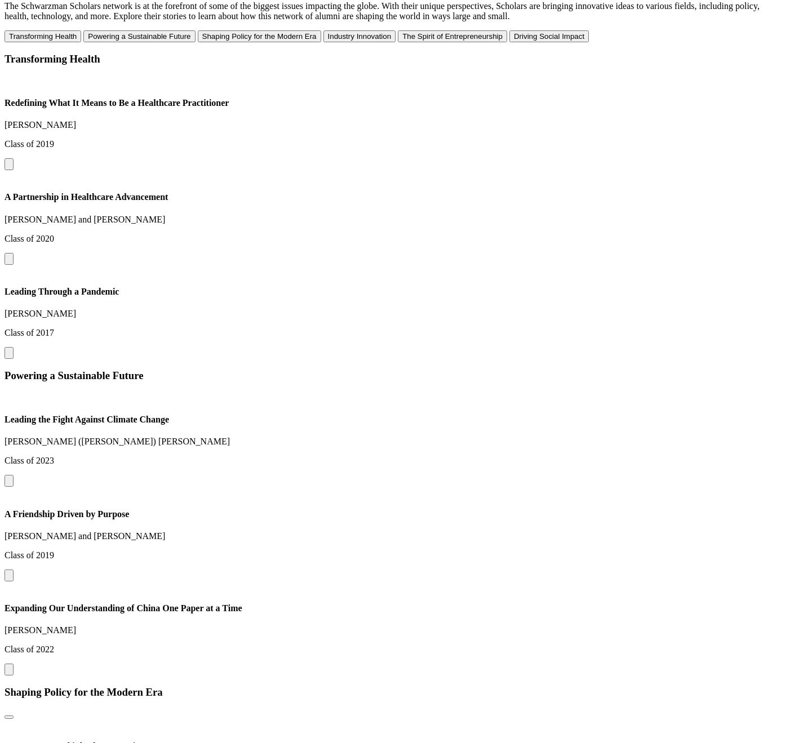
click at [14, 253] on button at bounding box center [9, 259] width 9 height 12
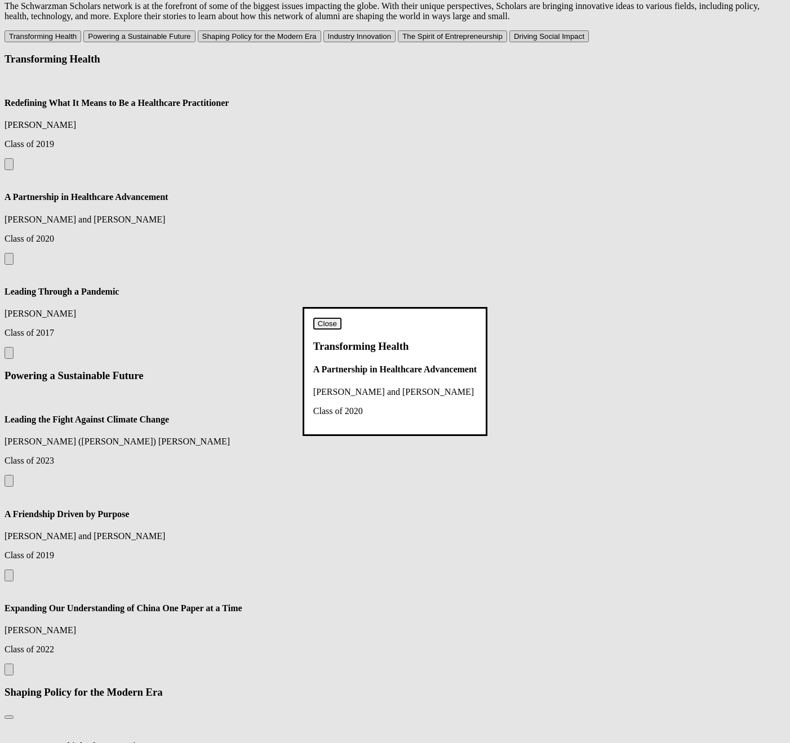
click at [341, 318] on button "Close" at bounding box center [327, 324] width 28 height 12
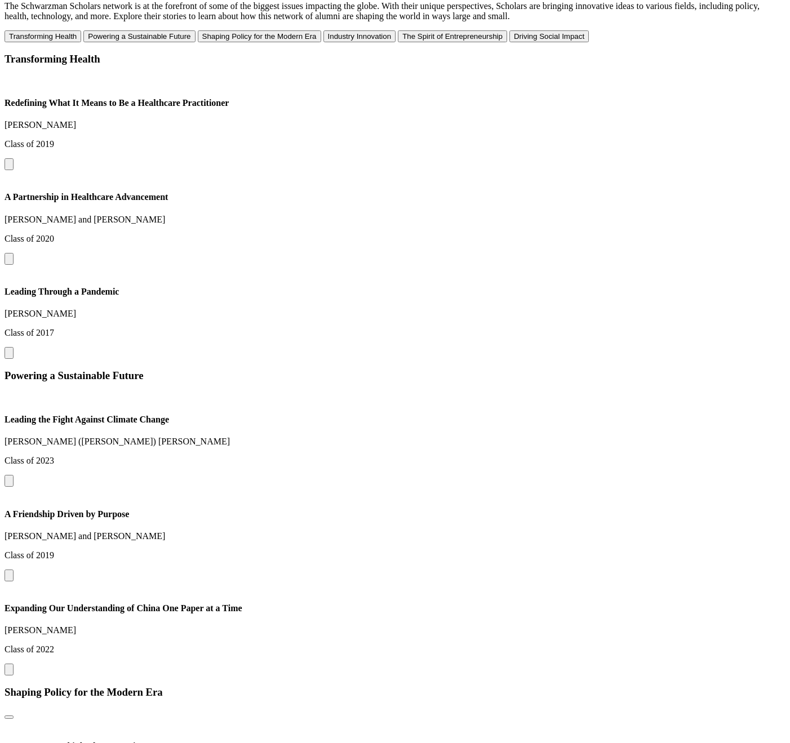
click at [14, 570] on button at bounding box center [9, 575] width 9 height 12
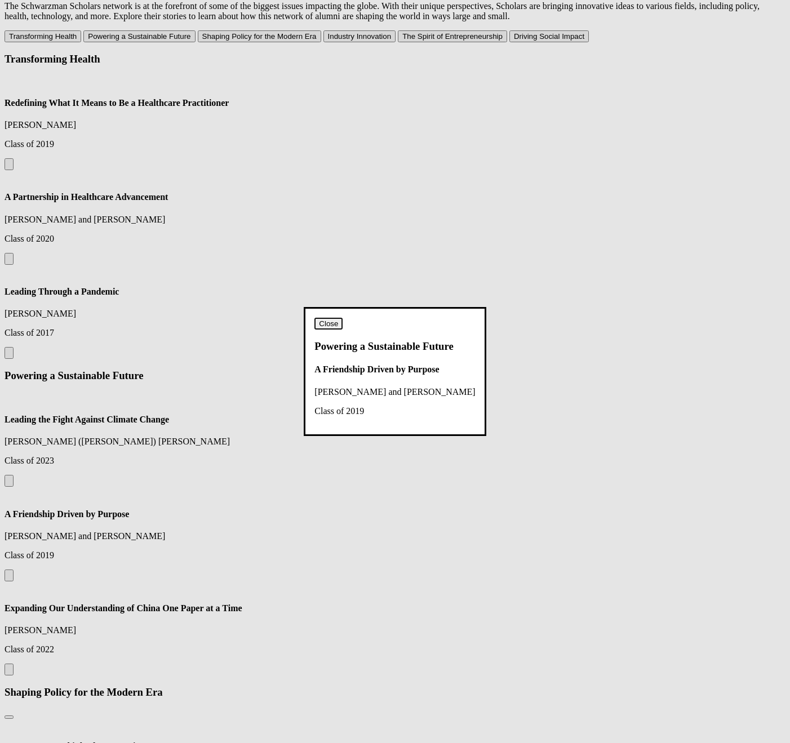
click at [342, 318] on button "Close" at bounding box center [328, 324] width 28 height 12
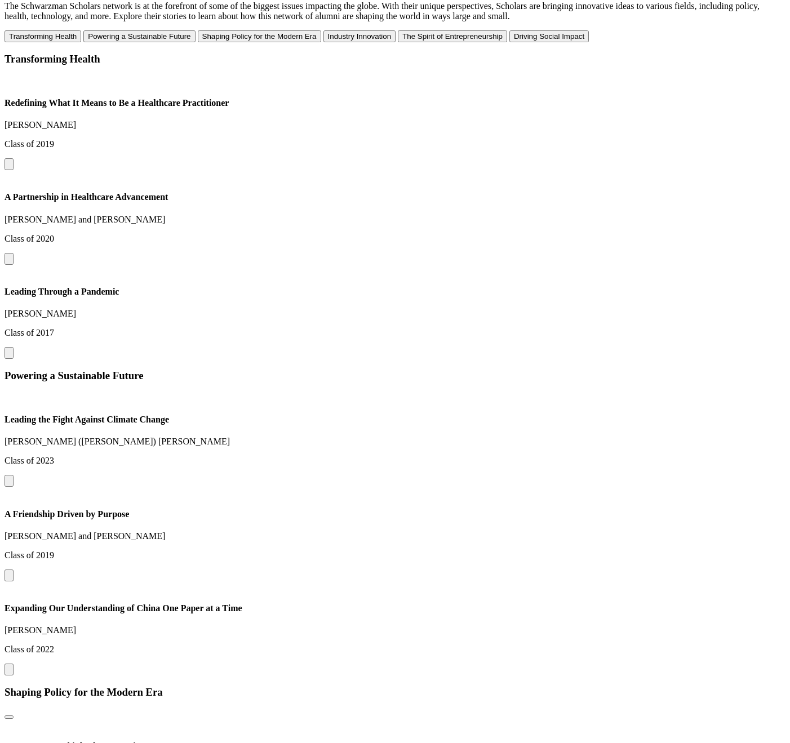
click at [14, 487] on button at bounding box center [9, 481] width 9 height 12
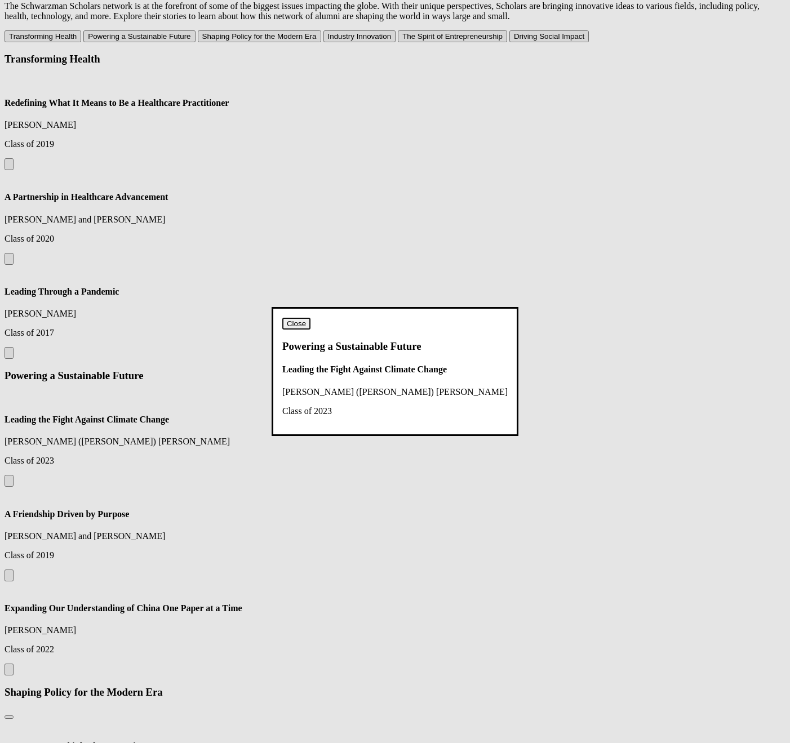
click at [310, 318] on button "Close" at bounding box center [296, 324] width 28 height 12
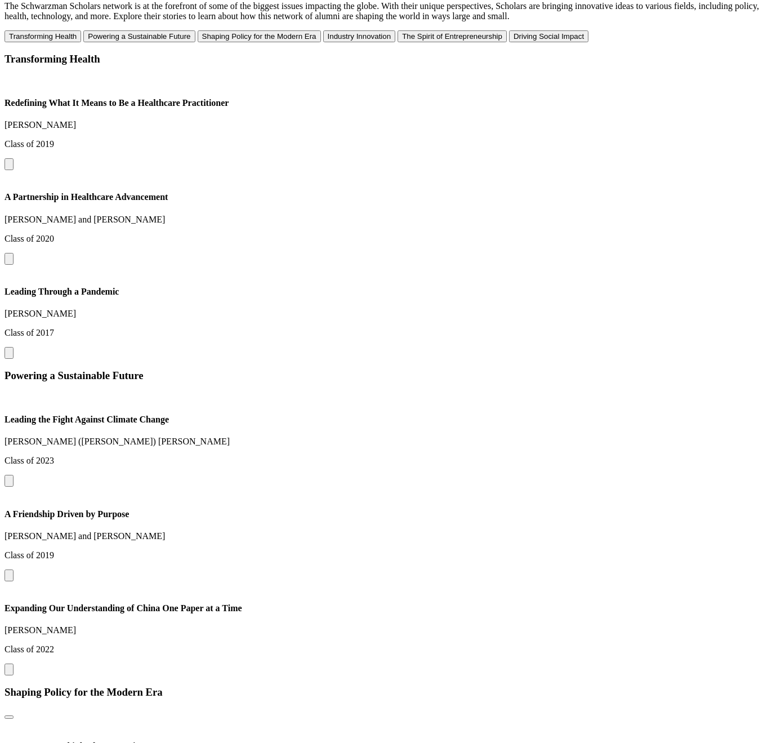
click at [438, 369] on h3 "Powering a Sustainable Future" at bounding box center [391, 375] width 772 height 12
click at [527, 369] on h3 "Powering a Sustainable Future" at bounding box center [391, 375] width 772 height 12
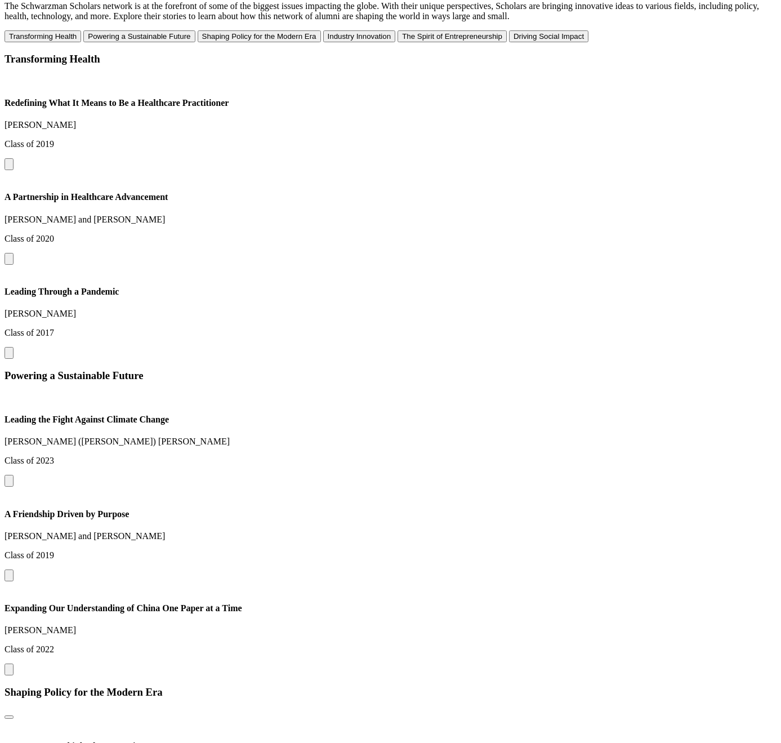
click at [517, 369] on div "Powering a Sustainable Future Leading the Fight Against Climate Change [PERSON_…" at bounding box center [391, 522] width 772 height 306
click at [14, 347] on button at bounding box center [9, 353] width 9 height 12
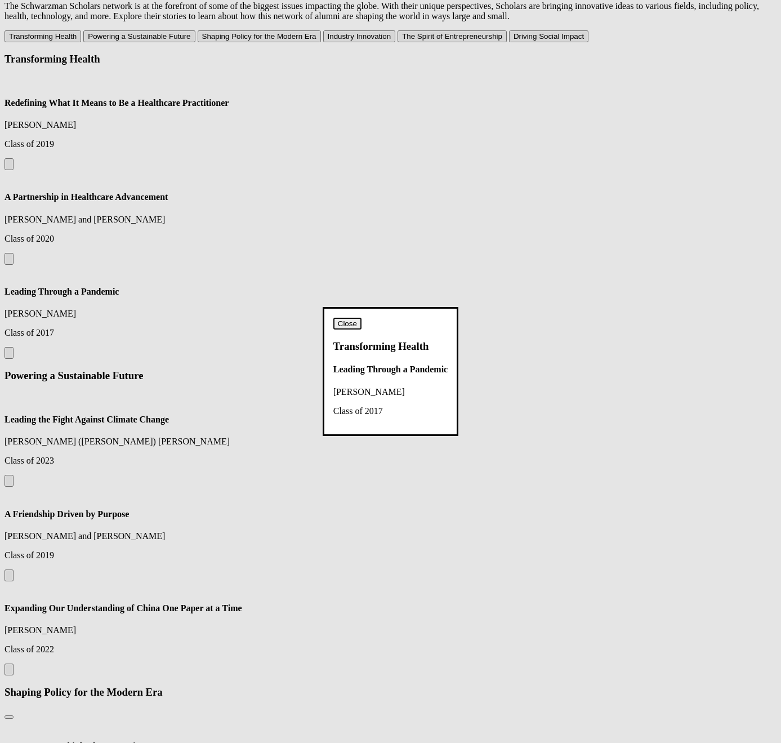
click at [362, 318] on button "Close" at bounding box center [347, 324] width 28 height 12
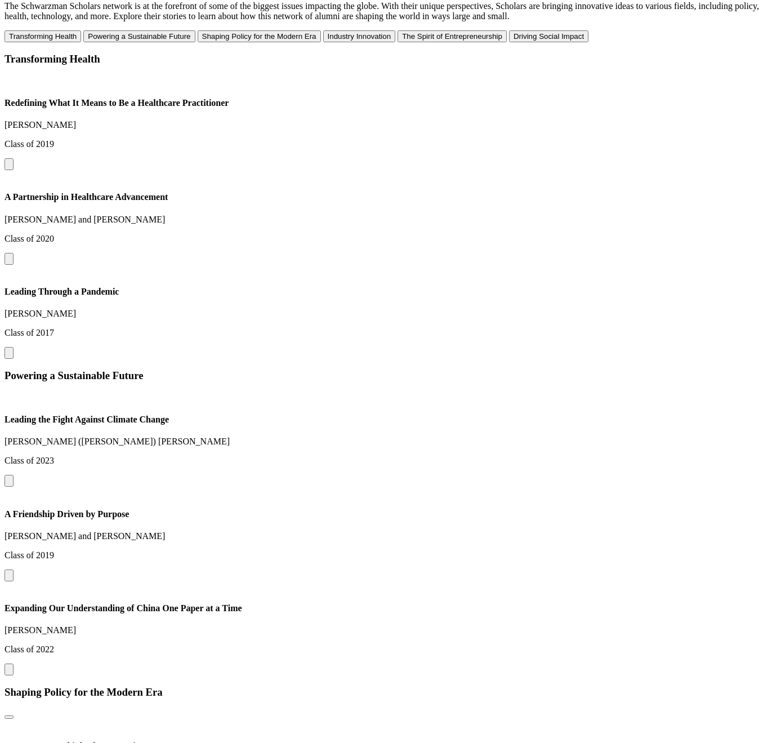
click at [14, 663] on button at bounding box center [9, 669] width 9 height 12
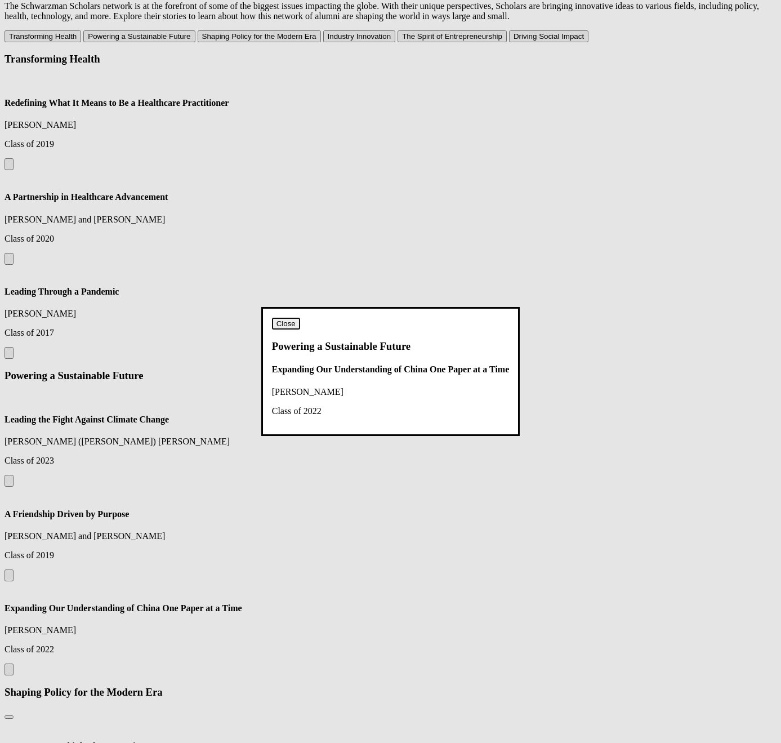
click at [300, 318] on button "Close" at bounding box center [286, 324] width 28 height 12
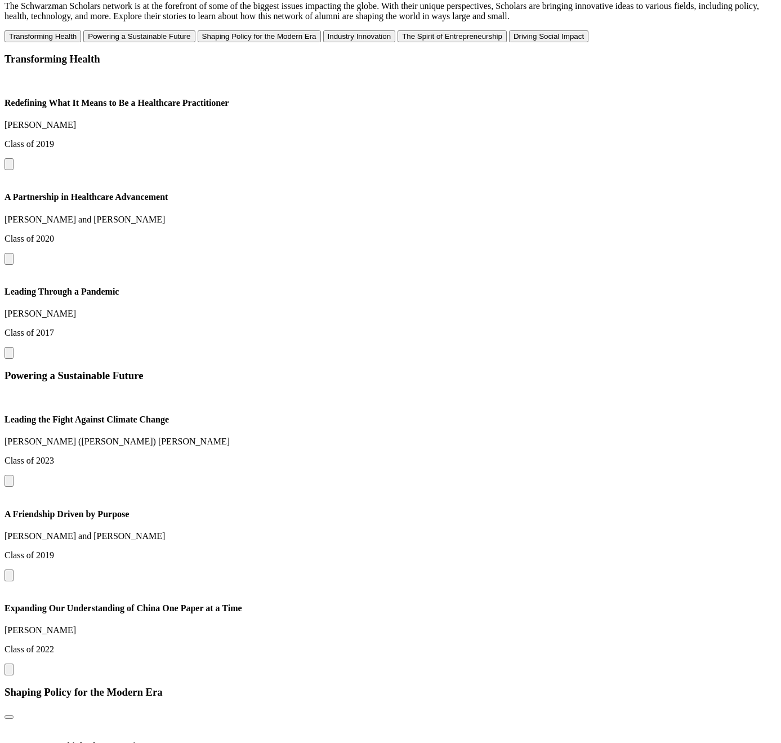
click at [600, 369] on div "Powering a Sustainable Future Leading the Fight Against Climate Change [PERSON_…" at bounding box center [391, 522] width 772 height 306
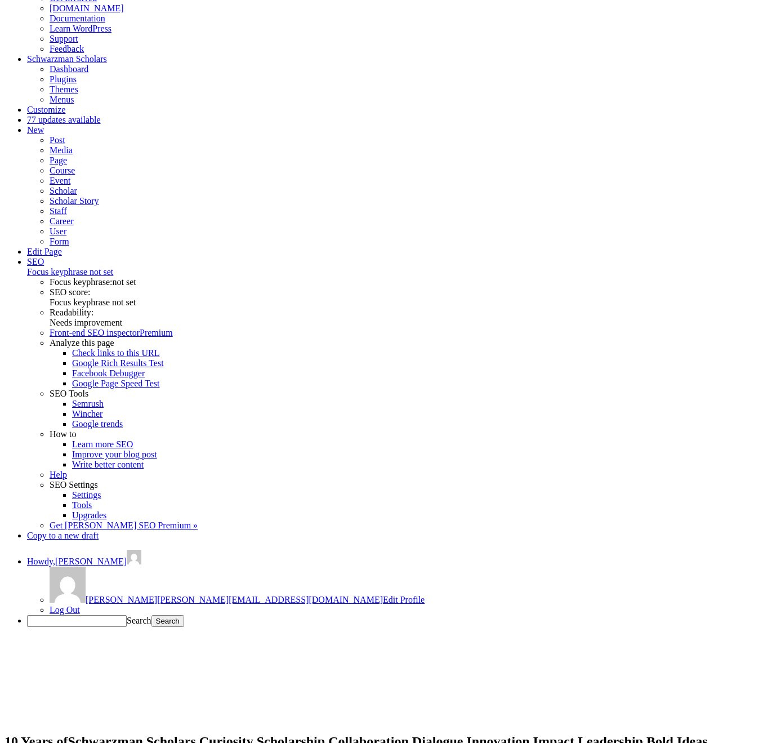
scroll to position [0, 0]
